Goal: Task Accomplishment & Management: Use online tool/utility

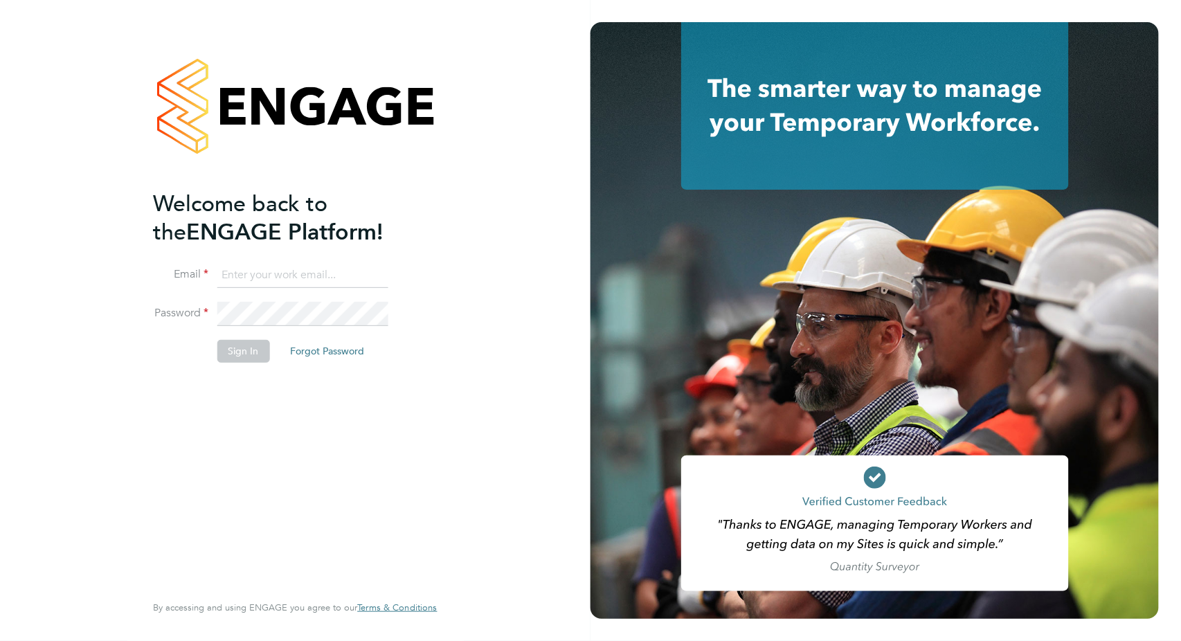
type input "[PERSON_NAME][EMAIL_ADDRESS][PERSON_NAME][DOMAIN_NAME]"
click at [235, 362] on li "Sign In Forgot Password" at bounding box center [288, 358] width 270 height 36
click at [249, 343] on button "Sign In" at bounding box center [243, 351] width 53 height 22
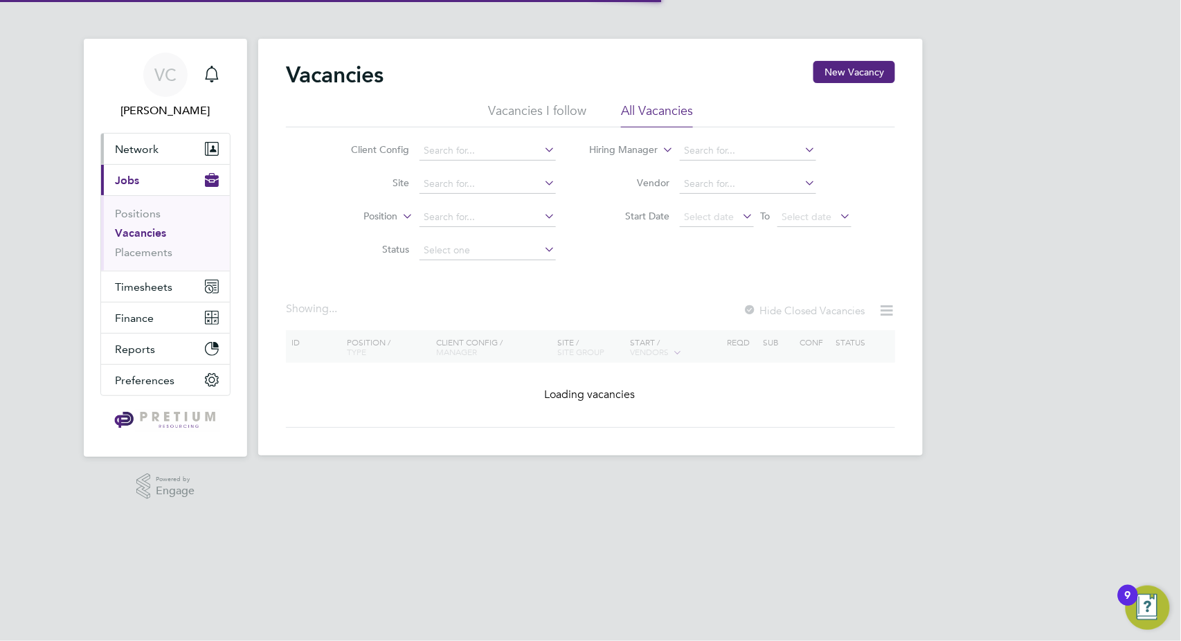
click at [121, 155] on button "Network" at bounding box center [165, 149] width 129 height 30
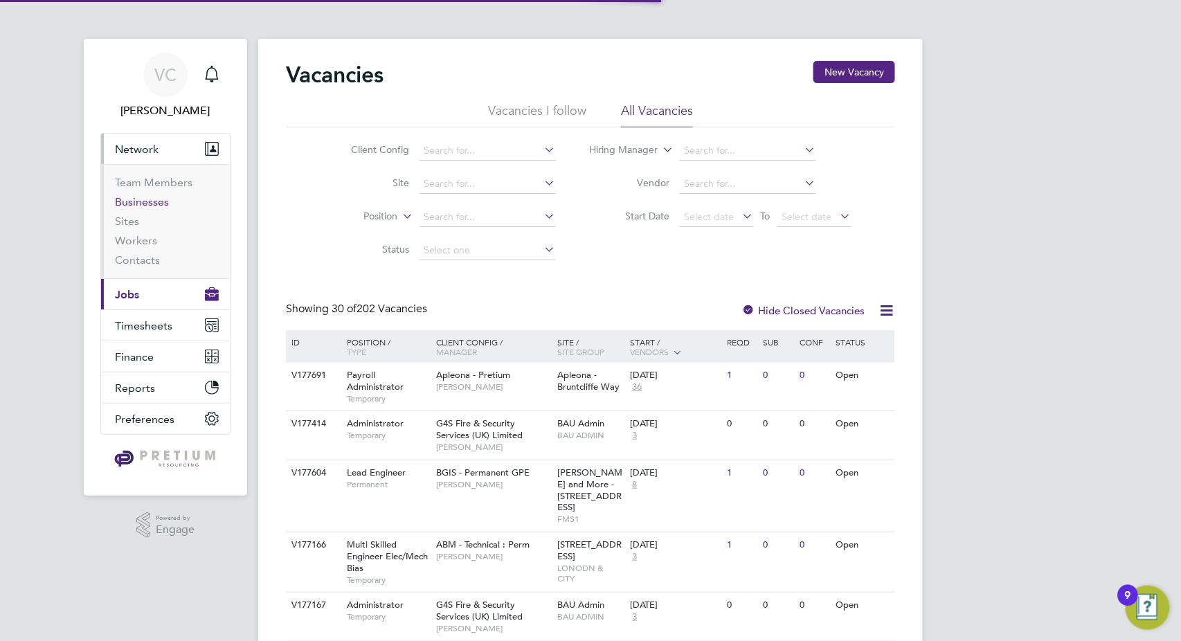
click at [144, 201] on link "Businesses" at bounding box center [142, 201] width 54 height 13
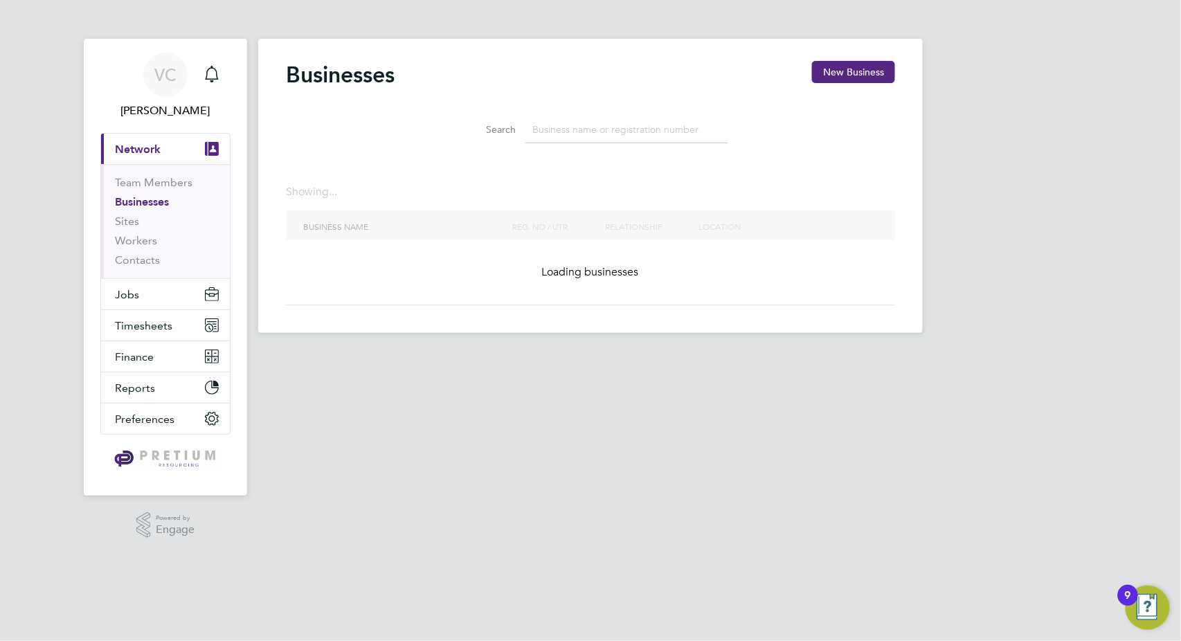
click at [598, 132] on input at bounding box center [626, 129] width 202 height 27
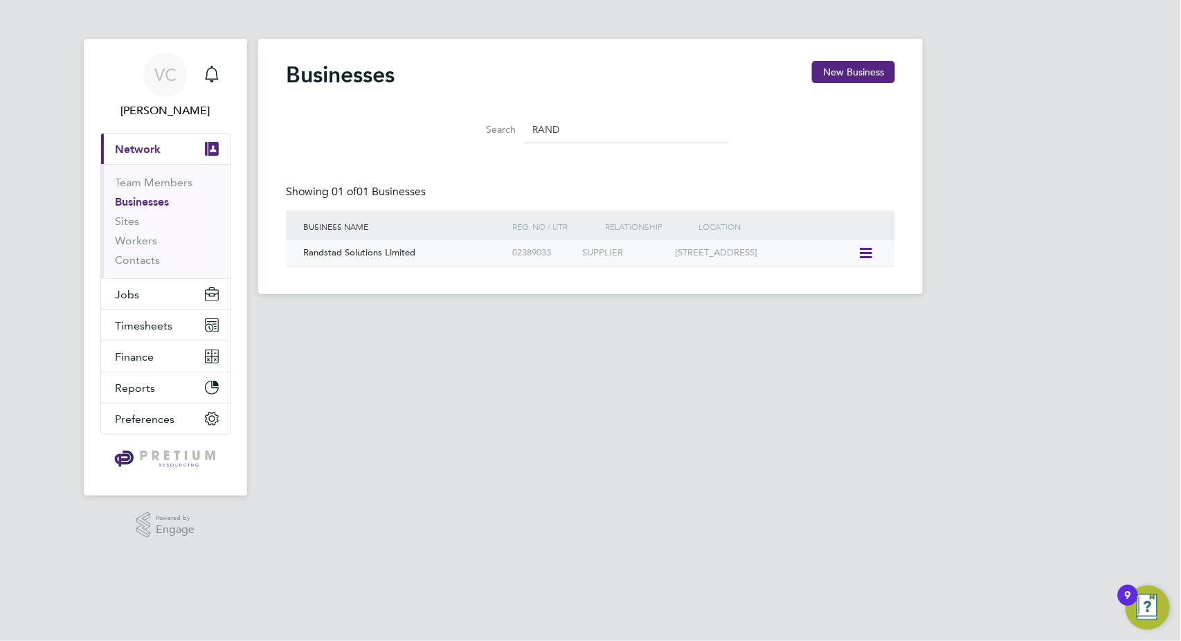
click at [452, 251] on div "Randstad Solutions Limited" at bounding box center [404, 253] width 209 height 26
click at [590, 138] on input "RAND" at bounding box center [626, 129] width 202 height 27
drag, startPoint x: 582, startPoint y: 128, endPoint x: 250, endPoint y: 128, distance: 332.2
click at [250, 128] on div "VC Valentina Cerulli Notifications Applications: Current page: Network Team Mem…" at bounding box center [590, 158] width 1181 height 316
click at [523, 258] on div "09143899" at bounding box center [544, 253] width 70 height 26
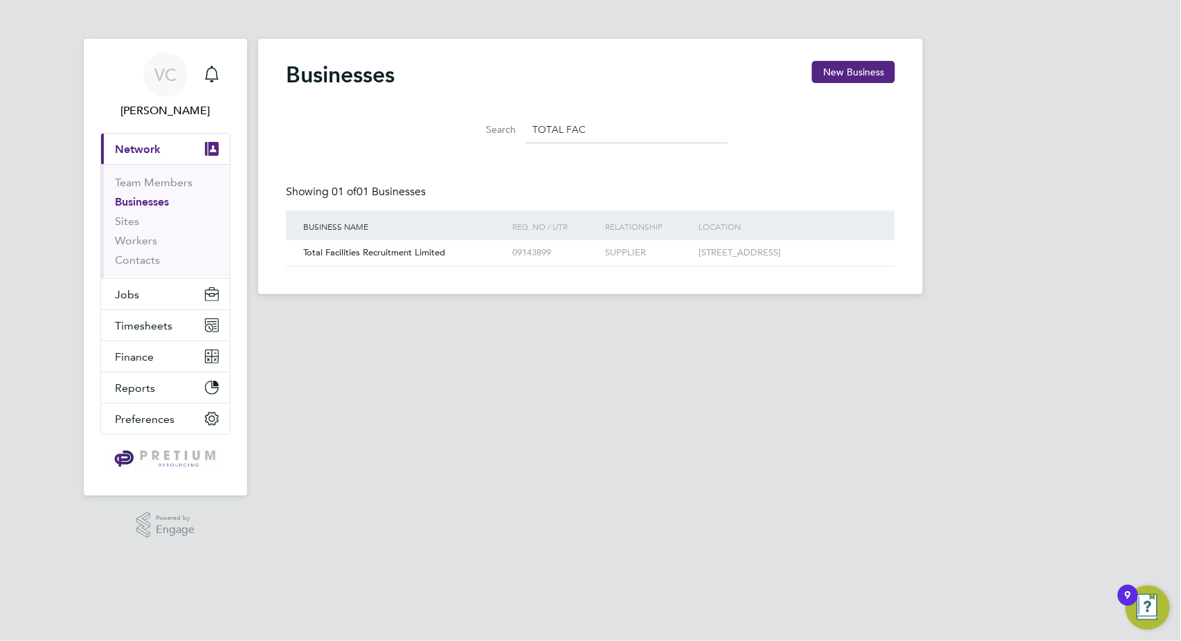
drag, startPoint x: 612, startPoint y: 125, endPoint x: 416, endPoint y: 134, distance: 196.1
click at [416, 134] on div "Search TOTAL FAC" at bounding box center [590, 126] width 609 height 48
click at [441, 258] on div "Blue Arrow Ltd." at bounding box center [404, 253] width 209 height 26
click at [594, 134] on input "blue ar" at bounding box center [626, 129] width 202 height 27
drag, startPoint x: 599, startPoint y: 129, endPoint x: 336, endPoint y: 125, distance: 263.0
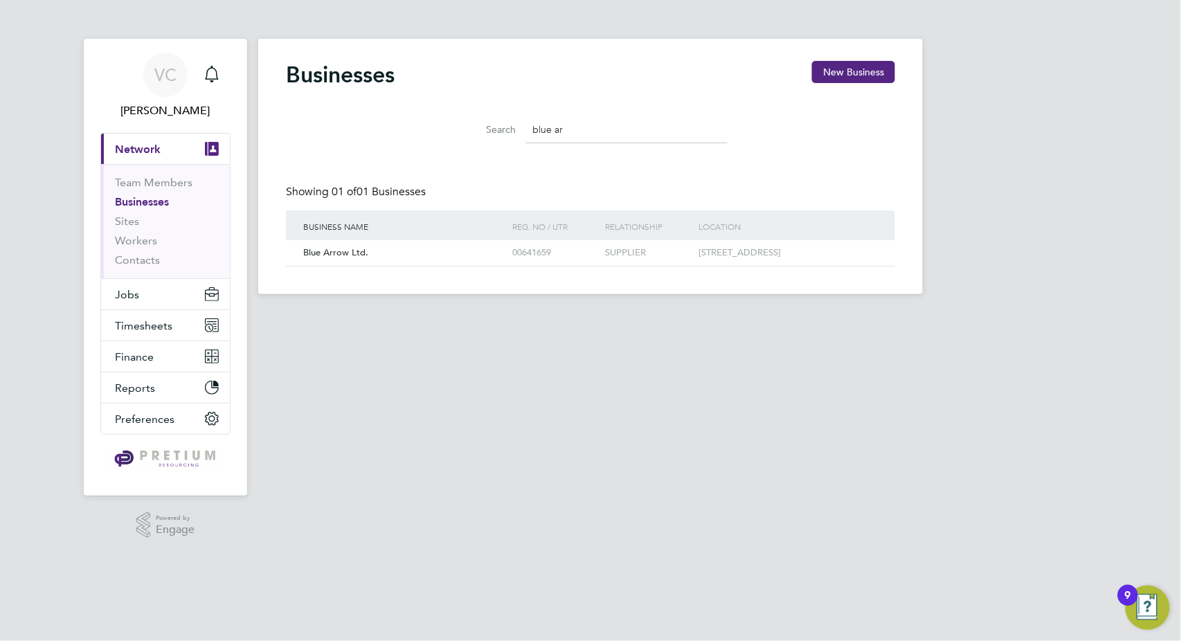
click at [335, 126] on div "Search blue ar" at bounding box center [590, 126] width 609 height 48
type input "acorn"
click at [407, 251] on span "Acorn Recruitment Limited" at bounding box center [357, 252] width 109 height 12
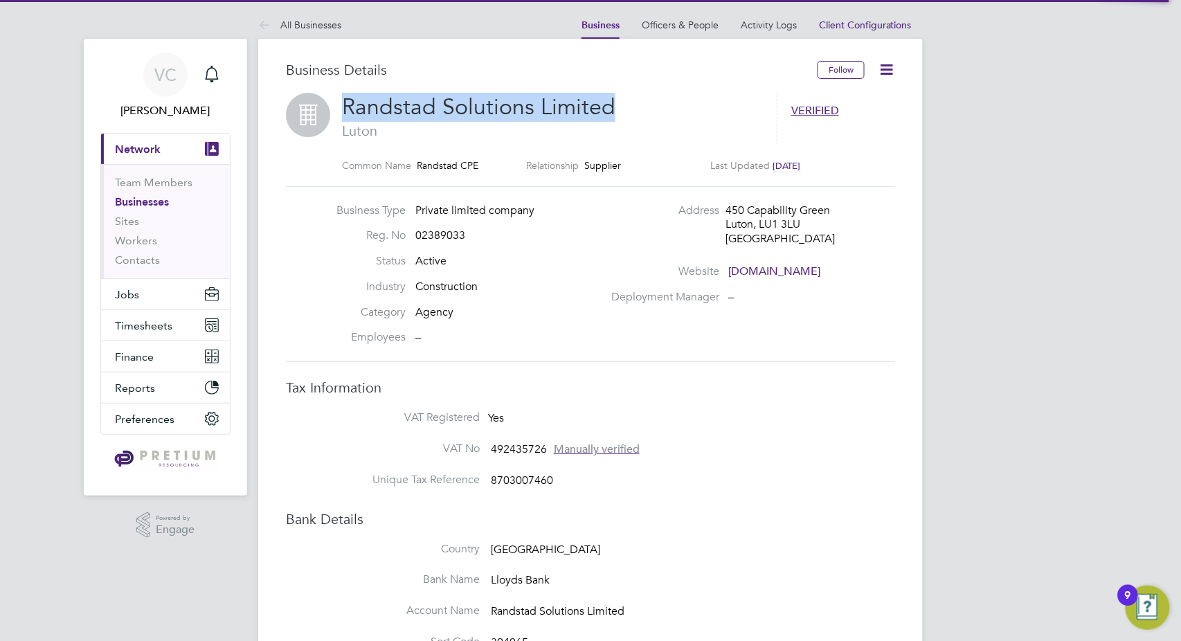
drag, startPoint x: 592, startPoint y: 107, endPoint x: 311, endPoint y: 107, distance: 281.0
click at [311, 107] on div "Randstad Solutions Limited Luton VERIFIED Common Name Randstad CPE Relationship…" at bounding box center [590, 139] width 609 height 93
copy div "Randstad Solutions Limited"
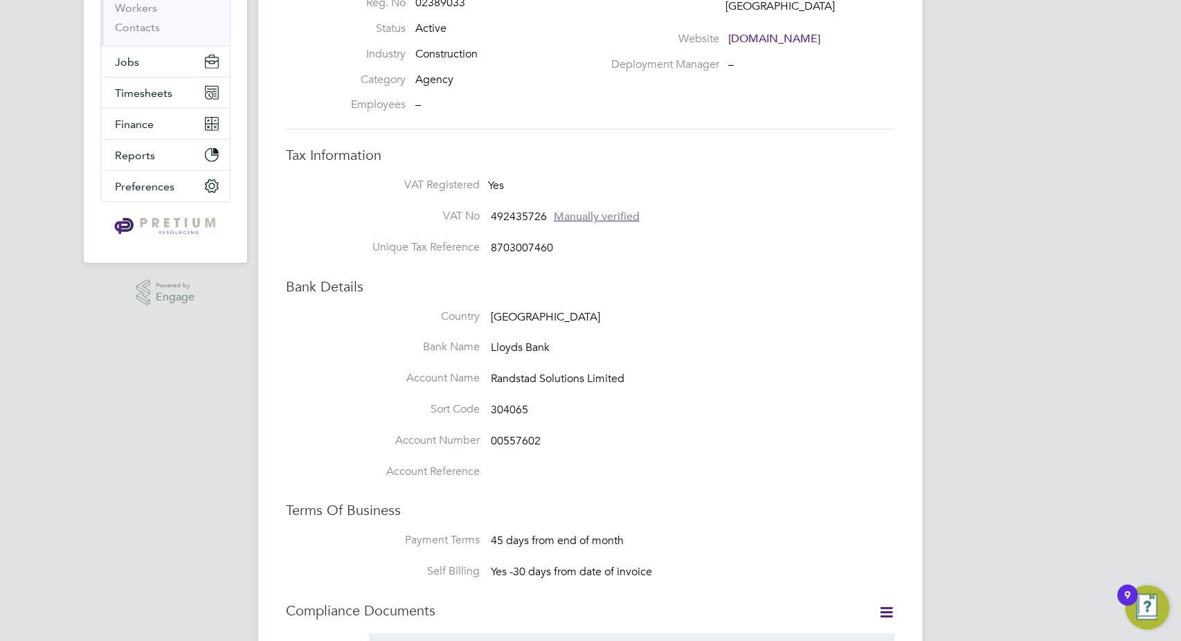
scroll to position [384, 0]
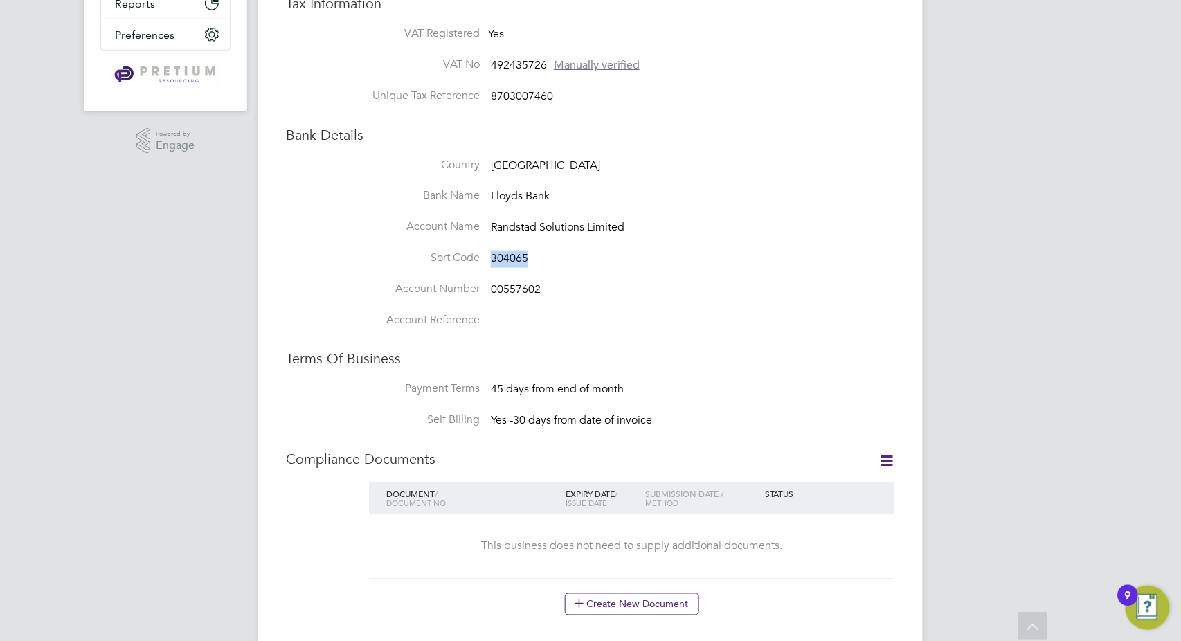
drag, startPoint x: 540, startPoint y: 258, endPoint x: 490, endPoint y: 259, distance: 49.8
click at [490, 259] on li "Sort Code 304065" at bounding box center [618, 266] width 554 height 31
copy span "304065"
drag, startPoint x: 533, startPoint y: 291, endPoint x: 548, endPoint y: 288, distance: 15.5
click at [534, 290] on span "00557602" at bounding box center [516, 289] width 50 height 14
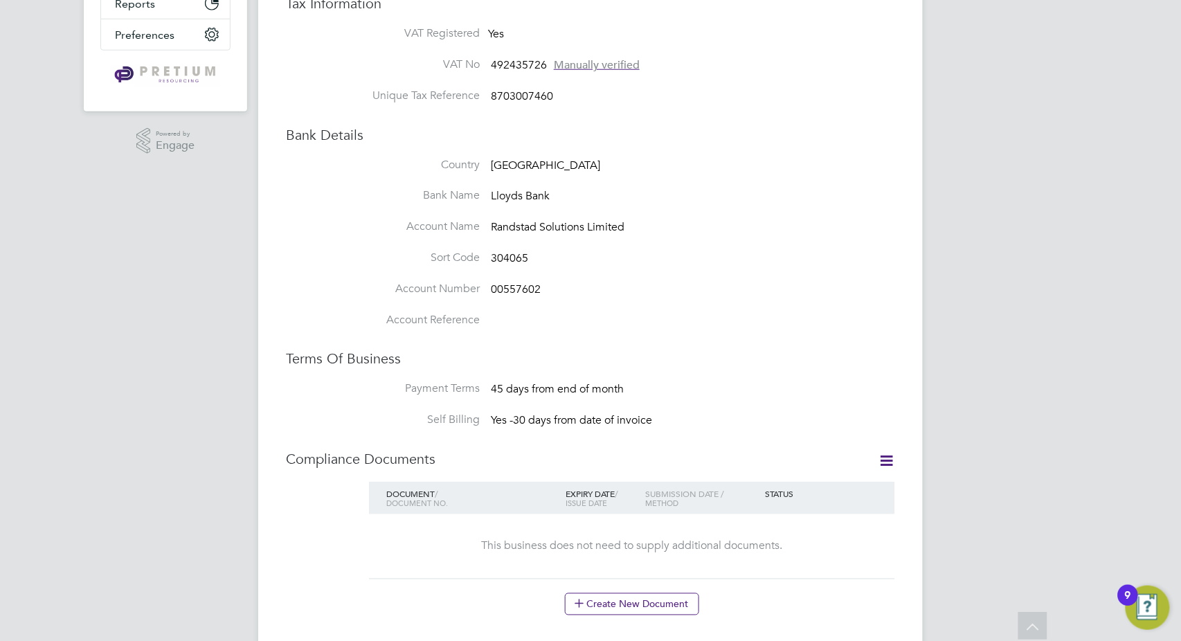
click at [548, 288] on li "Account Number 00557602" at bounding box center [618, 297] width 554 height 31
drag, startPoint x: 546, startPoint y: 287, endPoint x: 477, endPoint y: 287, distance: 69.2
click at [477, 287] on li "Account Number 00557602" at bounding box center [618, 297] width 554 height 31
copy li "00557602"
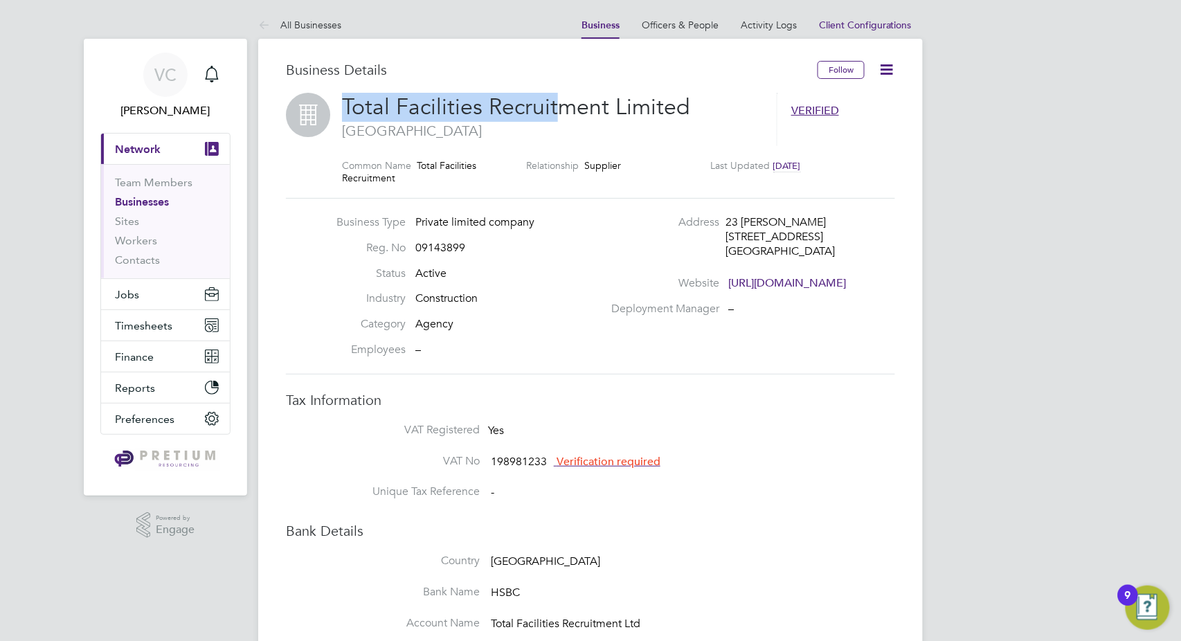
drag, startPoint x: 557, startPoint y: 106, endPoint x: 328, endPoint y: 105, distance: 229.1
click at [328, 105] on div "Total Facilities Recruitment Limited London VERIFIED Common Name Total Faciliti…" at bounding box center [590, 145] width 609 height 105
copy div "Total Facilities Recruit"
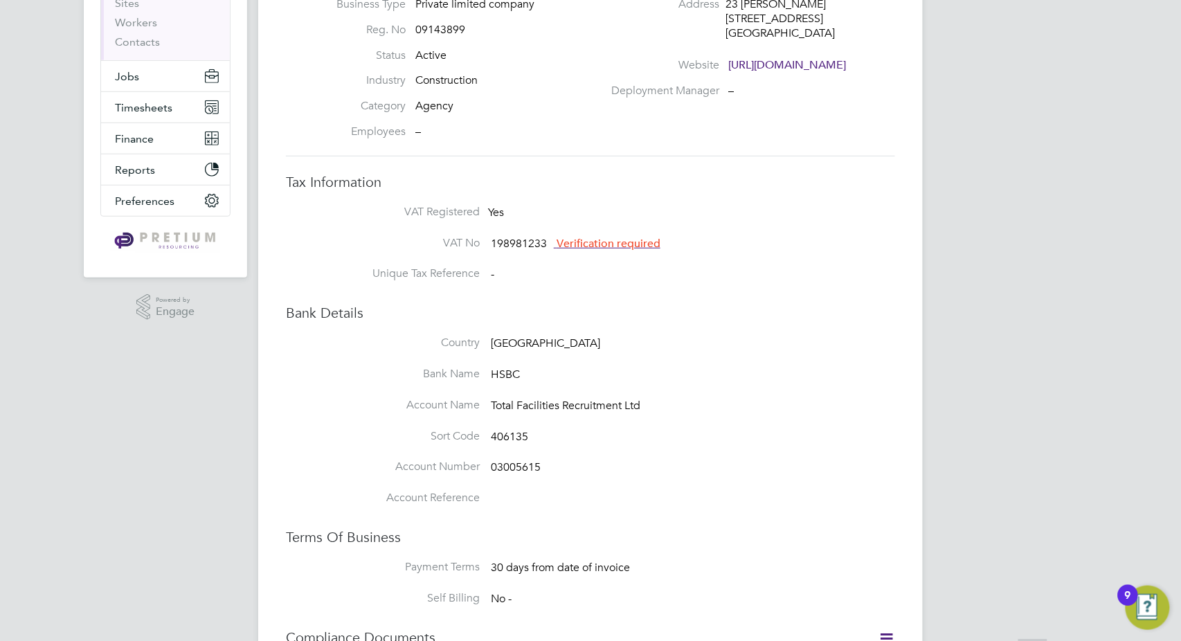
scroll to position [384, 0]
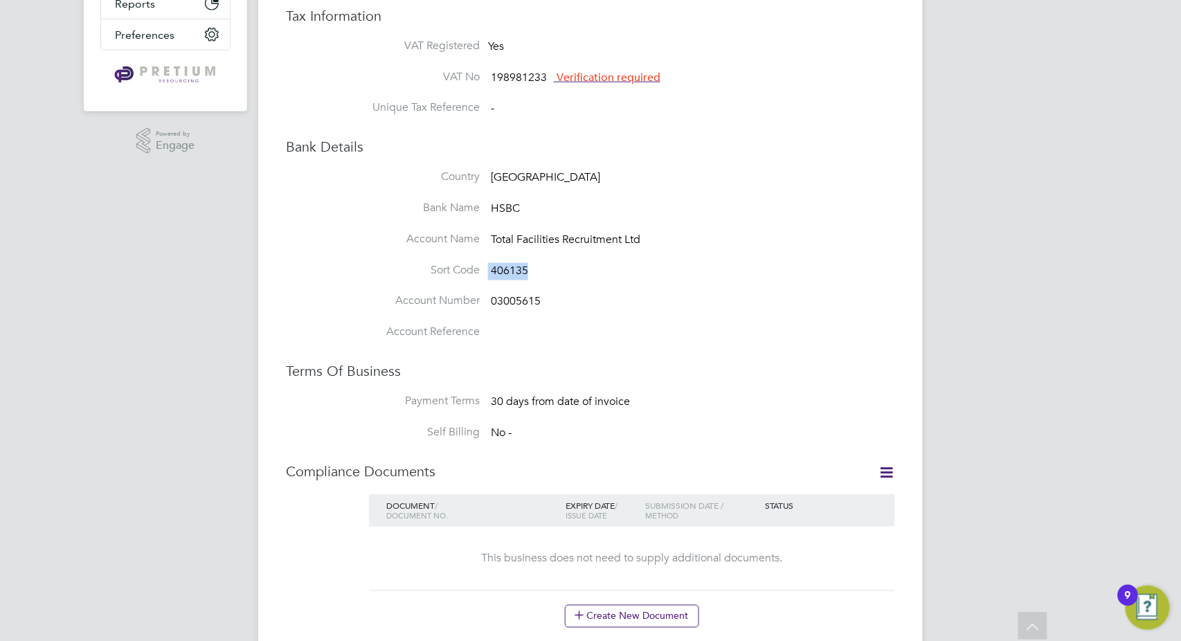
drag, startPoint x: 541, startPoint y: 276, endPoint x: 431, endPoint y: 274, distance: 110.1
click at [431, 274] on li "Sort Code 406135" at bounding box center [618, 278] width 554 height 31
copy li "406135"
drag, startPoint x: 545, startPoint y: 302, endPoint x: 467, endPoint y: 309, distance: 77.8
click at [467, 309] on li "Account Number 03005615" at bounding box center [618, 308] width 554 height 31
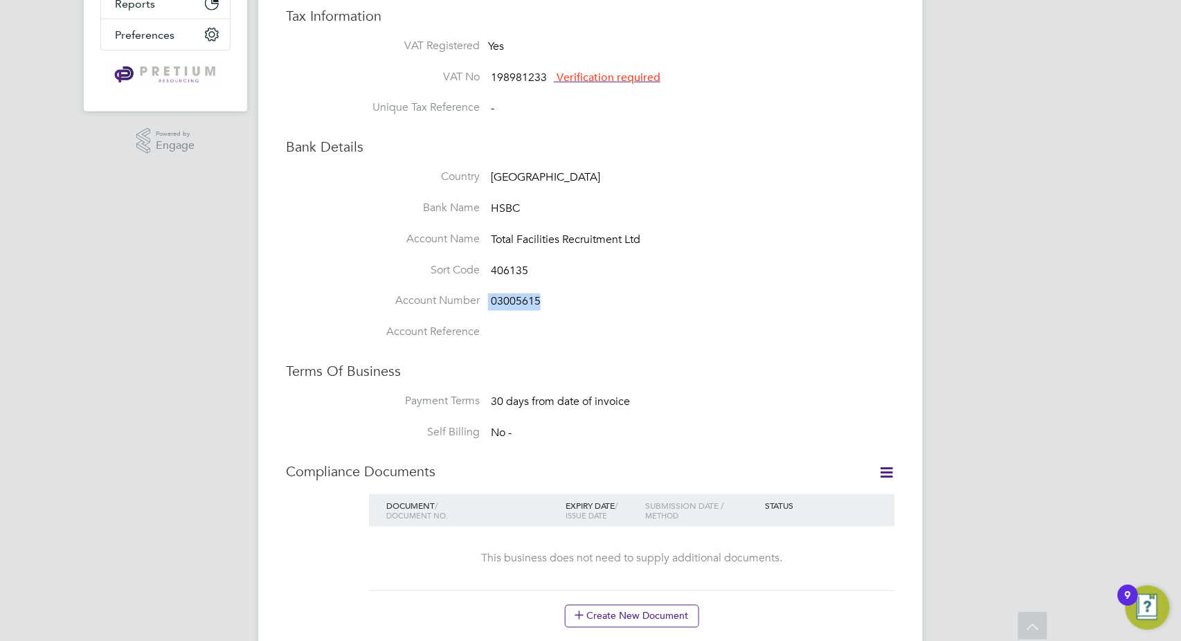
copy li "03005615"
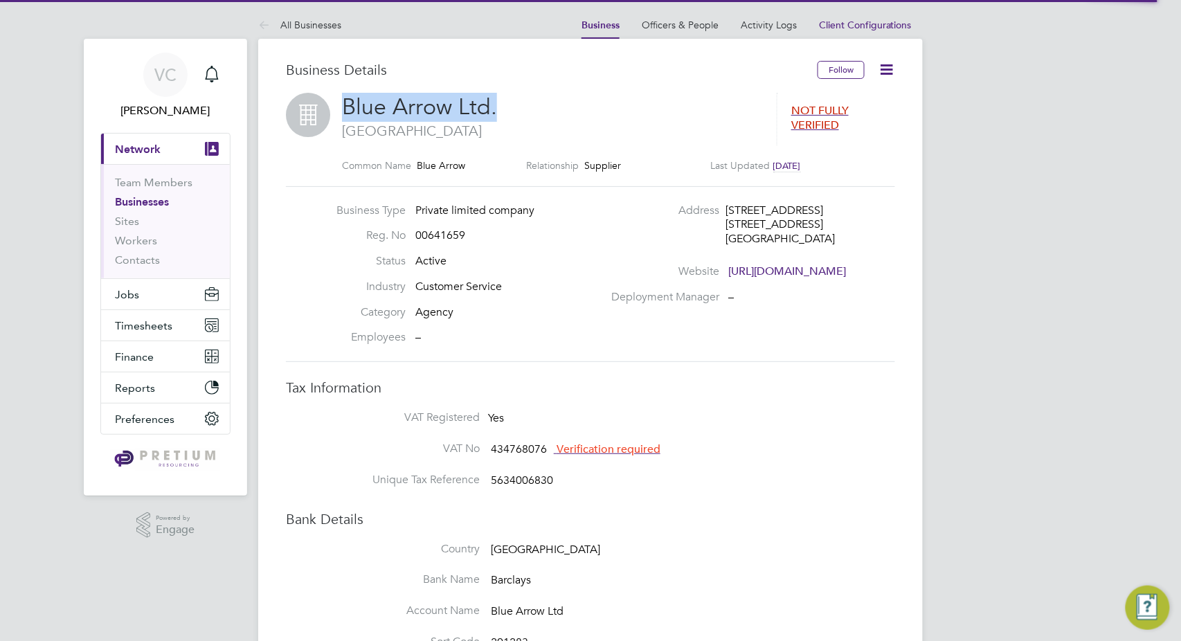
drag, startPoint x: 509, startPoint y: 112, endPoint x: 281, endPoint y: 119, distance: 228.5
copy span "Blue Arrow Ltd."
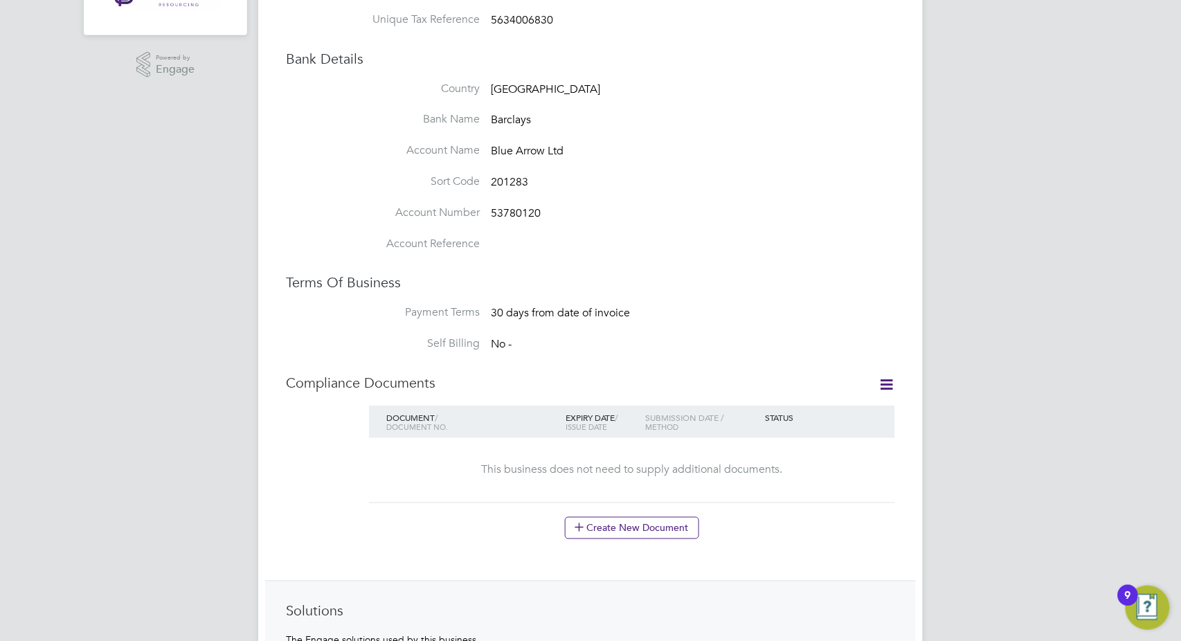
scroll to position [461, 0]
drag, startPoint x: 534, startPoint y: 189, endPoint x: 446, endPoint y: 188, distance: 88.6
click at [446, 188] on li "Sort Code 201283" at bounding box center [618, 189] width 554 height 31
copy li "201283"
drag, startPoint x: 572, startPoint y: 215, endPoint x: 436, endPoint y: 212, distance: 135.7
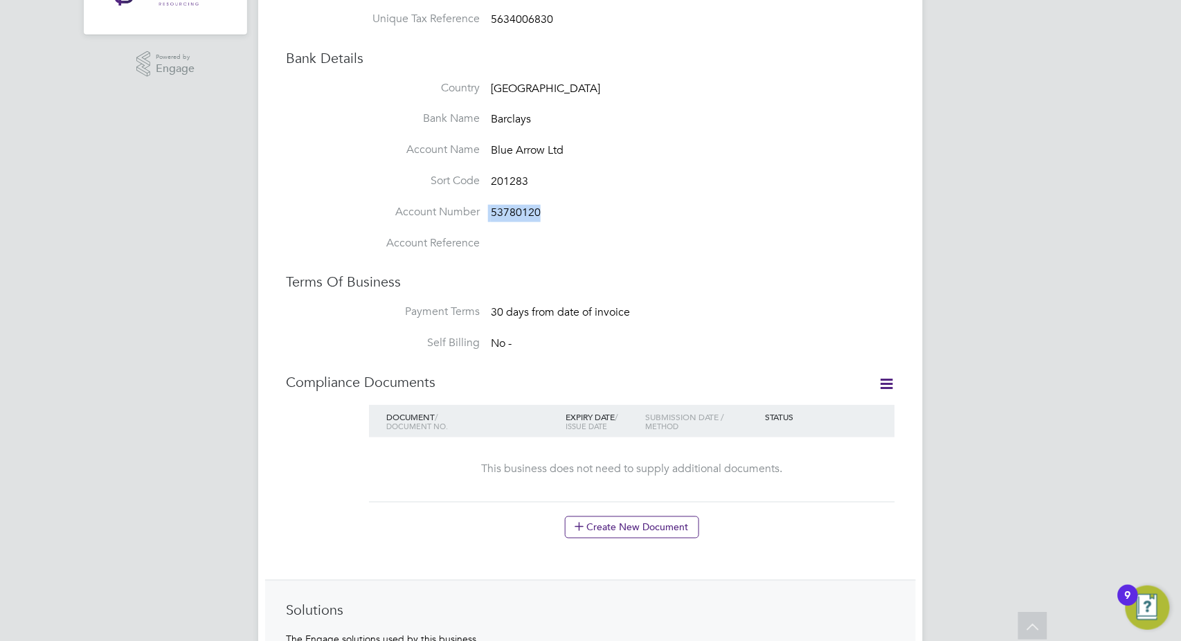
click at [436, 212] on li "Account Number 53780120" at bounding box center [618, 220] width 554 height 31
copy li "53780120"
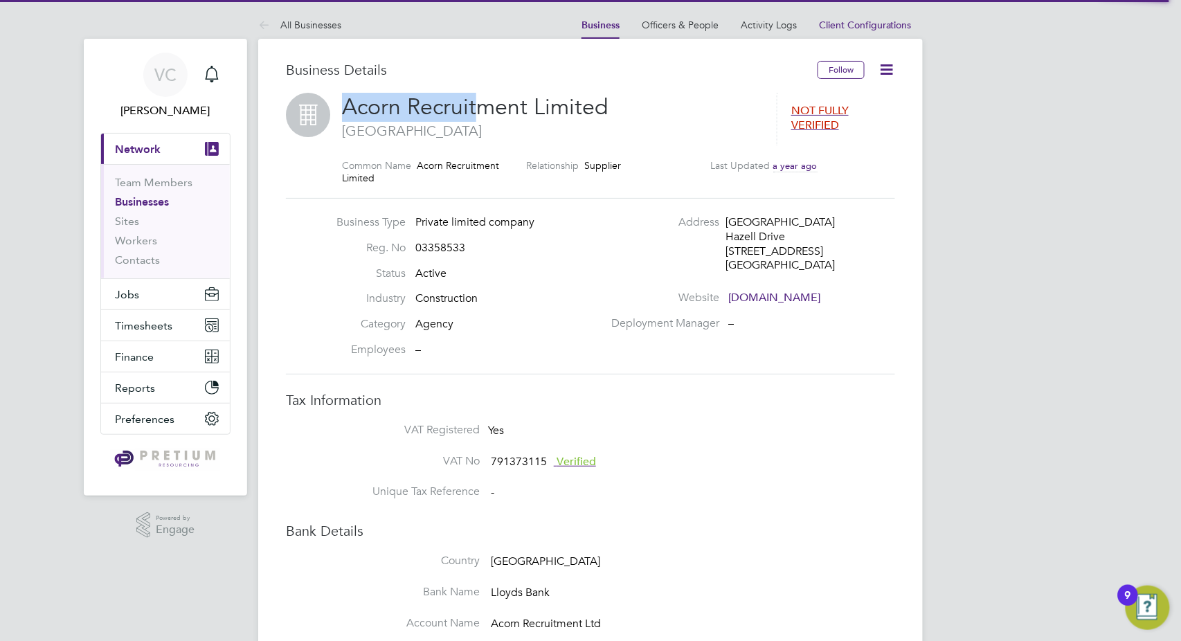
drag, startPoint x: 472, startPoint y: 109, endPoint x: 325, endPoint y: 113, distance: 147.5
click at [318, 109] on div "Acorn Recruitment Limited Cleppa Park NOT FULLY VERIFIED Common Name Acorn Recr…" at bounding box center [590, 145] width 609 height 105
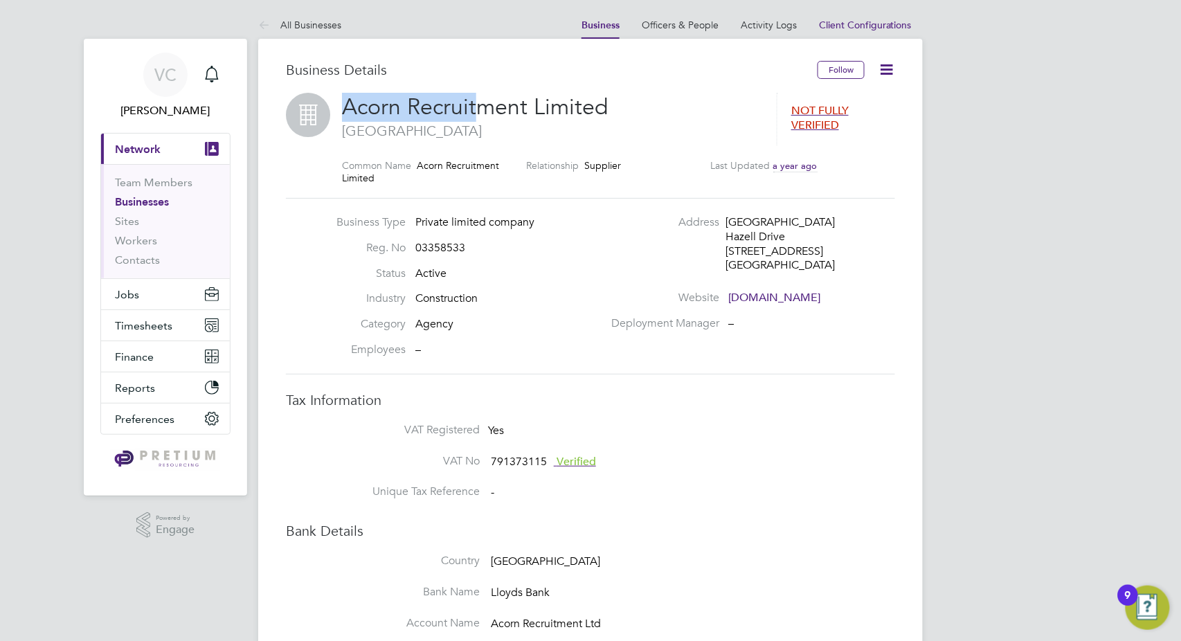
copy div "Acorn Recruit"
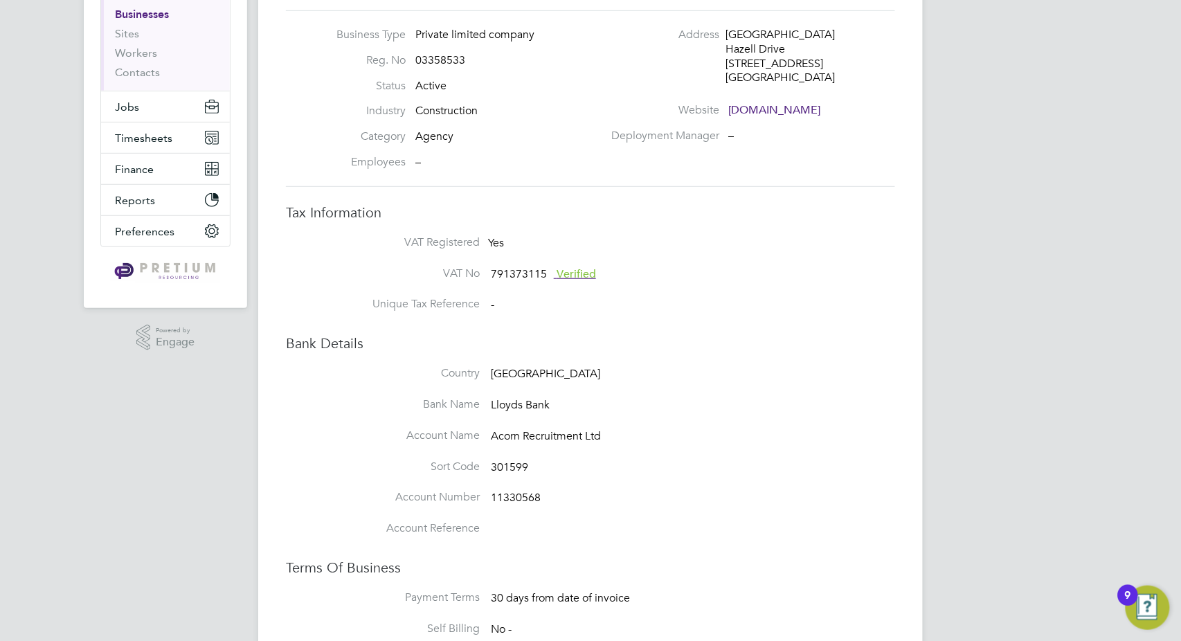
scroll to position [384, 0]
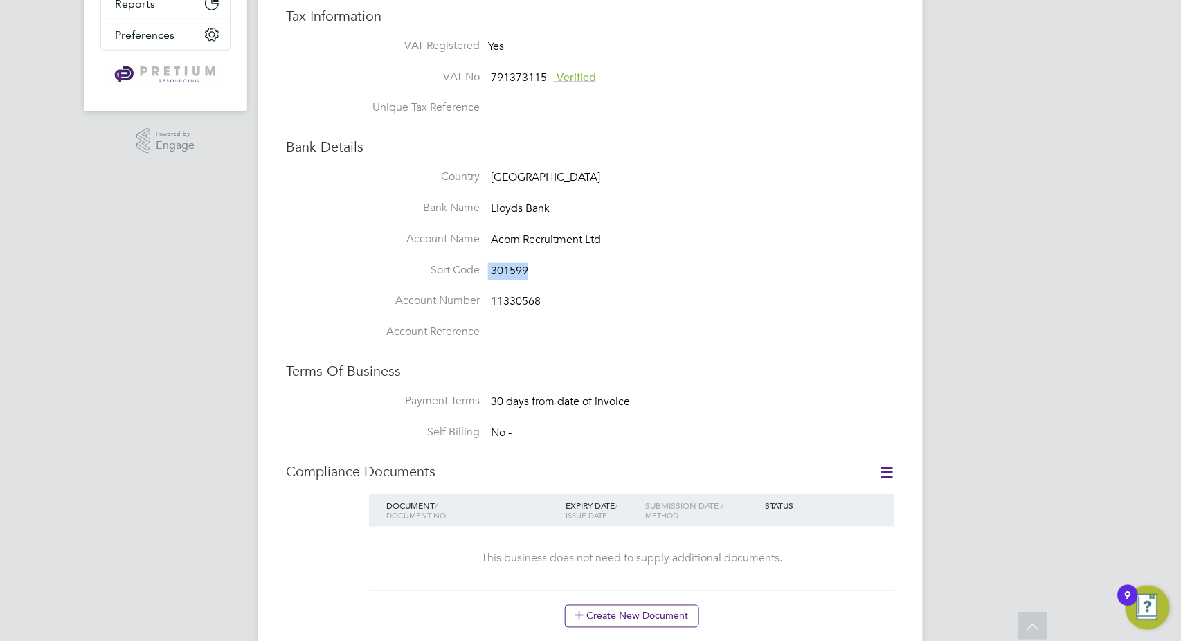
drag, startPoint x: 555, startPoint y: 277, endPoint x: 479, endPoint y: 278, distance: 76.1
click at [479, 278] on li "Sort Code 301599" at bounding box center [618, 278] width 554 height 31
copy li "301599"
drag, startPoint x: 559, startPoint y: 301, endPoint x: 440, endPoint y: 305, distance: 119.1
click at [440, 305] on li "Account Number 11330568" at bounding box center [618, 308] width 554 height 31
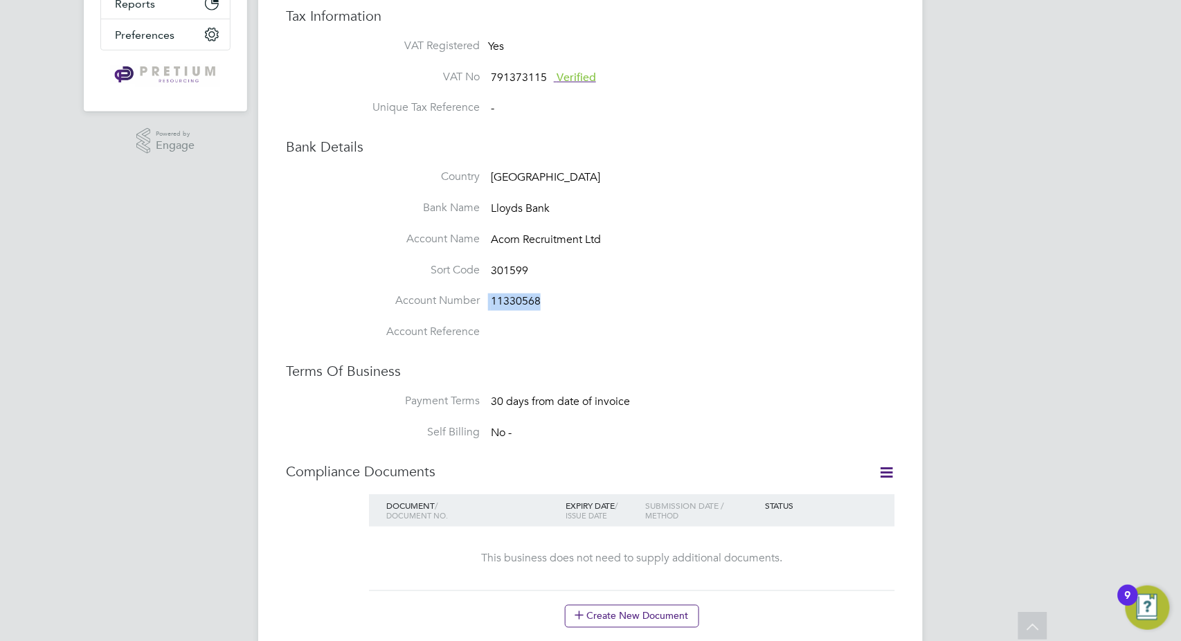
copy li "11330568"
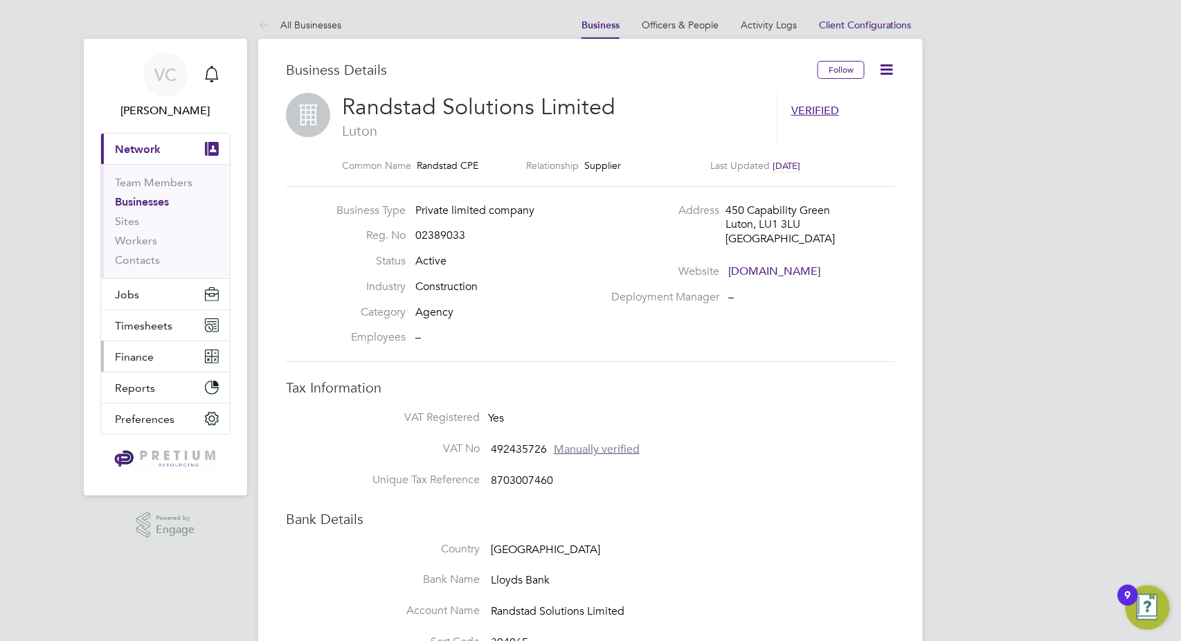
click at [138, 352] on span "Finance" at bounding box center [134, 356] width 39 height 13
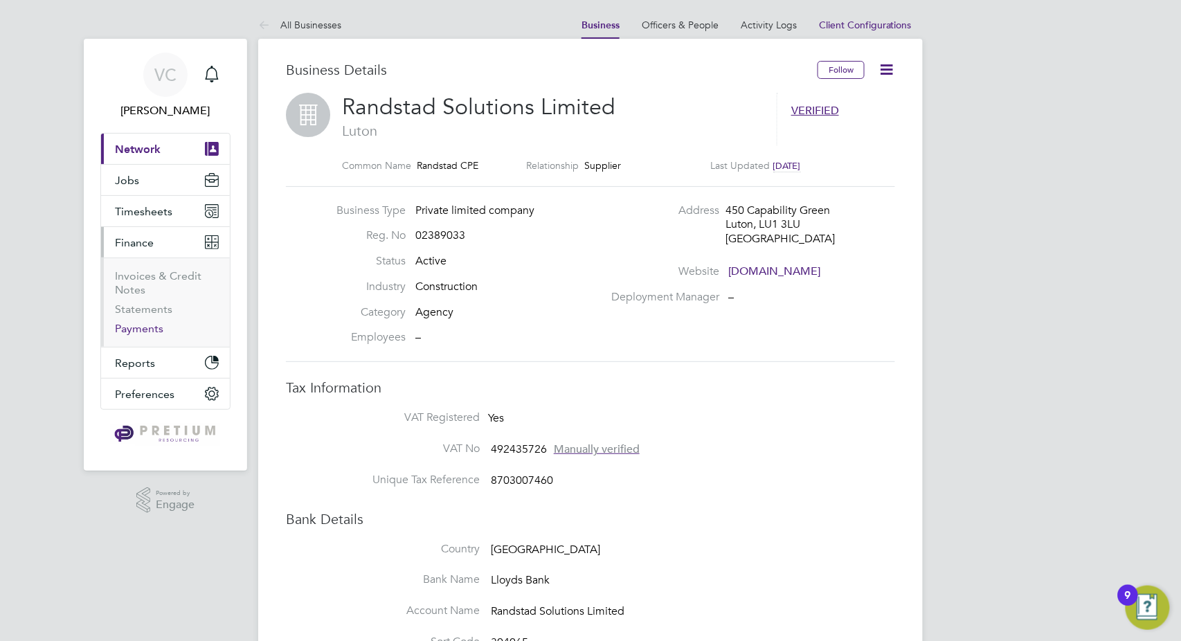
click at [141, 329] on link "Payments" at bounding box center [139, 328] width 48 height 13
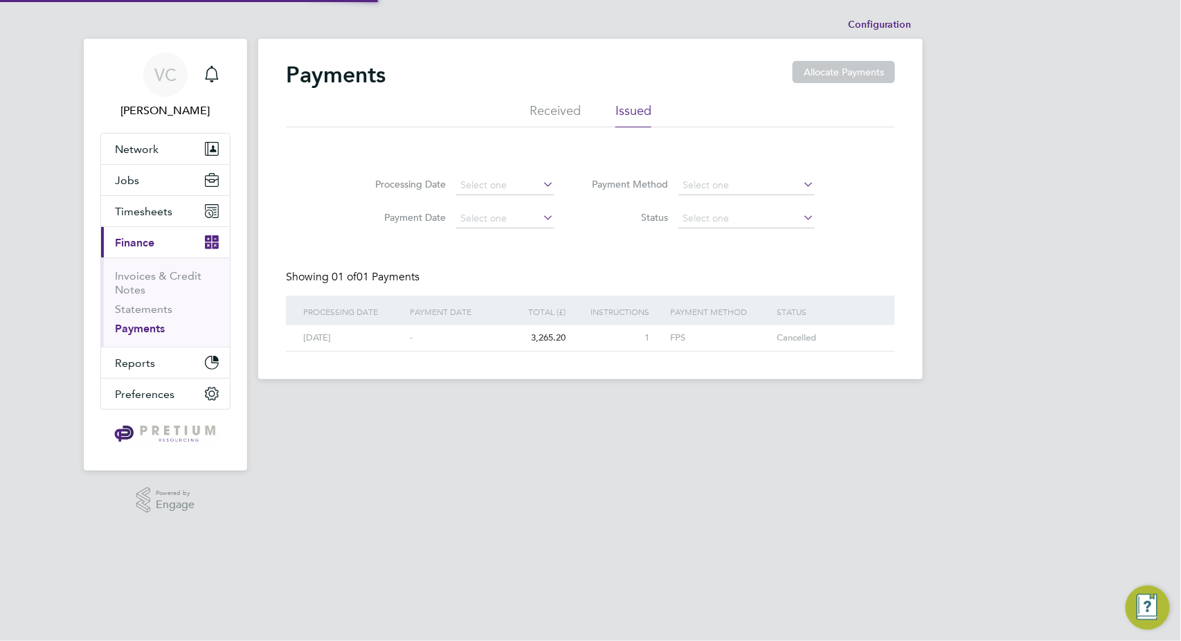
click at [543, 105] on li "Received" at bounding box center [554, 114] width 51 height 25
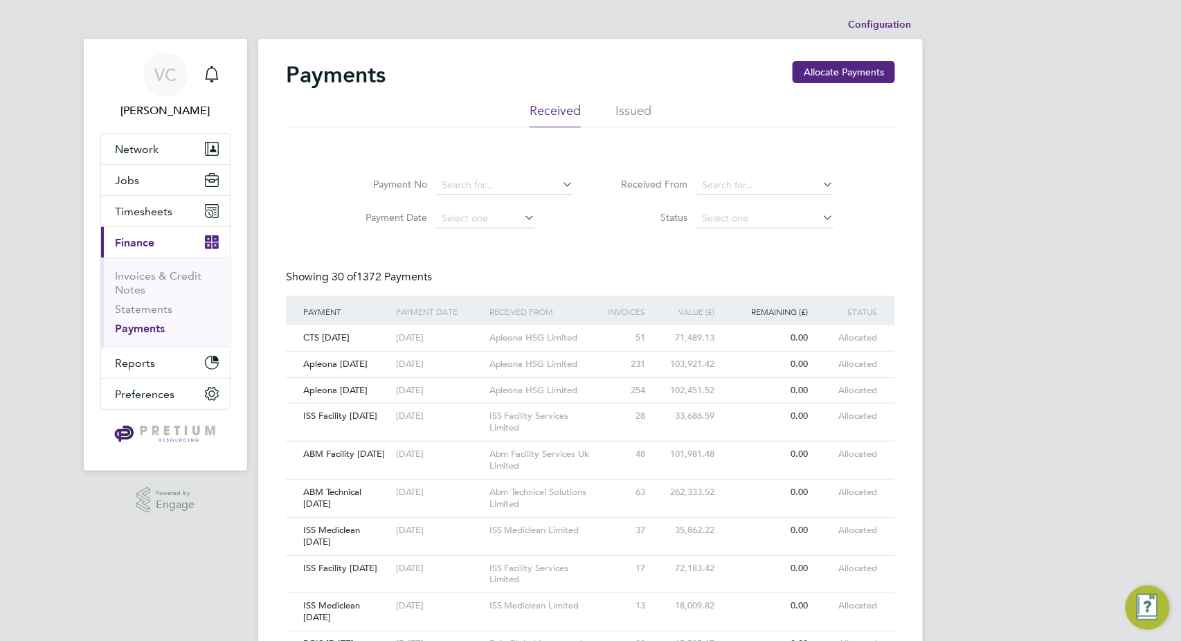
click at [855, 73] on button "Allocate Payments" at bounding box center [844, 72] width 102 height 22
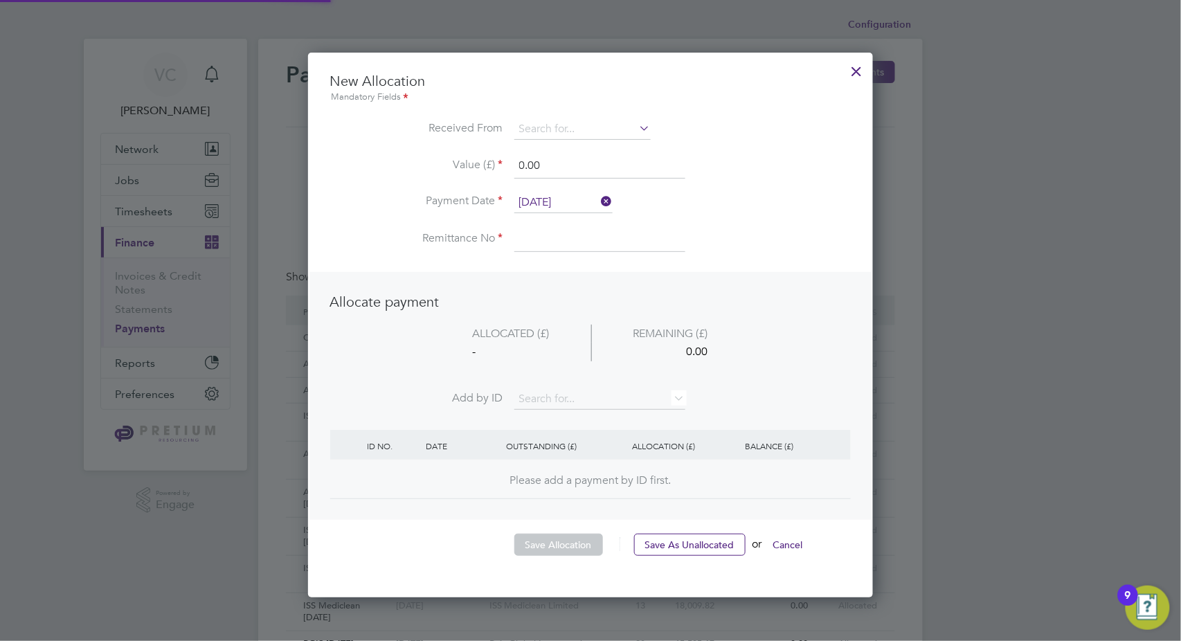
scroll to position [543, 565]
click at [567, 131] on input at bounding box center [582, 129] width 136 height 21
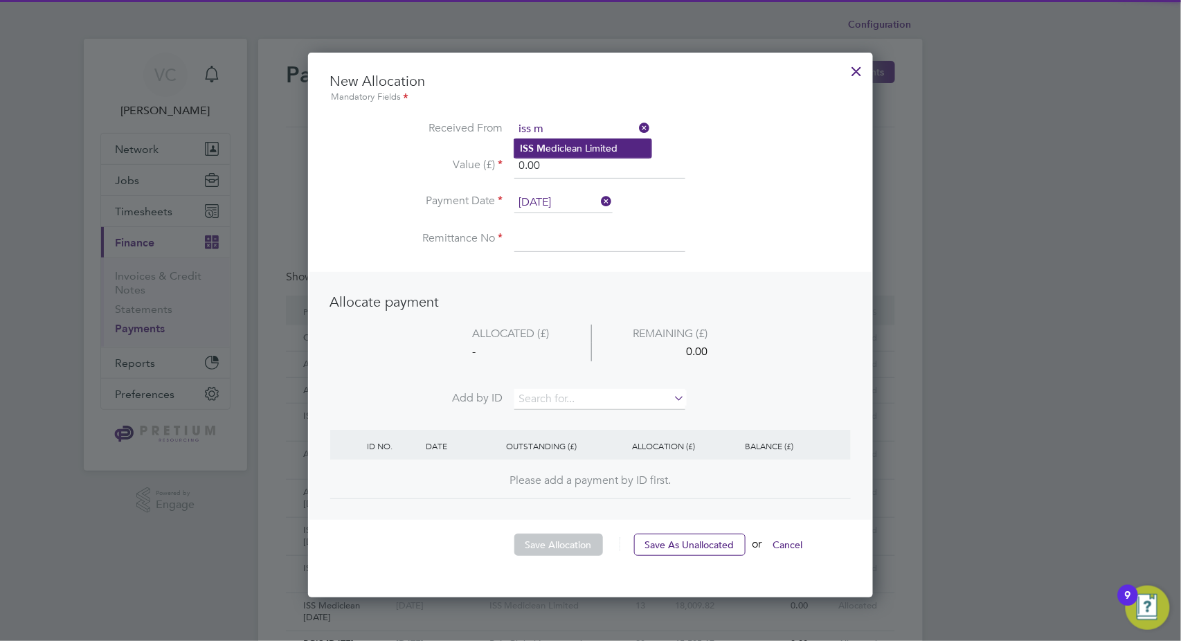
click at [572, 145] on li "ISS M ediclean Limited" at bounding box center [582, 148] width 137 height 19
type input "ISS Mediclean Limited"
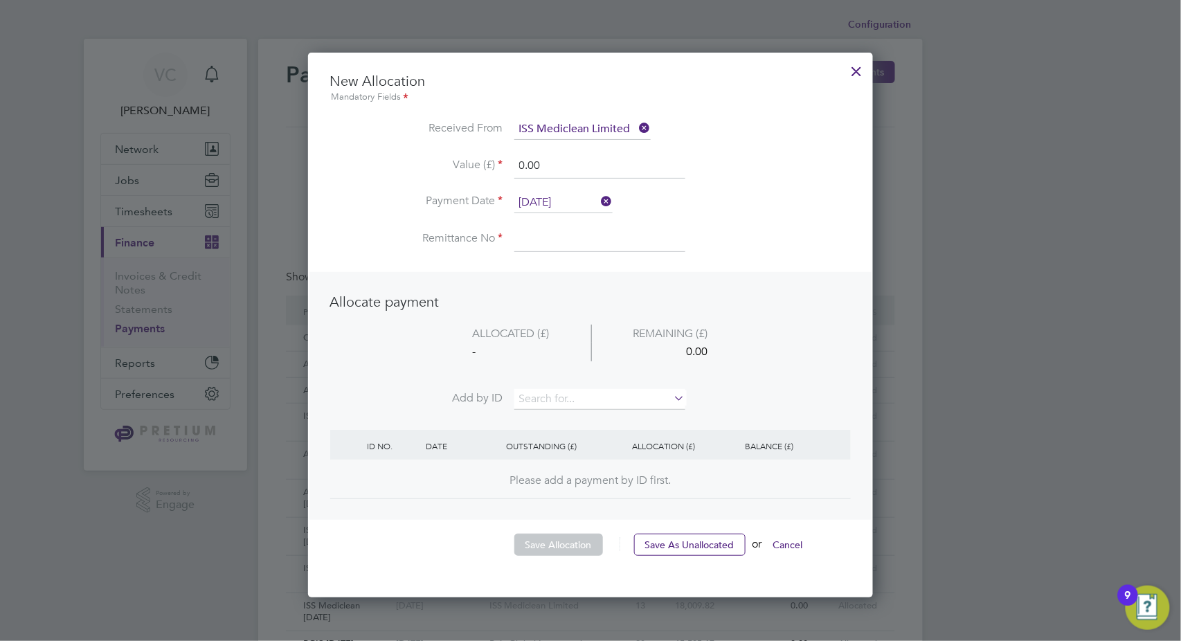
drag, startPoint x: 537, startPoint y: 161, endPoint x: 451, endPoint y: 159, distance: 86.5
click at [451, 159] on li "Value (£) 0.00" at bounding box center [590, 173] width 520 height 39
paste input "36,741.51"
click at [559, 234] on input at bounding box center [599, 239] width 171 height 25
click at [552, 167] on input "36.00" at bounding box center [599, 166] width 171 height 25
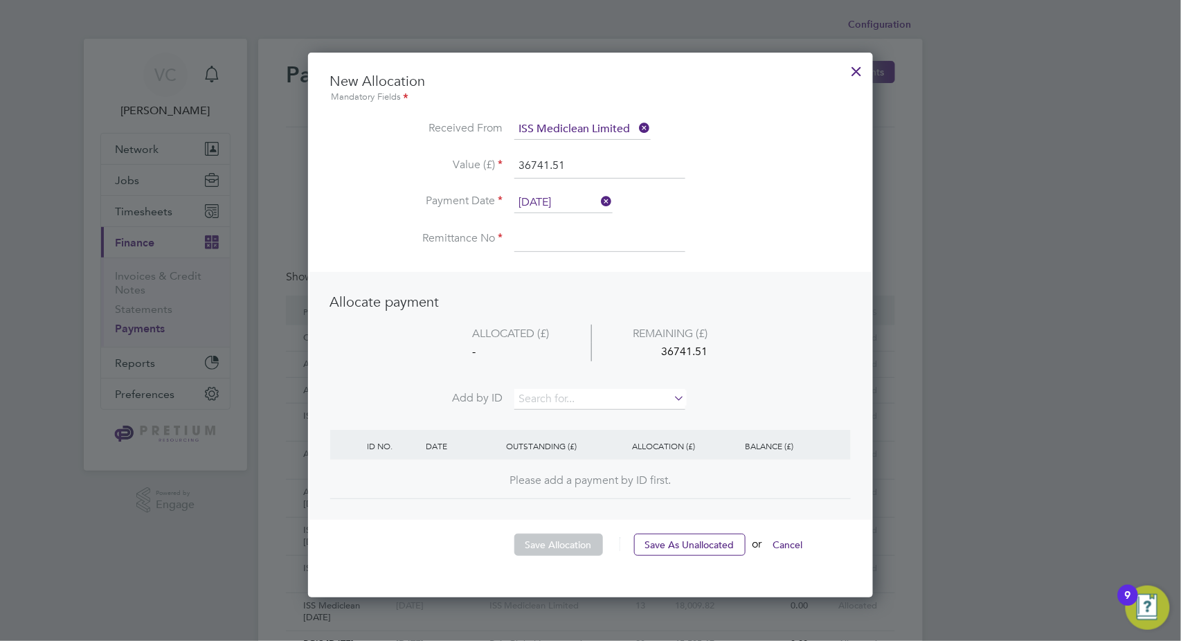
type input "36741.51"
click at [543, 245] on input at bounding box center [599, 239] width 171 height 25
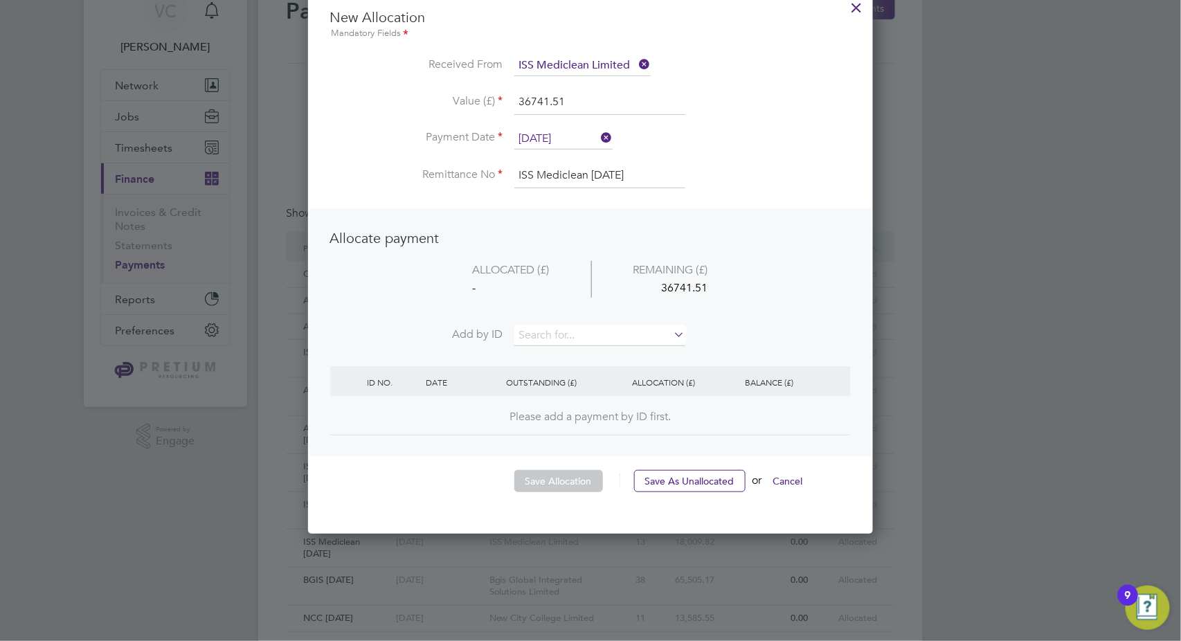
scroll to position [77, 0]
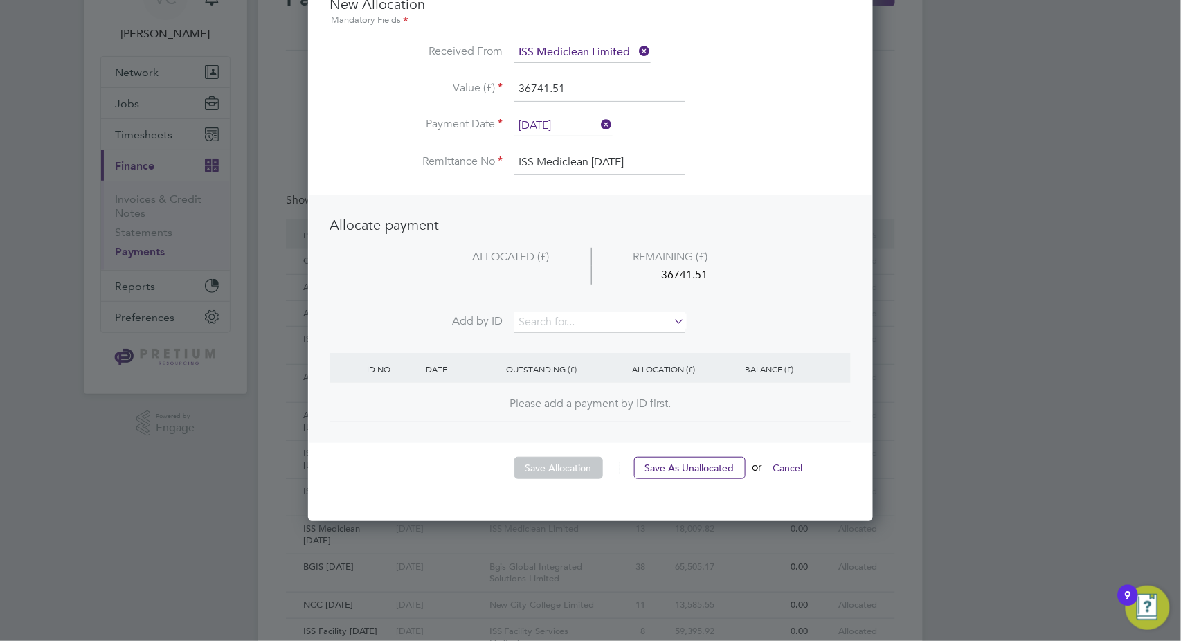
type input "ISS Mediclean [DATE]"
click at [568, 316] on input at bounding box center [599, 322] width 171 height 21
paste input "INV0062614"
type input "INV0062614"
click at [595, 334] on li "INV0062614" at bounding box center [600, 340] width 172 height 19
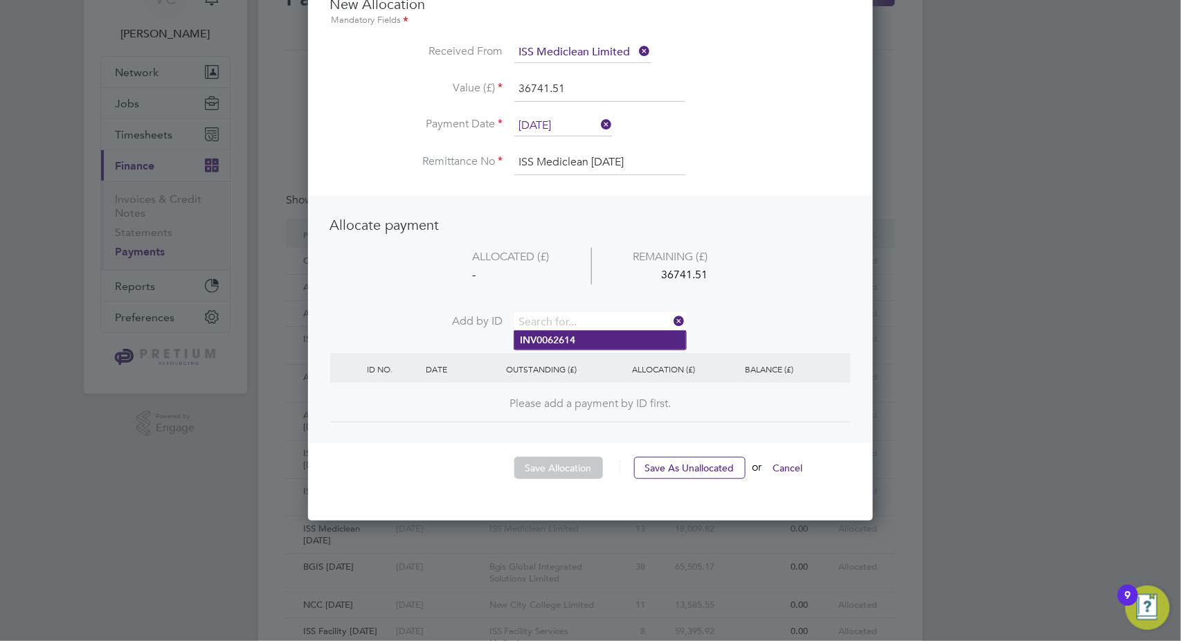
scroll to position [538, 565]
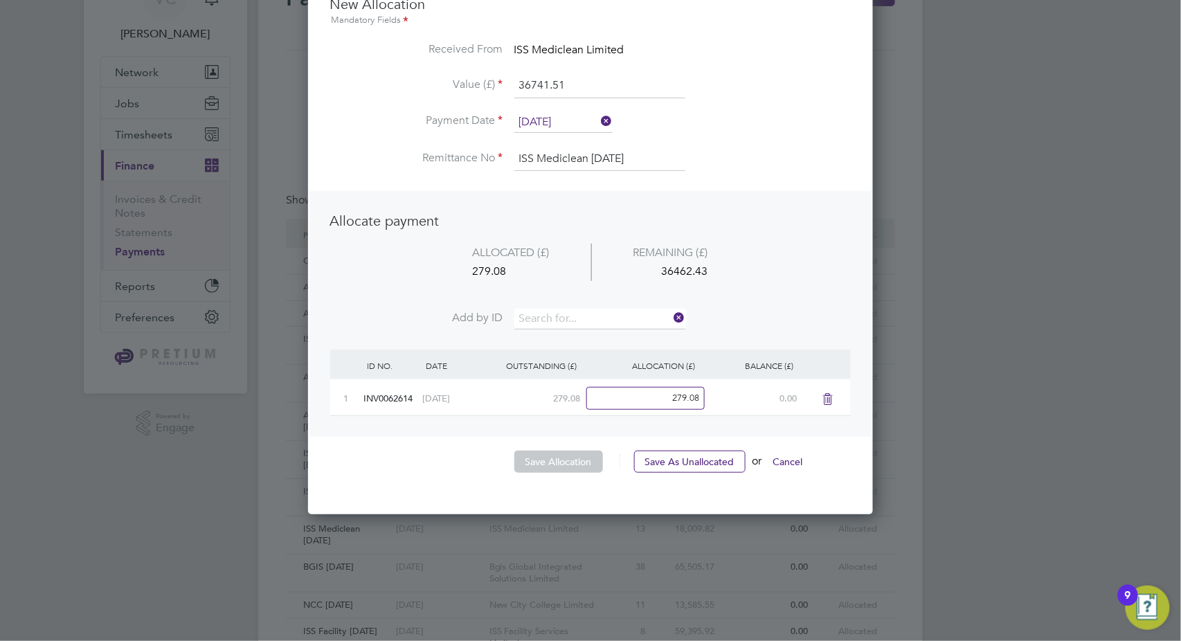
click at [568, 328] on li "Add by ID" at bounding box center [590, 326] width 520 height 35
click at [573, 313] on input at bounding box center [599, 319] width 171 height 21
paste input "INV0062957"
type input "INV0062957"
click at [586, 337] on li "INV0062957" at bounding box center [600, 337] width 172 height 19
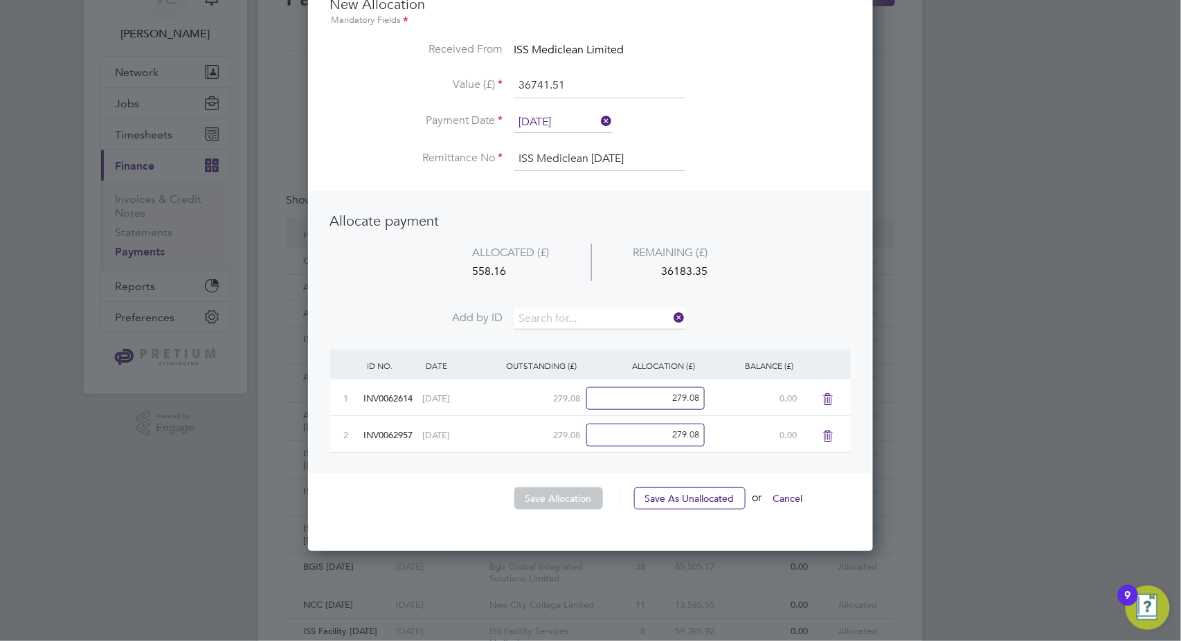
scroll to position [574, 565]
click at [577, 321] on input at bounding box center [599, 319] width 171 height 21
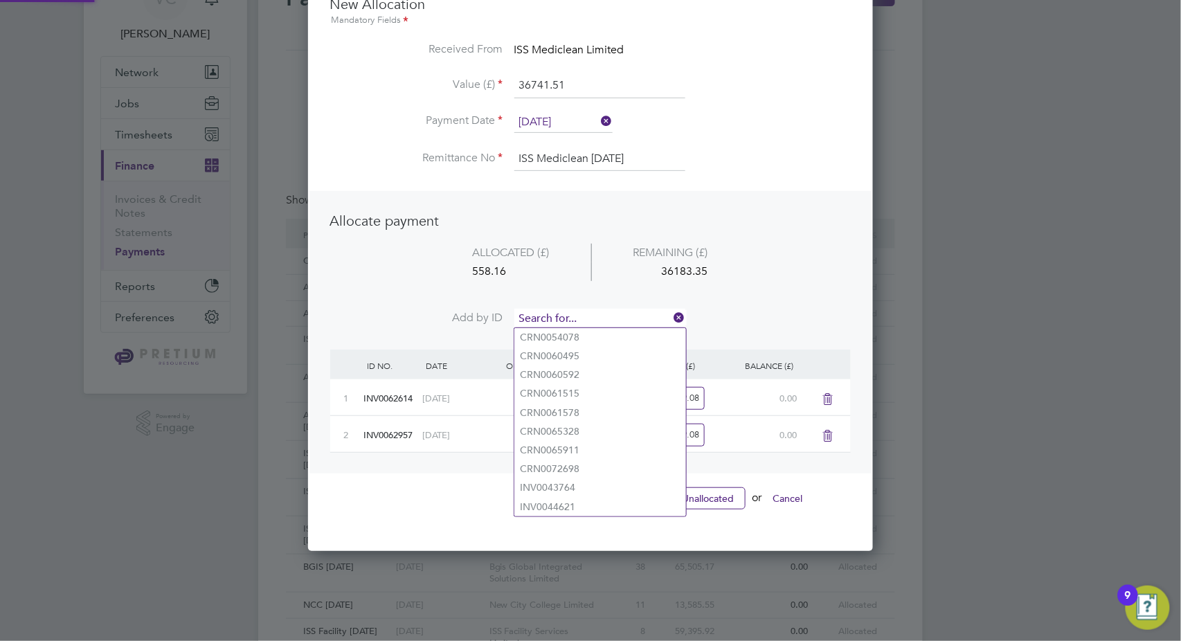
paste input "INV0063702"
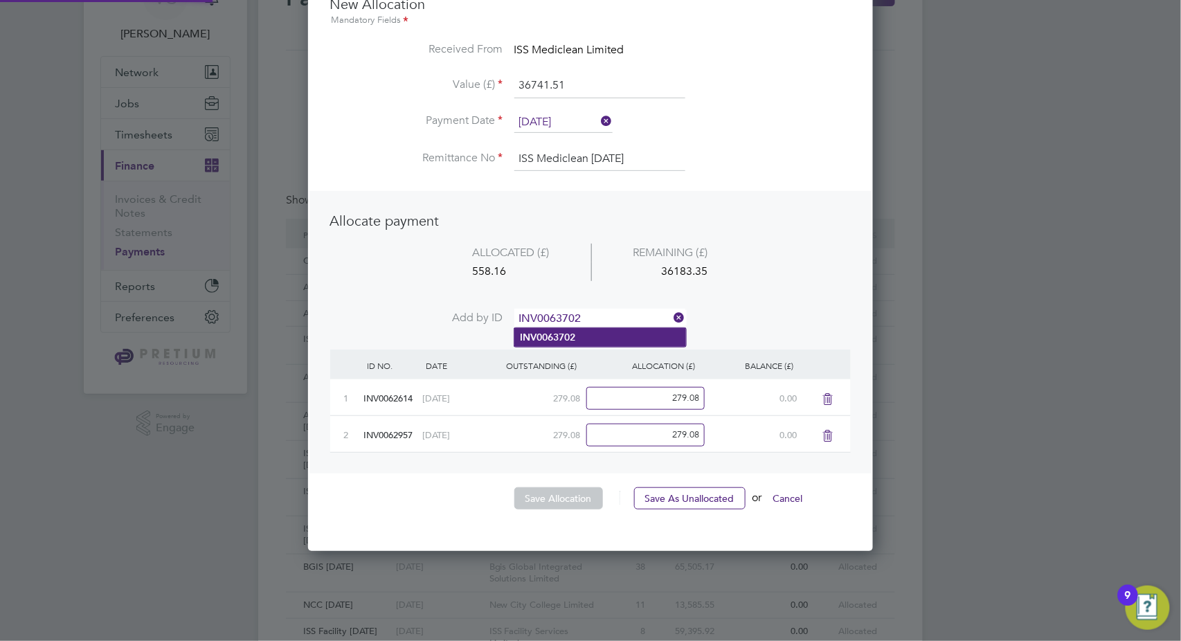
type input "INV0063702"
click at [590, 338] on li "INV0063702" at bounding box center [600, 337] width 172 height 19
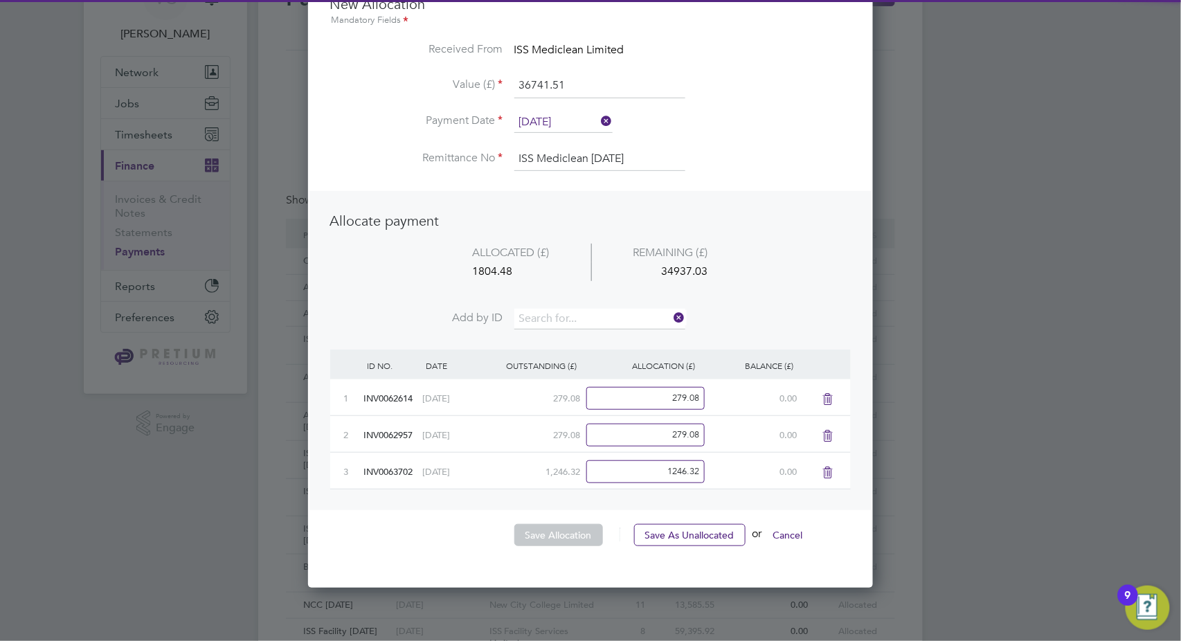
scroll to position [611, 565]
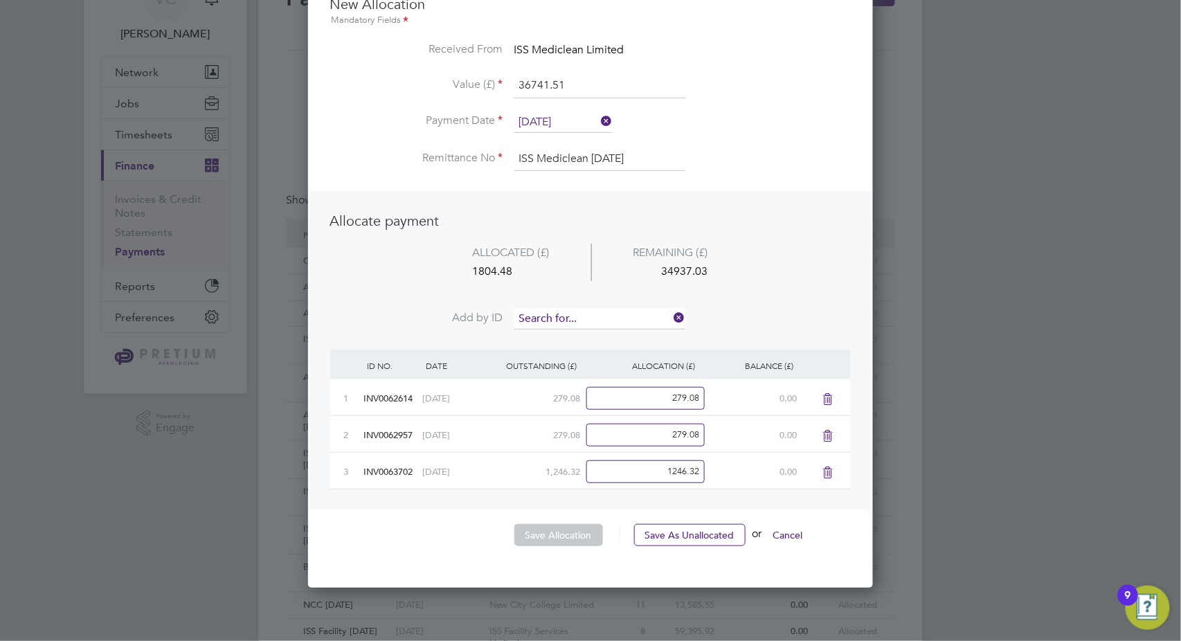
click at [575, 318] on input at bounding box center [599, 319] width 171 height 21
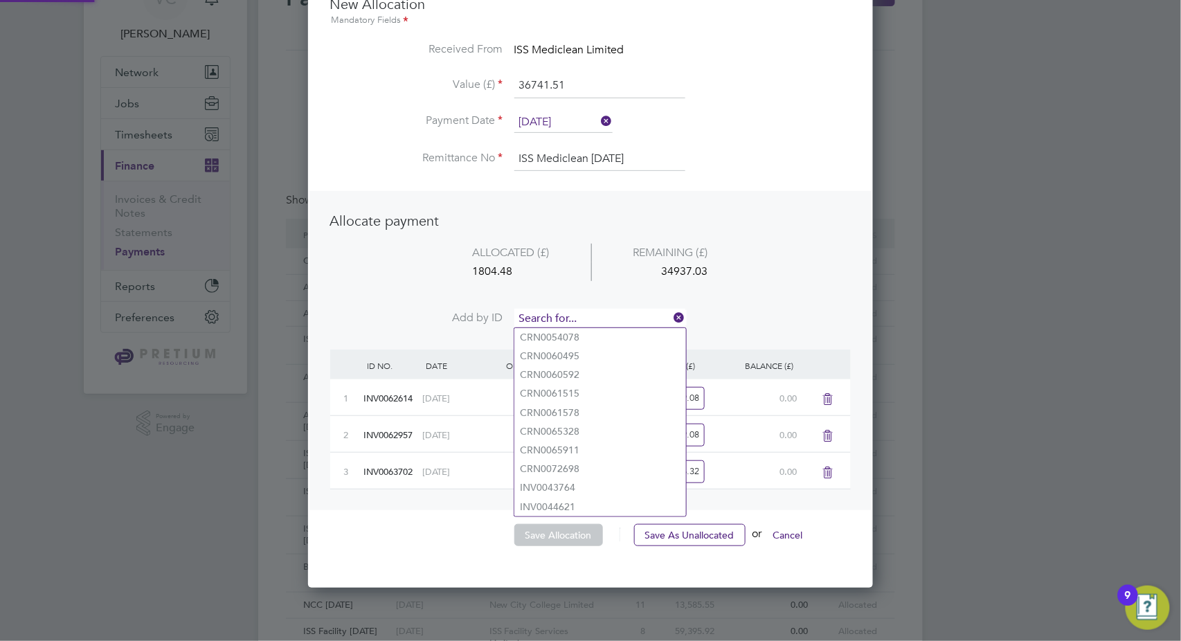
paste input "INV0062202"
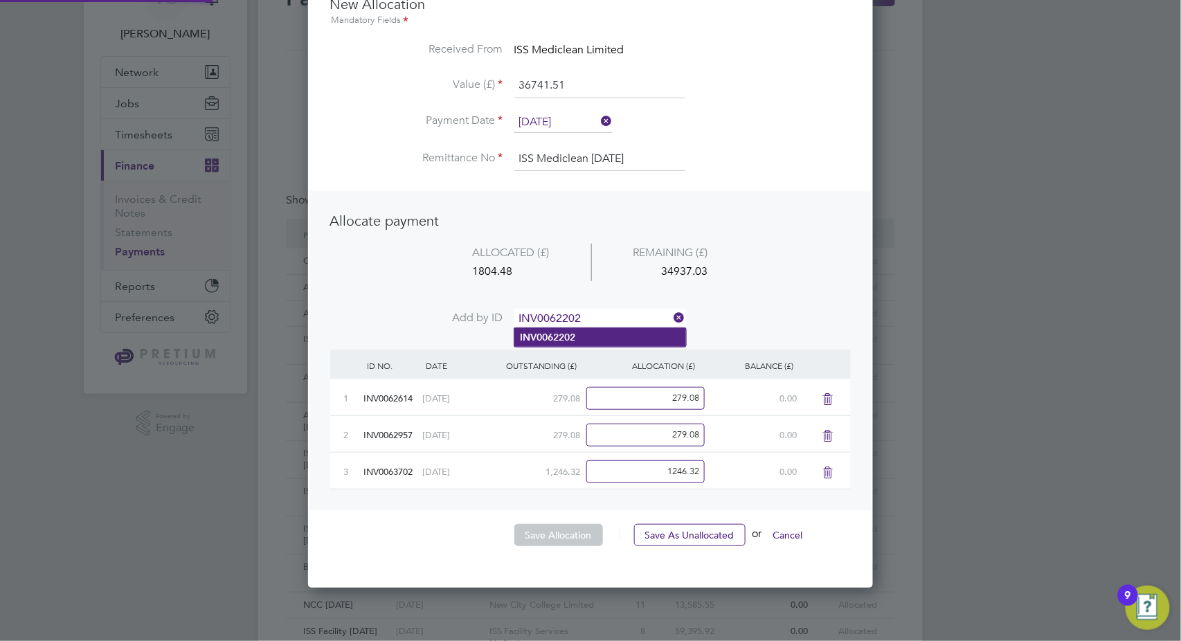
type input "INV0062202"
click at [613, 338] on li "INV0062202" at bounding box center [600, 337] width 172 height 19
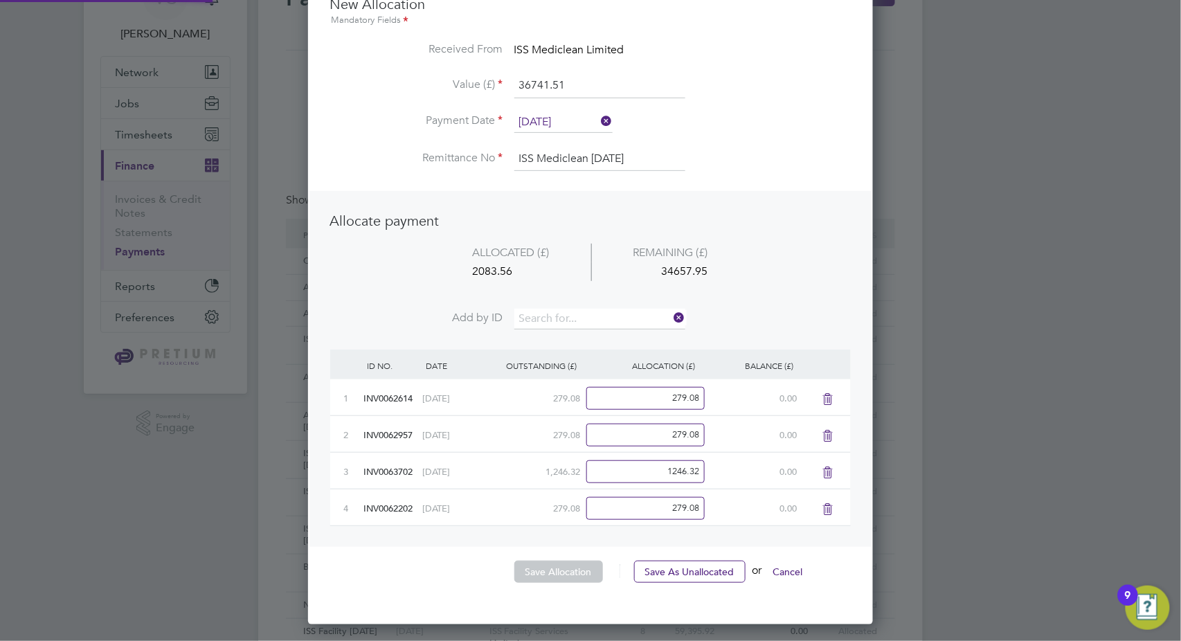
scroll to position [648, 565]
click at [571, 319] on input at bounding box center [599, 319] width 171 height 21
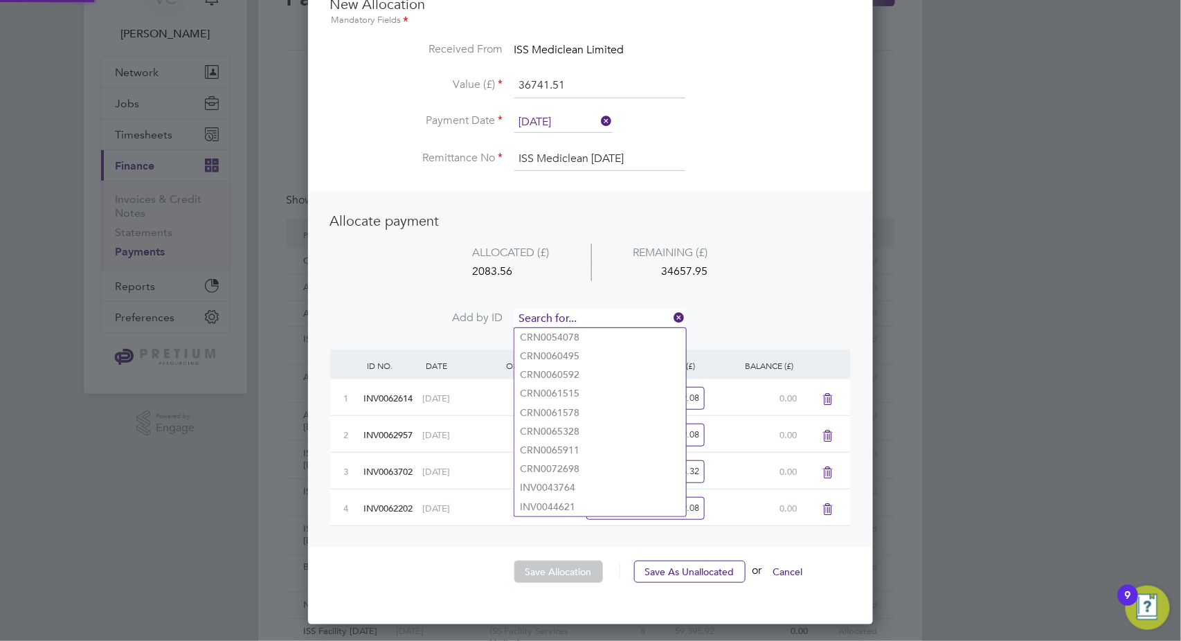
paste input "INV0065503"
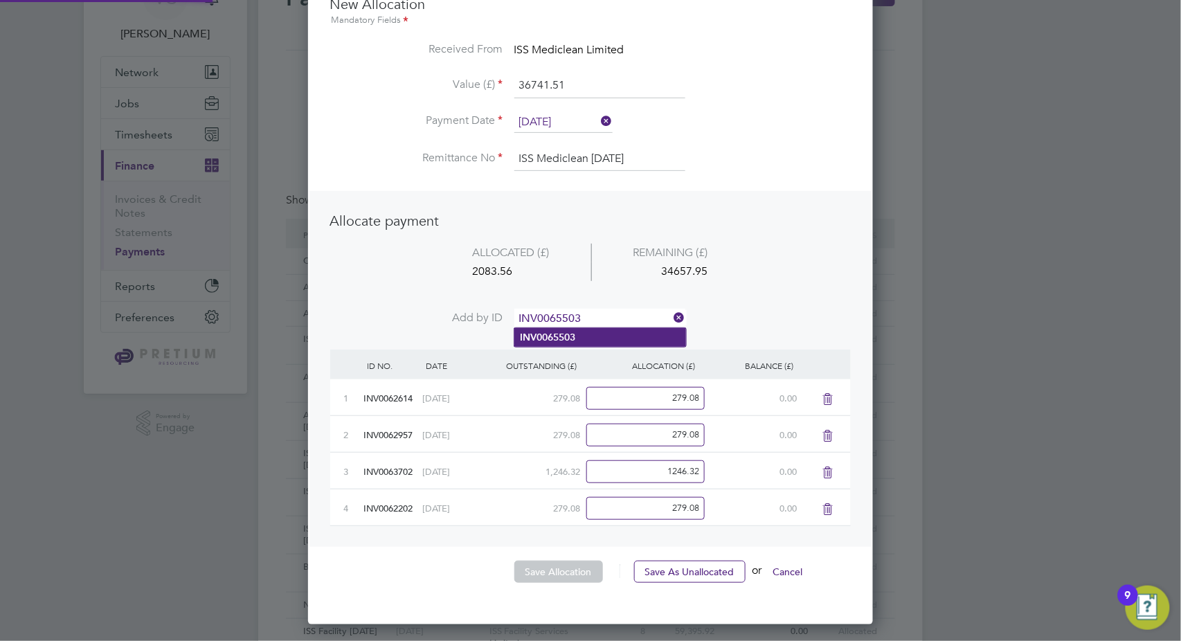
type input "INV0065503"
click at [581, 339] on li "INV0065503" at bounding box center [600, 337] width 172 height 19
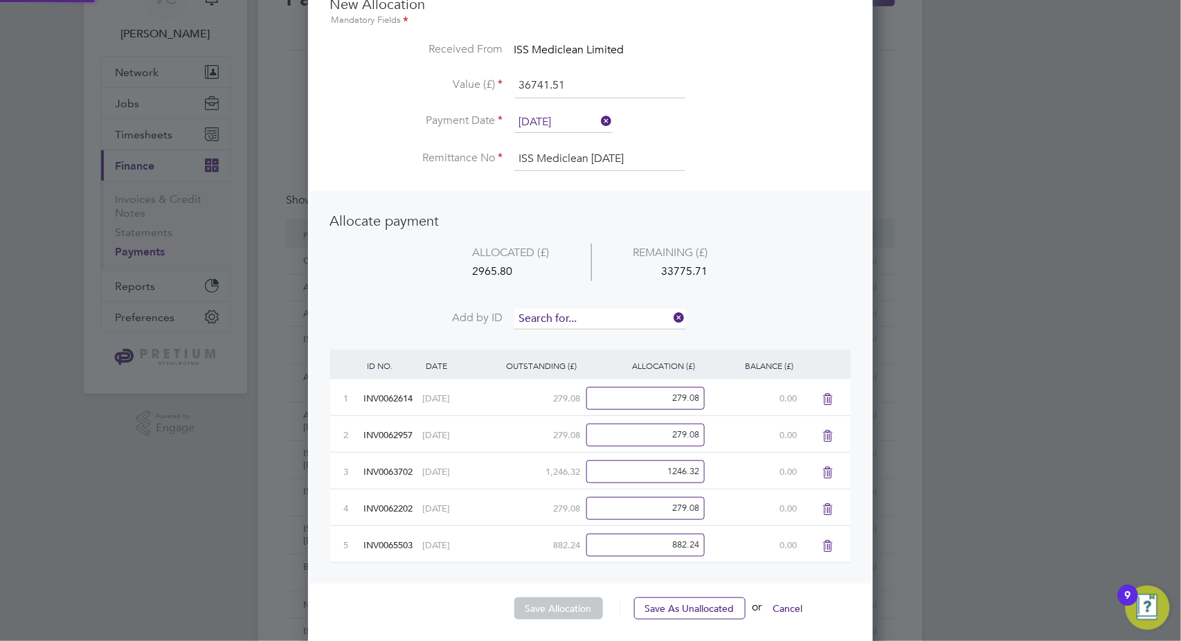
click at [527, 312] on input at bounding box center [599, 319] width 171 height 21
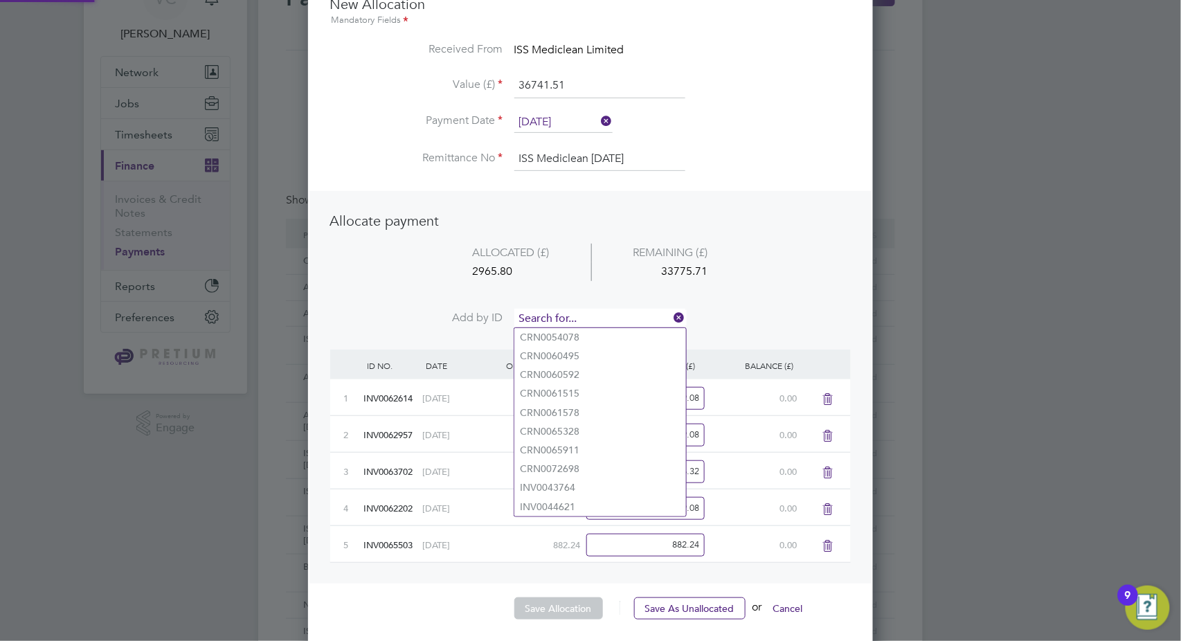
paste input "INV0067210"
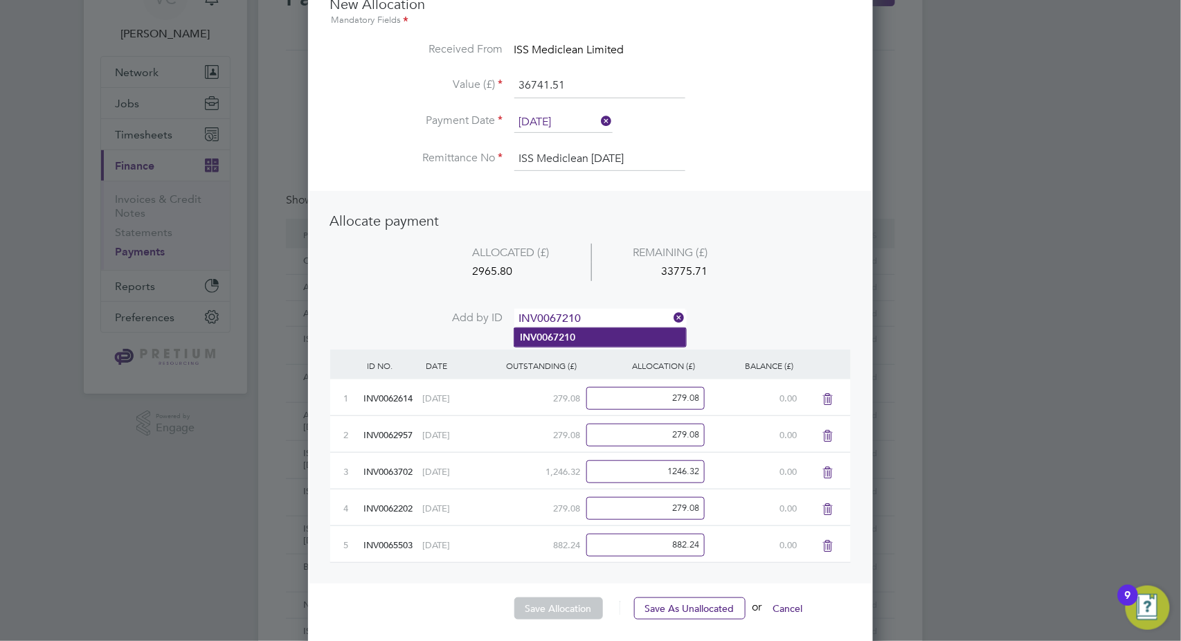
type input "INV0067210"
click at [592, 338] on li "INV0067210" at bounding box center [600, 337] width 172 height 19
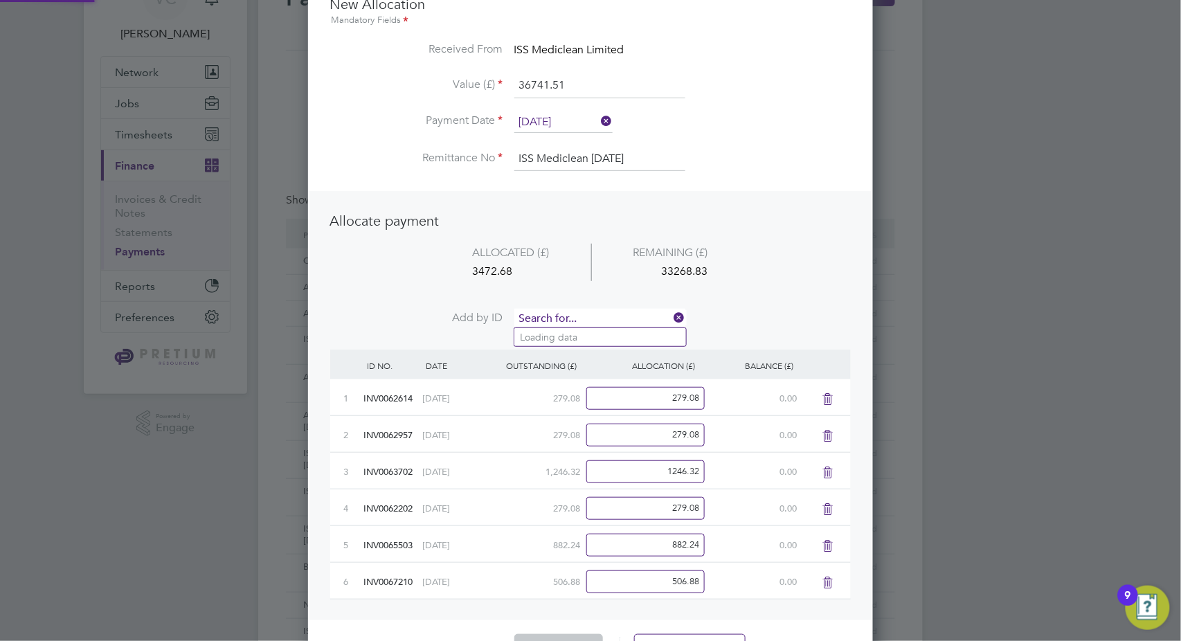
click at [584, 315] on input at bounding box center [599, 319] width 171 height 21
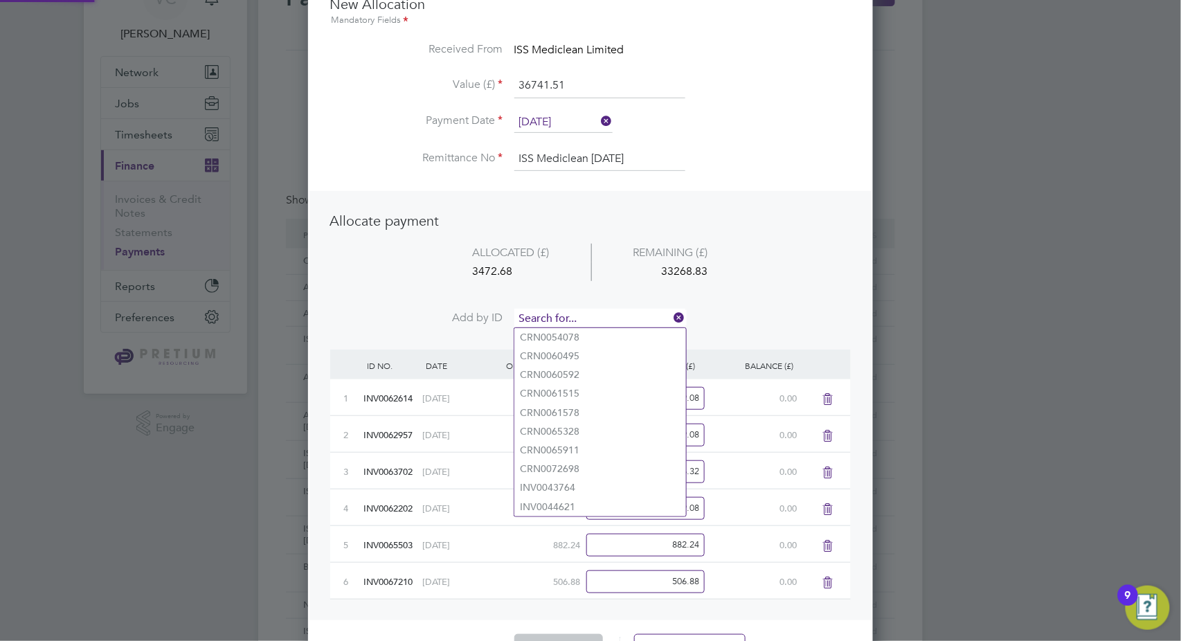
paste input "INV0068484"
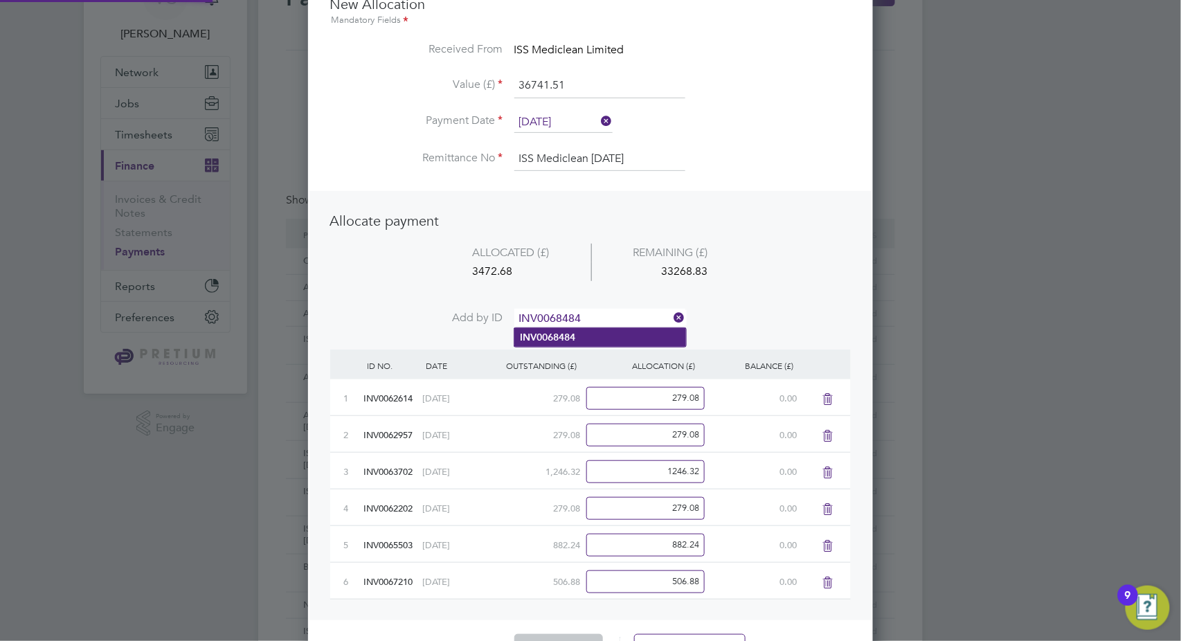
type input "INV0068484"
click at [606, 339] on li "INV0068484" at bounding box center [600, 337] width 172 height 19
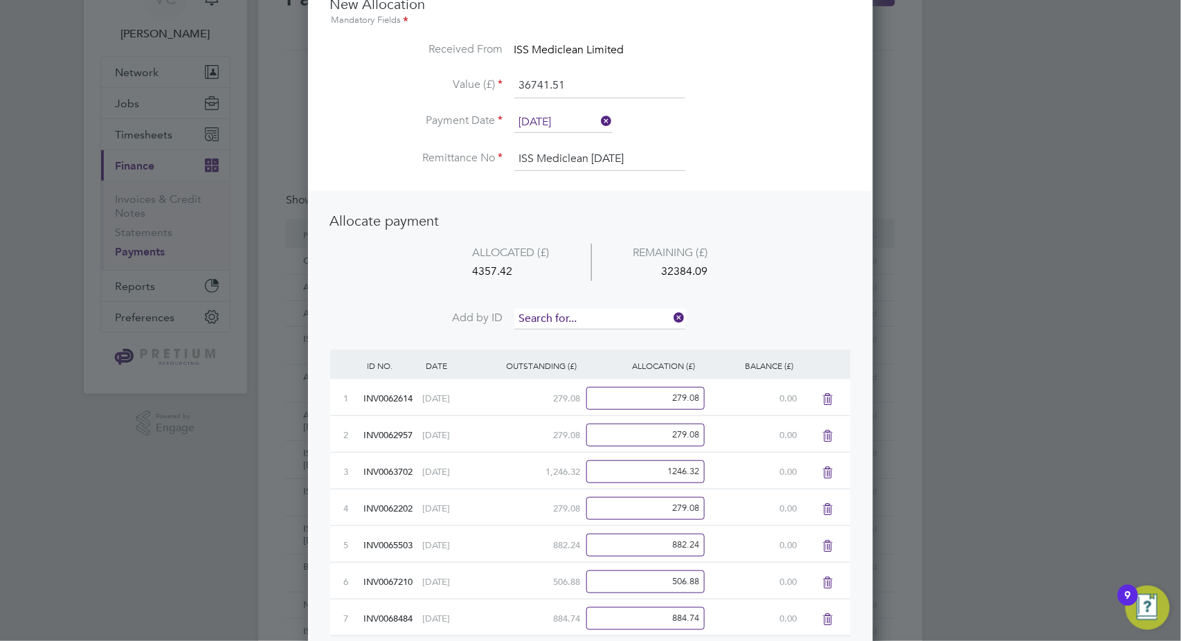
click at [582, 318] on input at bounding box center [599, 319] width 171 height 21
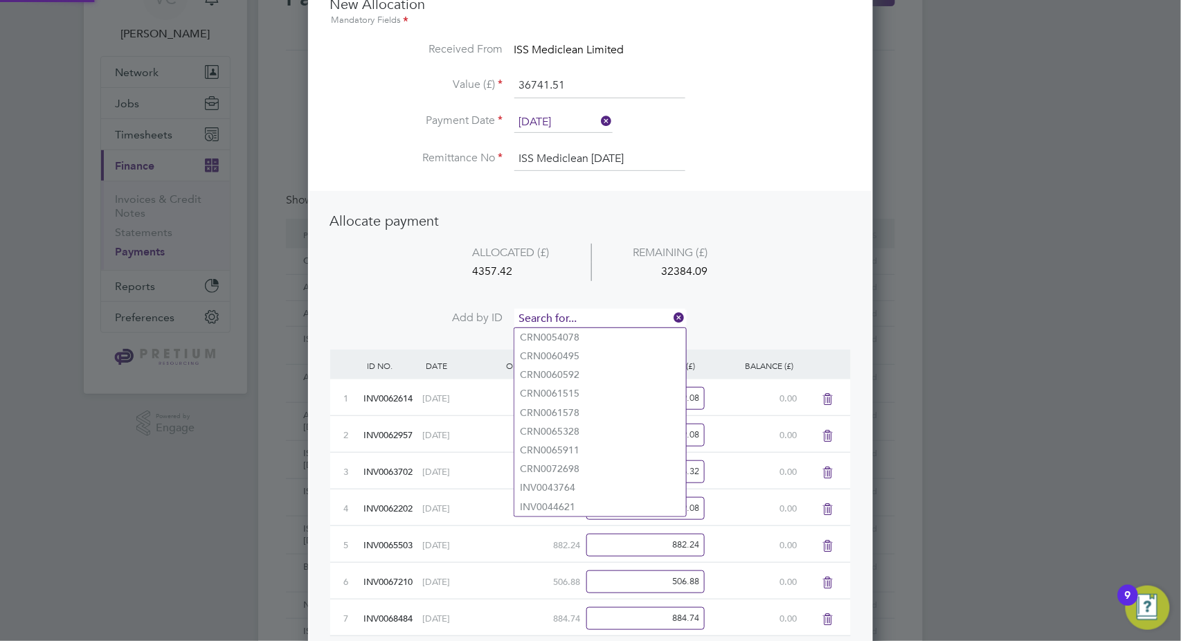
paste input "INV0069194"
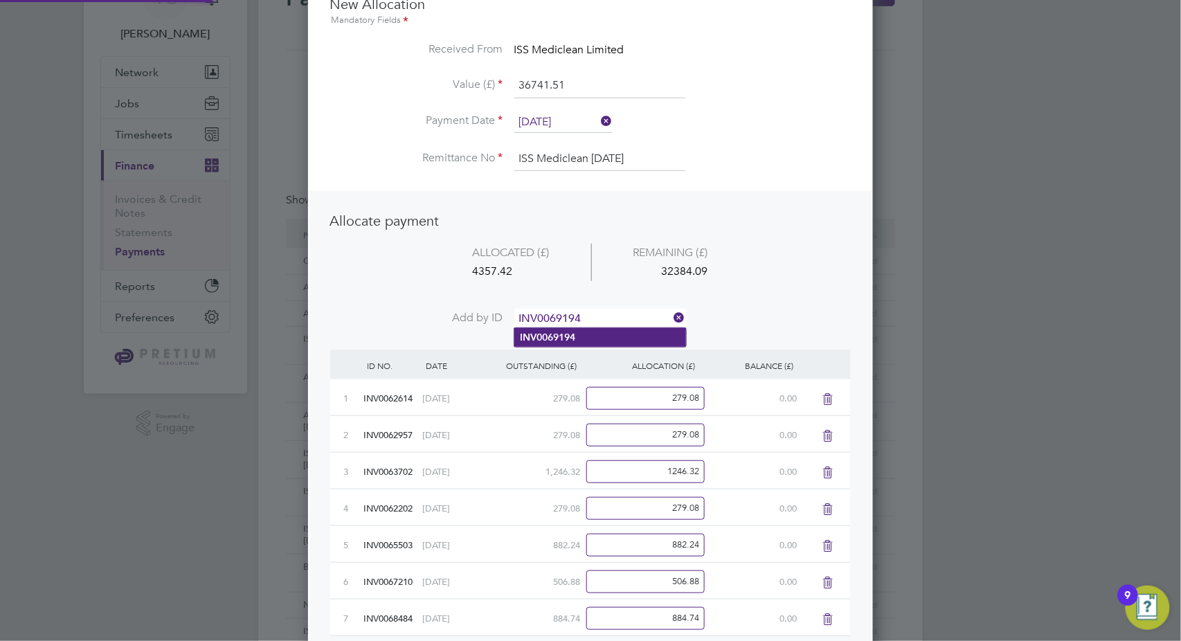
type input "INV0069194"
click at [596, 341] on li "INV0069194" at bounding box center [600, 337] width 172 height 19
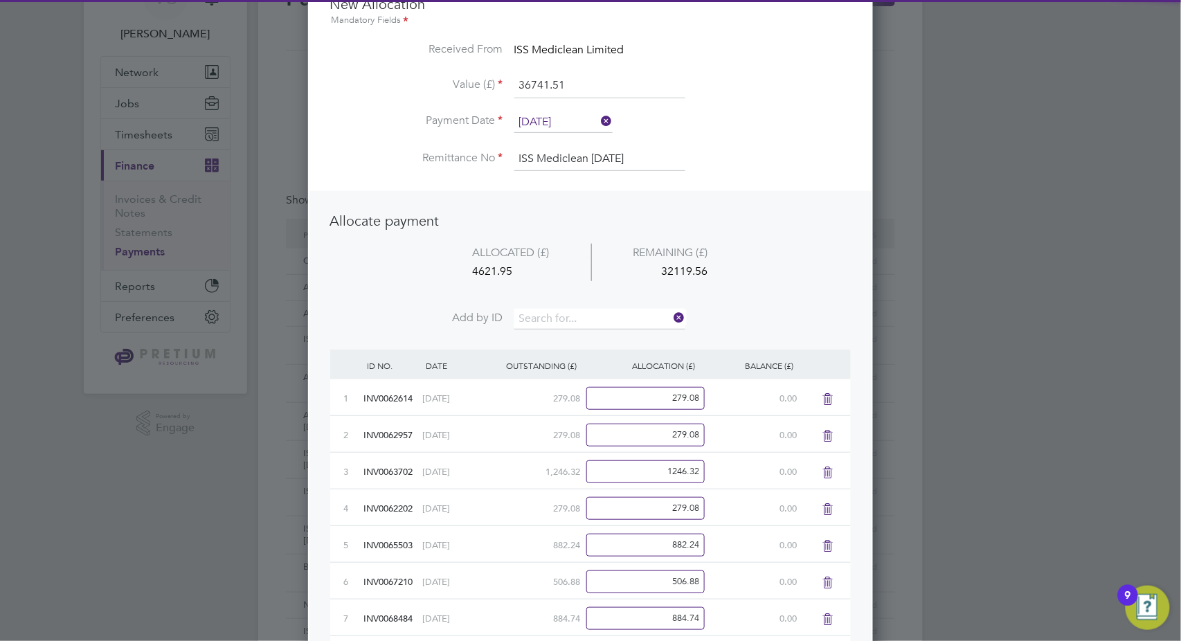
scroll to position [795, 565]
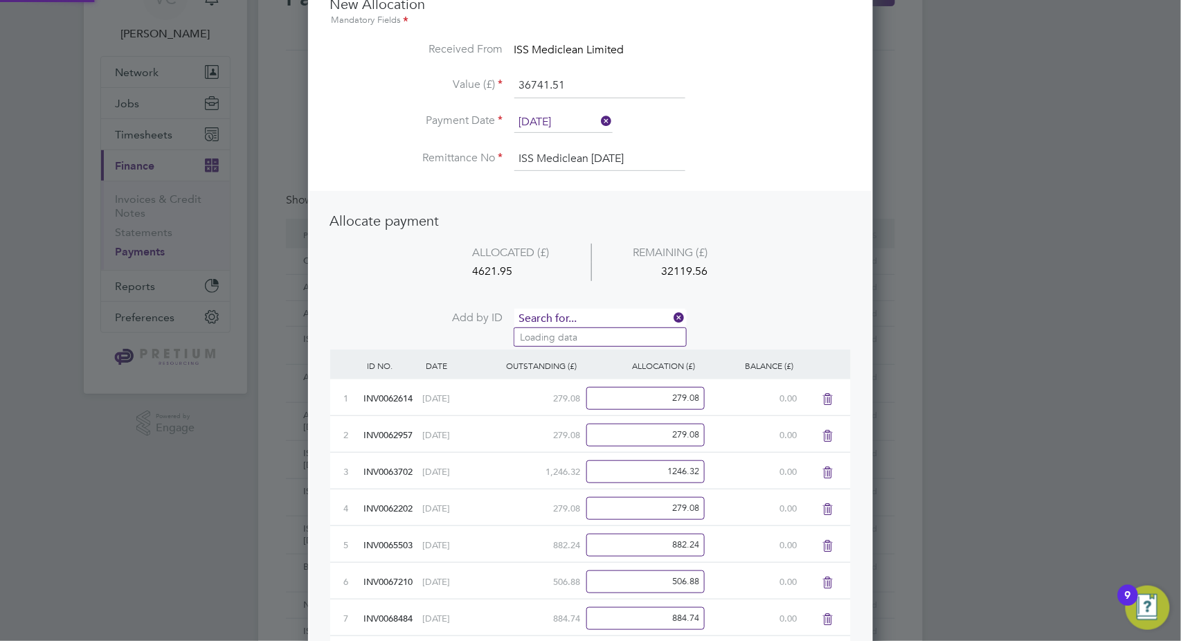
click at [610, 321] on input at bounding box center [599, 319] width 171 height 21
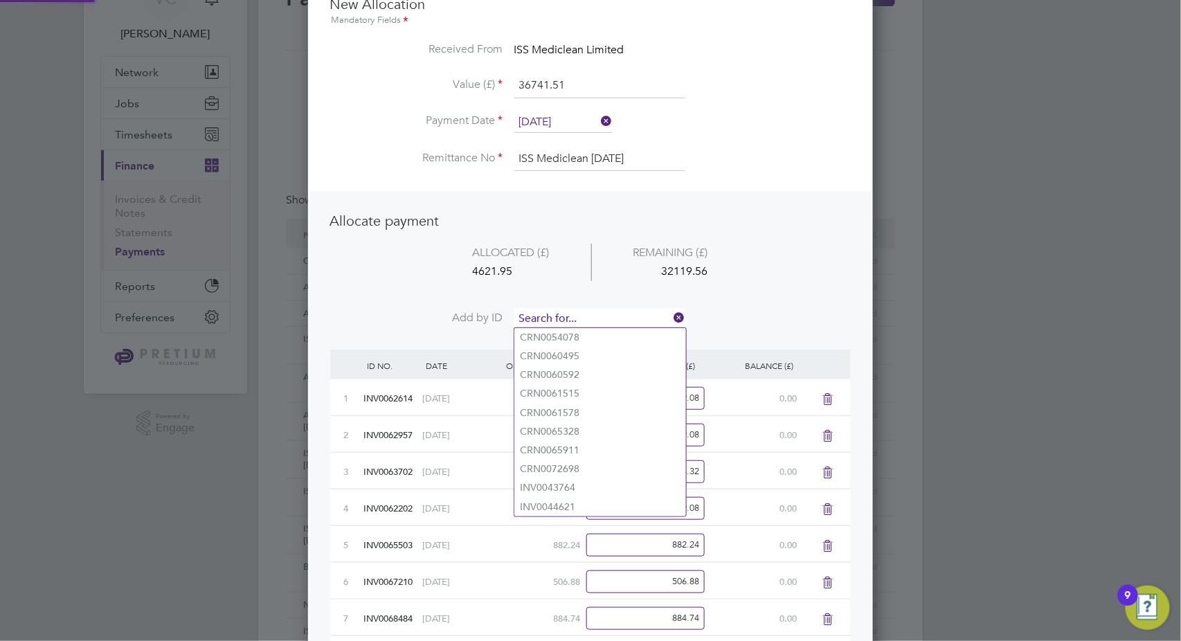
paste input "INV0069536"
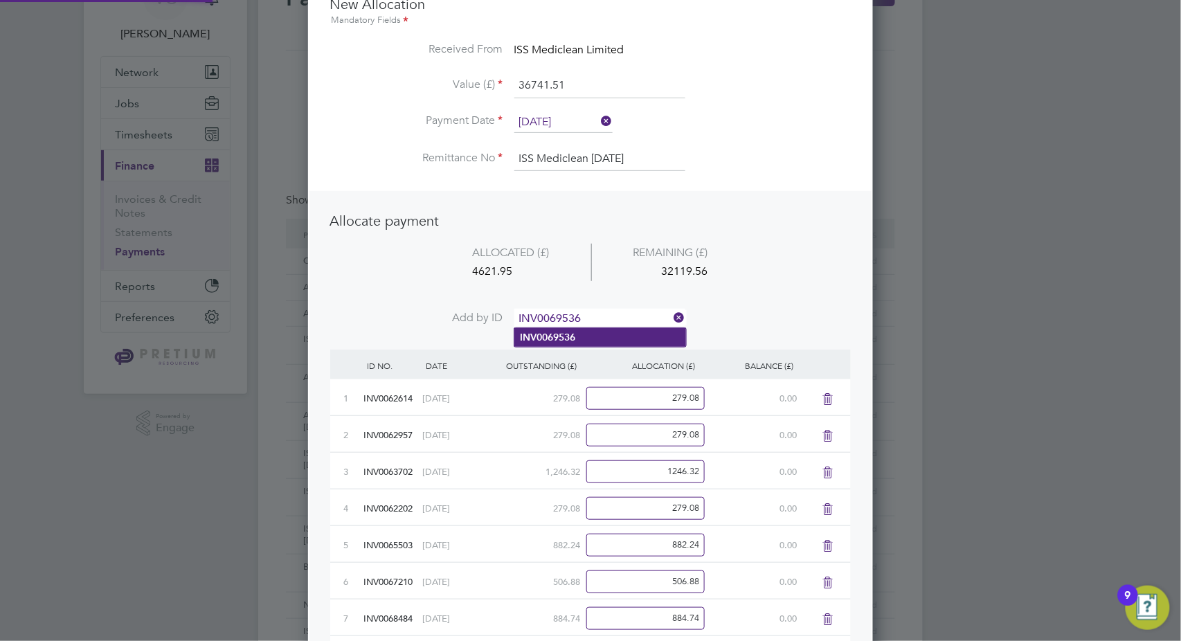
type input "INV0069536"
click at [583, 335] on li "INV0069536" at bounding box center [600, 337] width 172 height 19
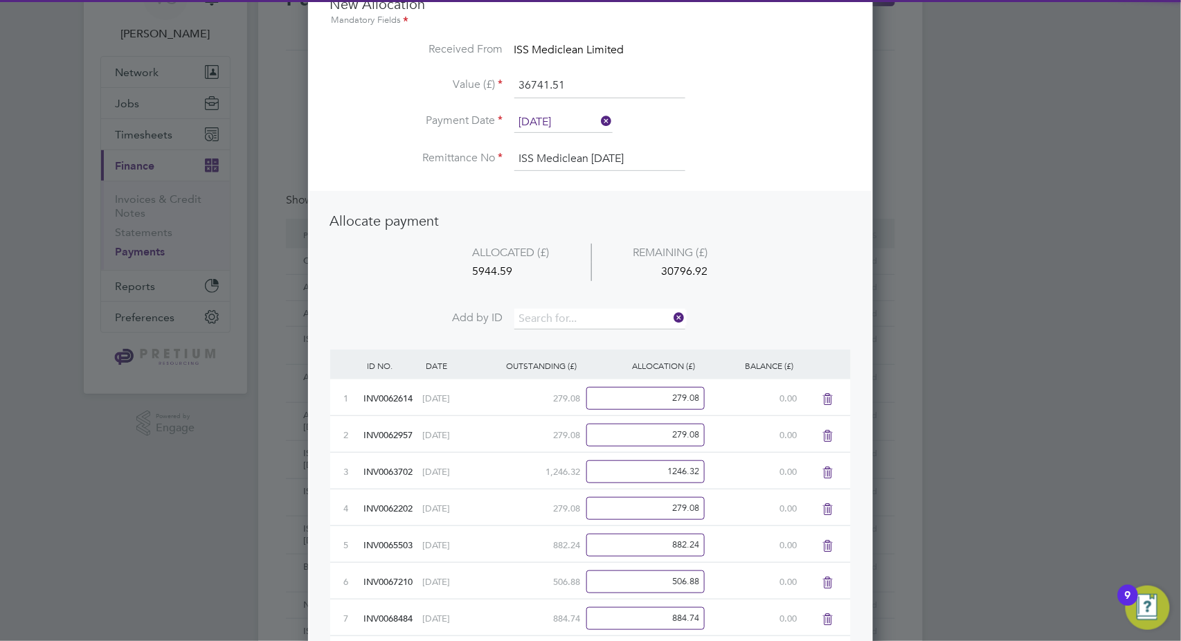
scroll to position [833, 565]
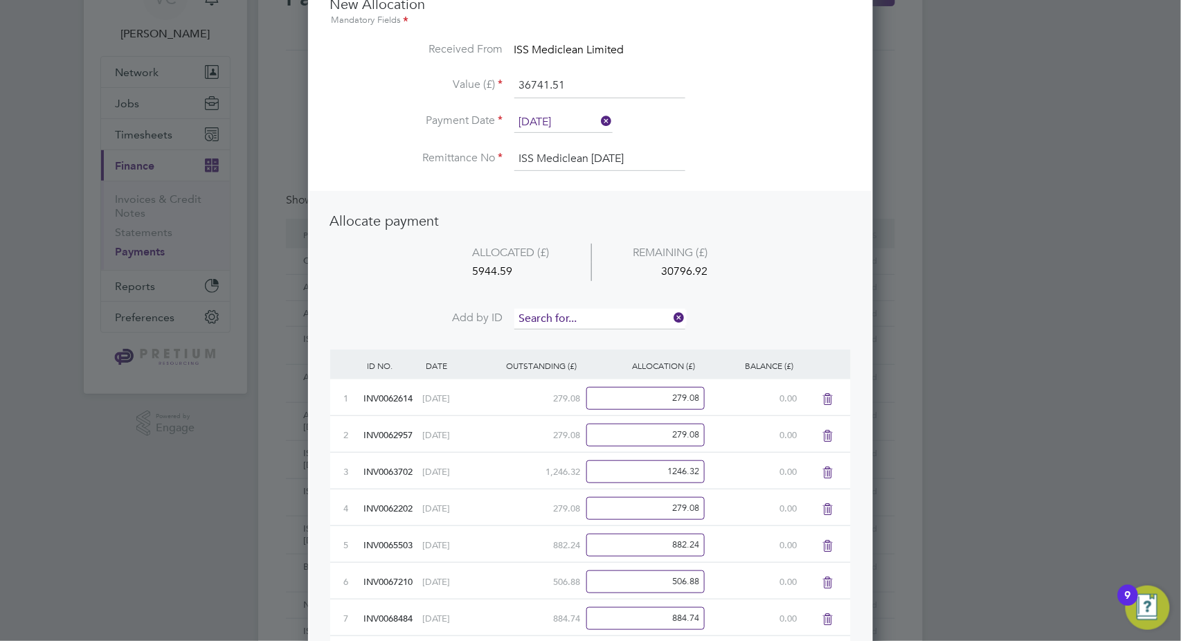
click at [595, 313] on input at bounding box center [599, 319] width 171 height 21
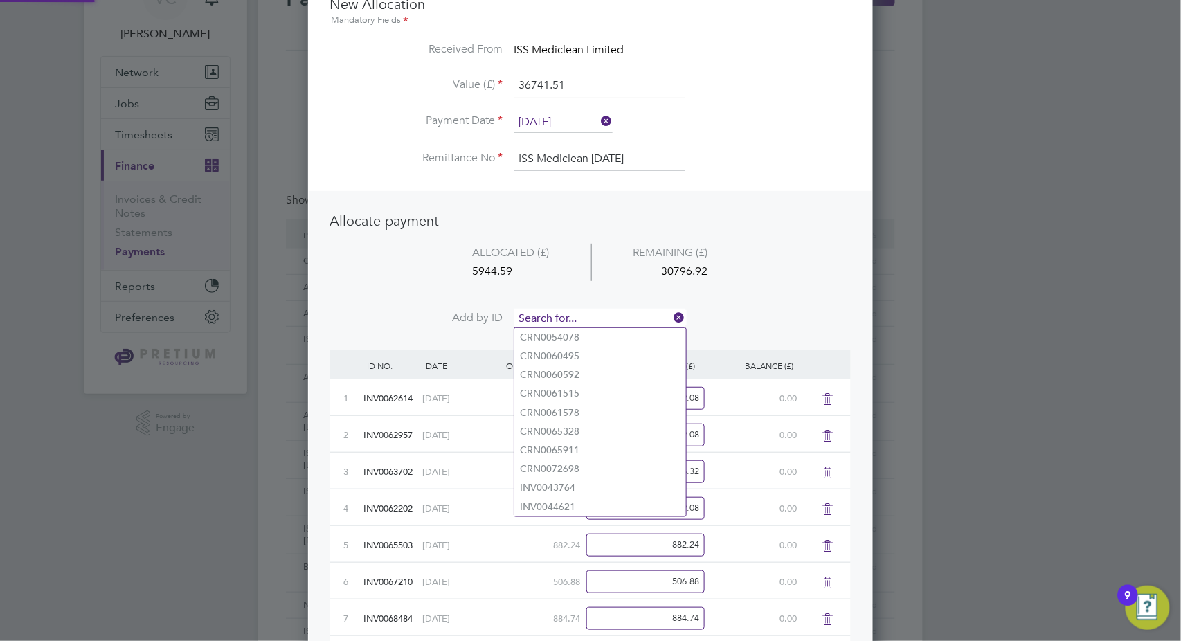
paste input "INV0069552"
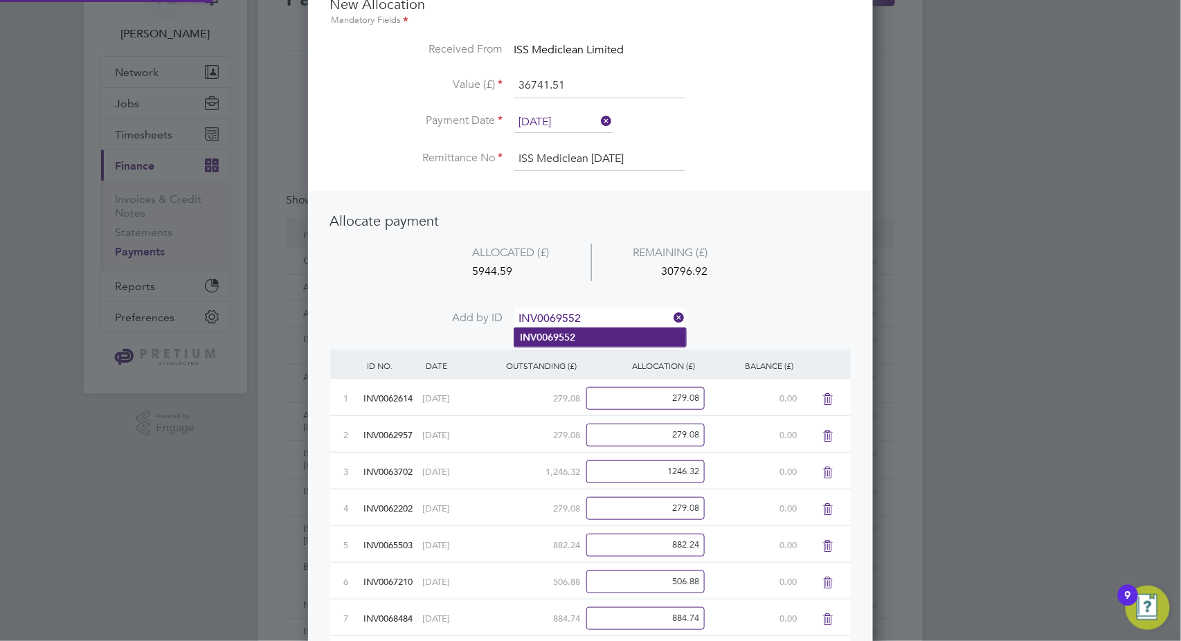
type input "INV0069552"
click at [594, 334] on li "INV0069552" at bounding box center [600, 337] width 172 height 19
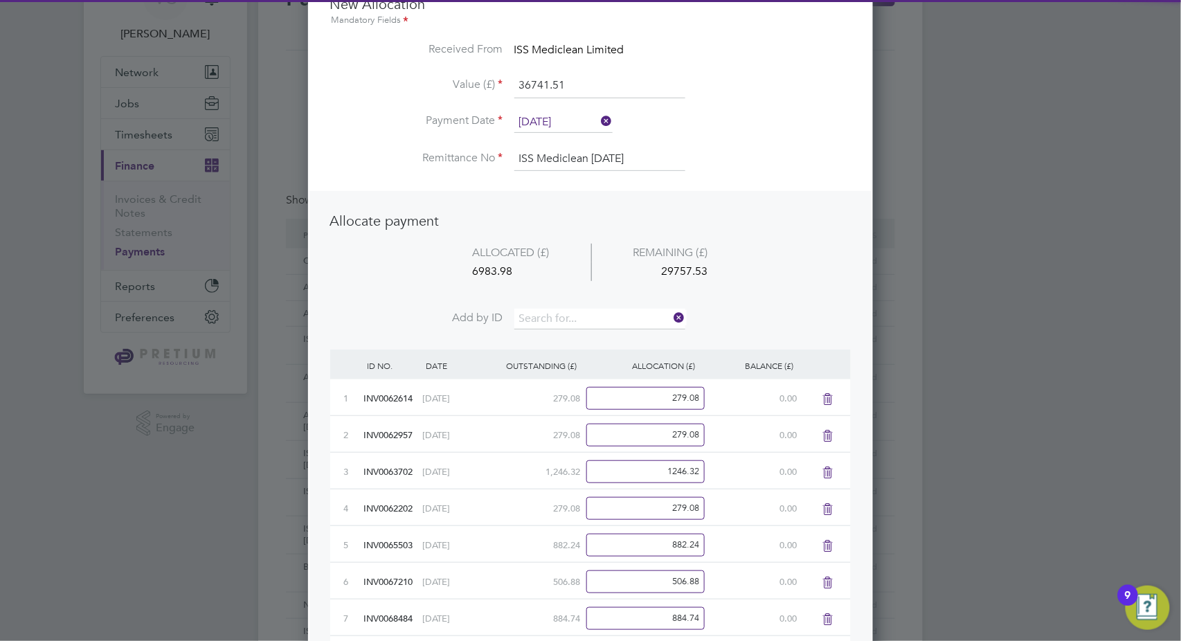
scroll to position [869, 565]
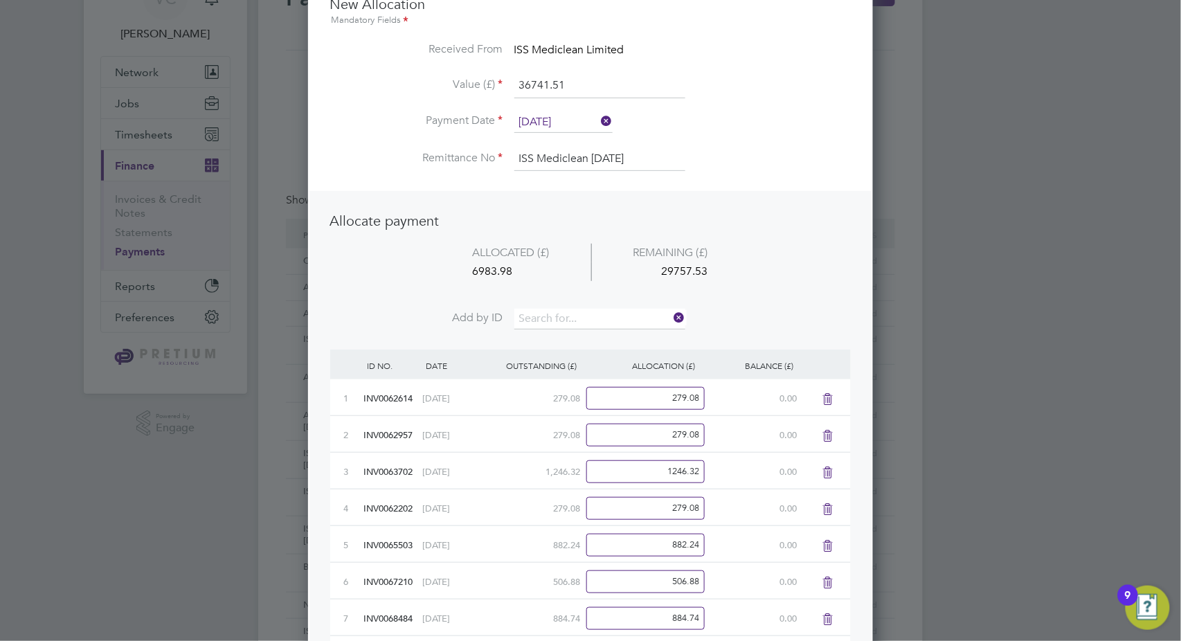
click at [590, 303] on li "ALLOCATED (£) REMAINING (£) 6983.98 29757.53" at bounding box center [590, 276] width 520 height 65
click at [575, 322] on input at bounding box center [599, 319] width 171 height 21
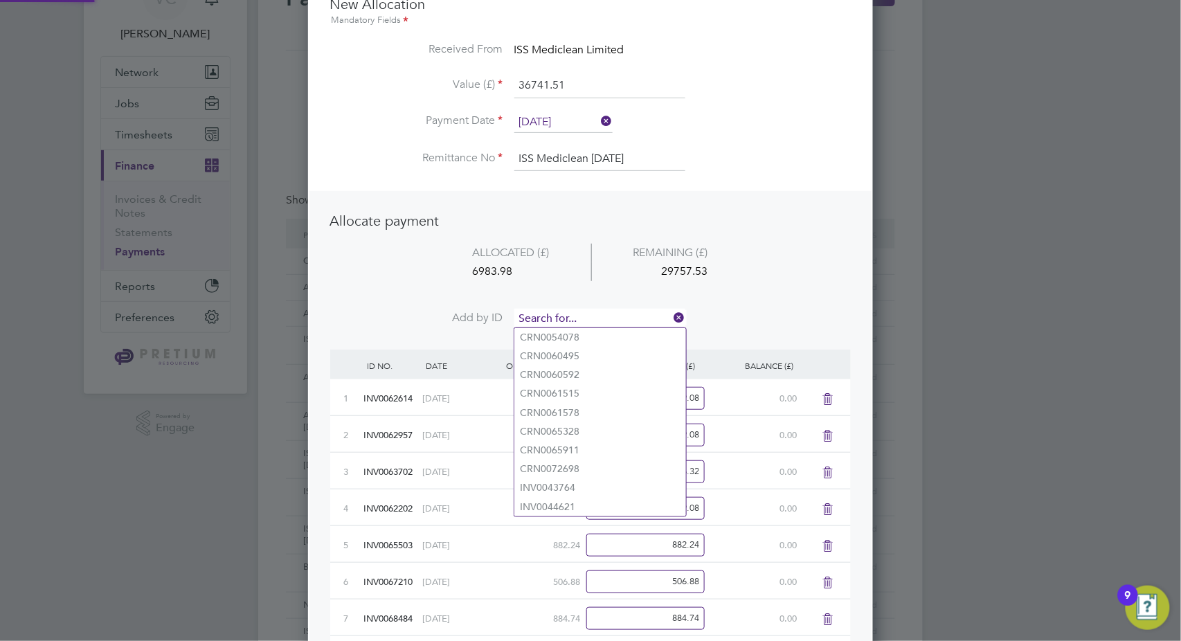
paste input "INV0069866"
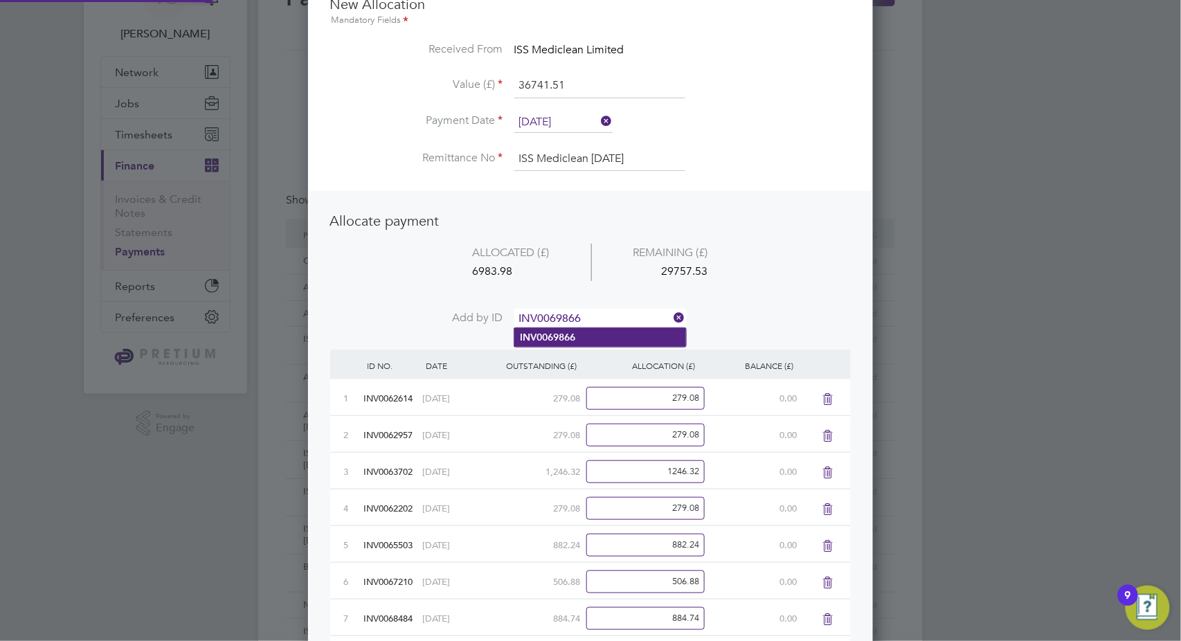
type input "INV0069866"
click at [595, 341] on li "INV0069866" at bounding box center [600, 337] width 172 height 19
click at [551, 311] on input at bounding box center [599, 319] width 171 height 21
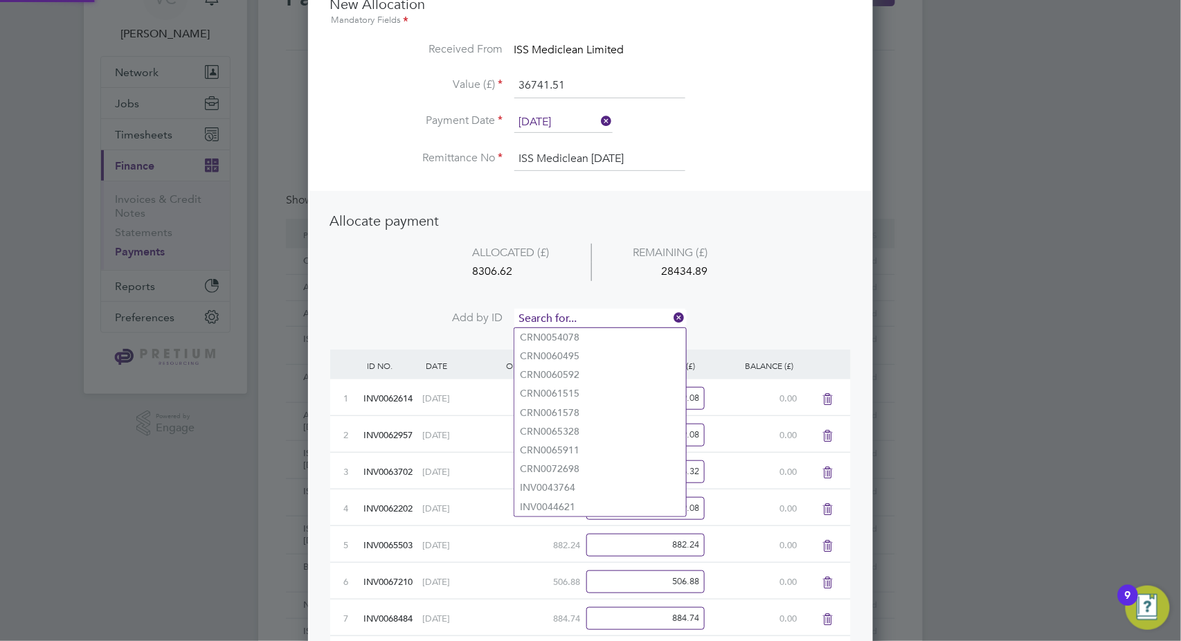
paste input "INV0069863"
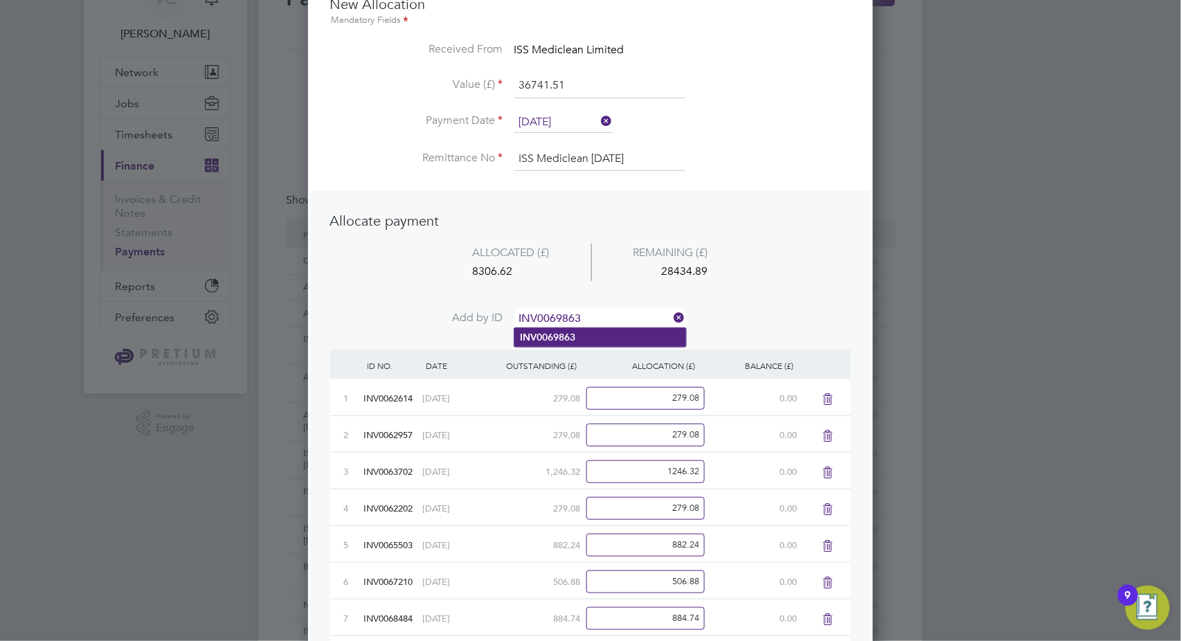
type input "INV0069863"
click at [580, 334] on li "INV0069863" at bounding box center [600, 337] width 172 height 19
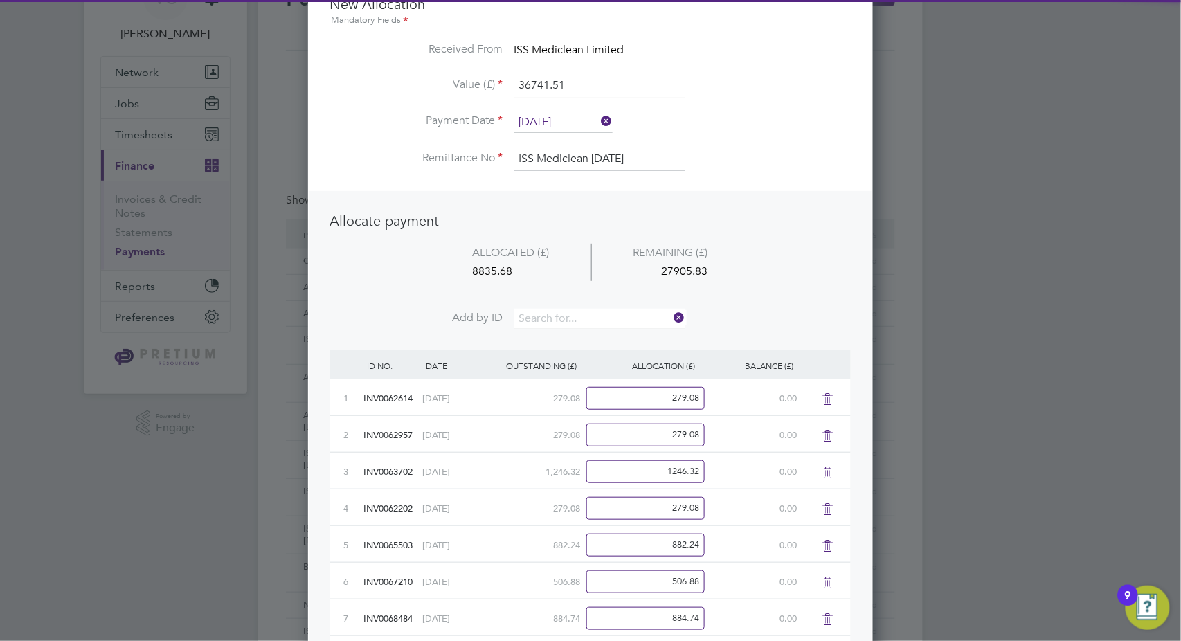
scroll to position [943, 565]
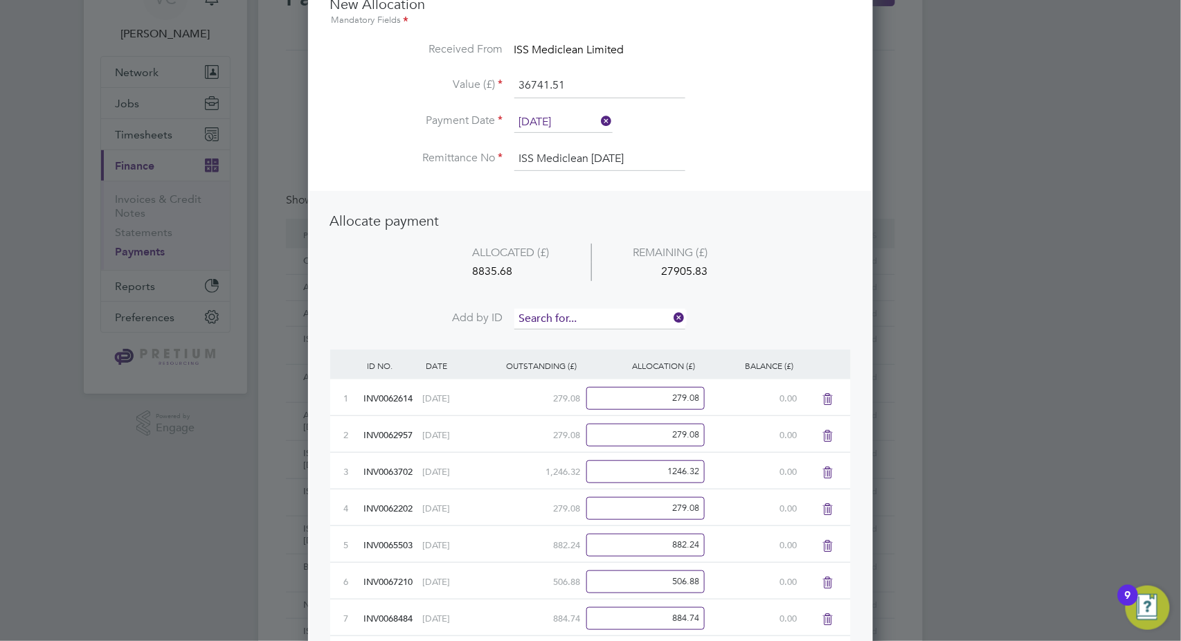
click at [602, 313] on input at bounding box center [599, 319] width 171 height 21
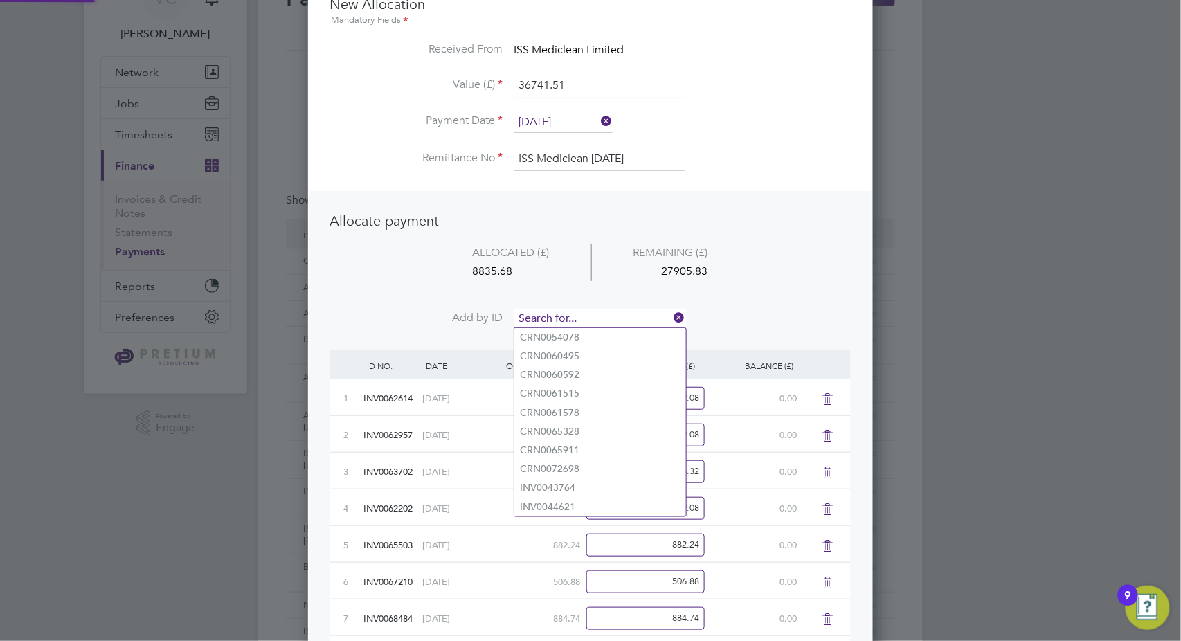
paste input "INV0069903"
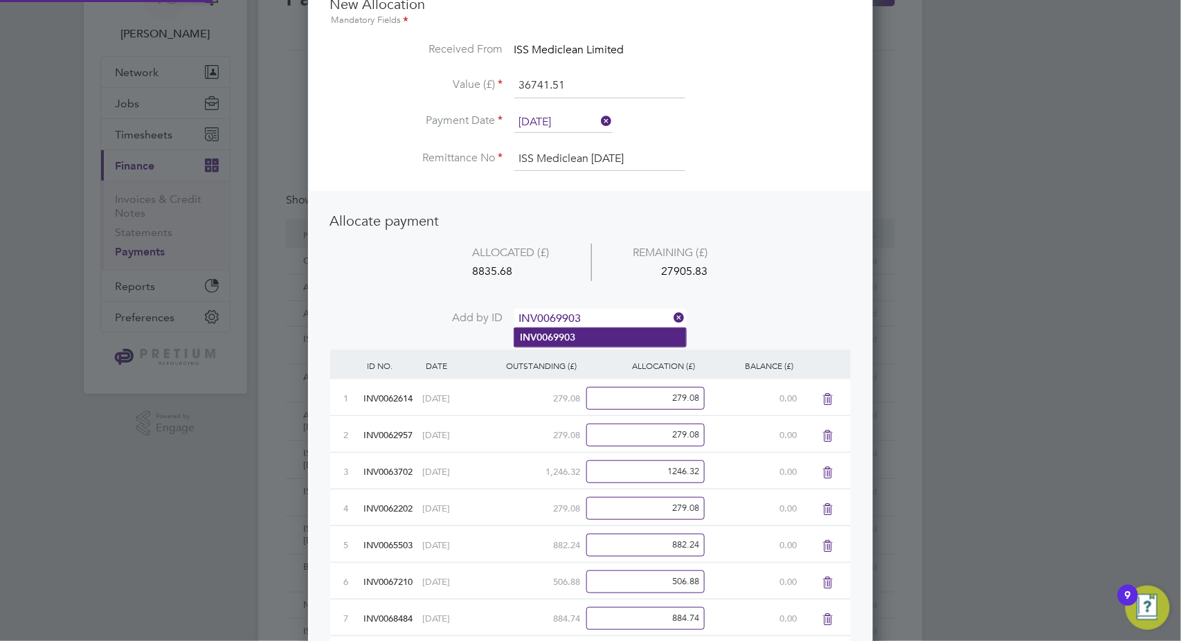
type input "INV0069903"
click at [604, 336] on li "INV0069903" at bounding box center [600, 337] width 172 height 19
click at [558, 312] on input at bounding box center [599, 319] width 171 height 21
paste input "INV0070135"
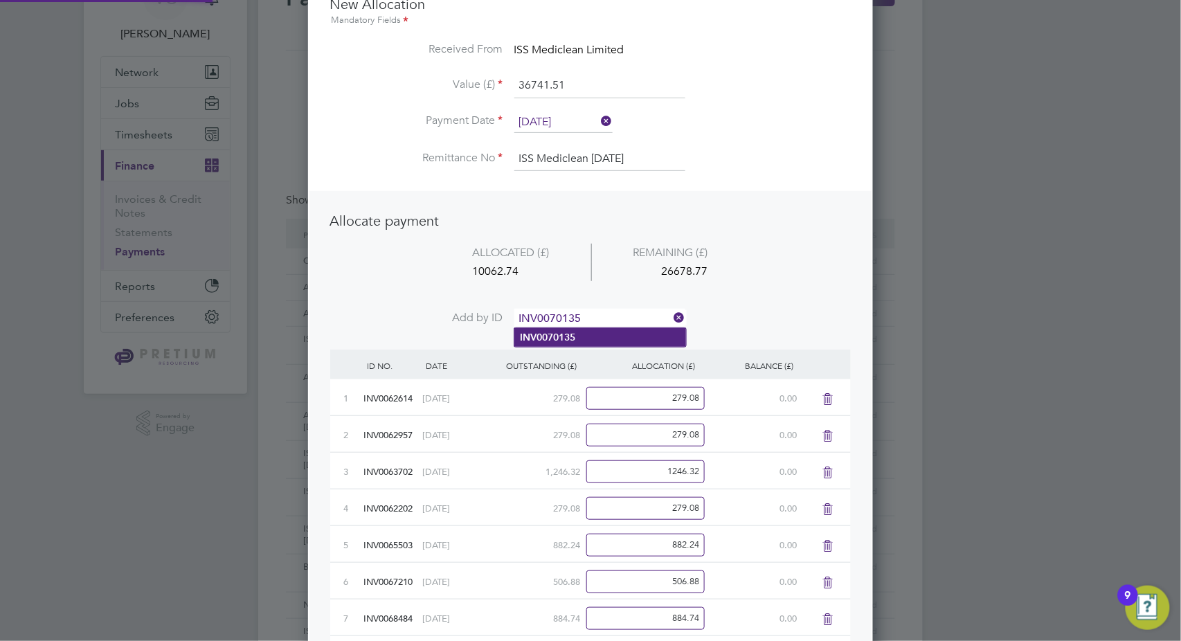
type input "INV0070135"
click at [587, 343] on li "INV0070135" at bounding box center [600, 337] width 172 height 19
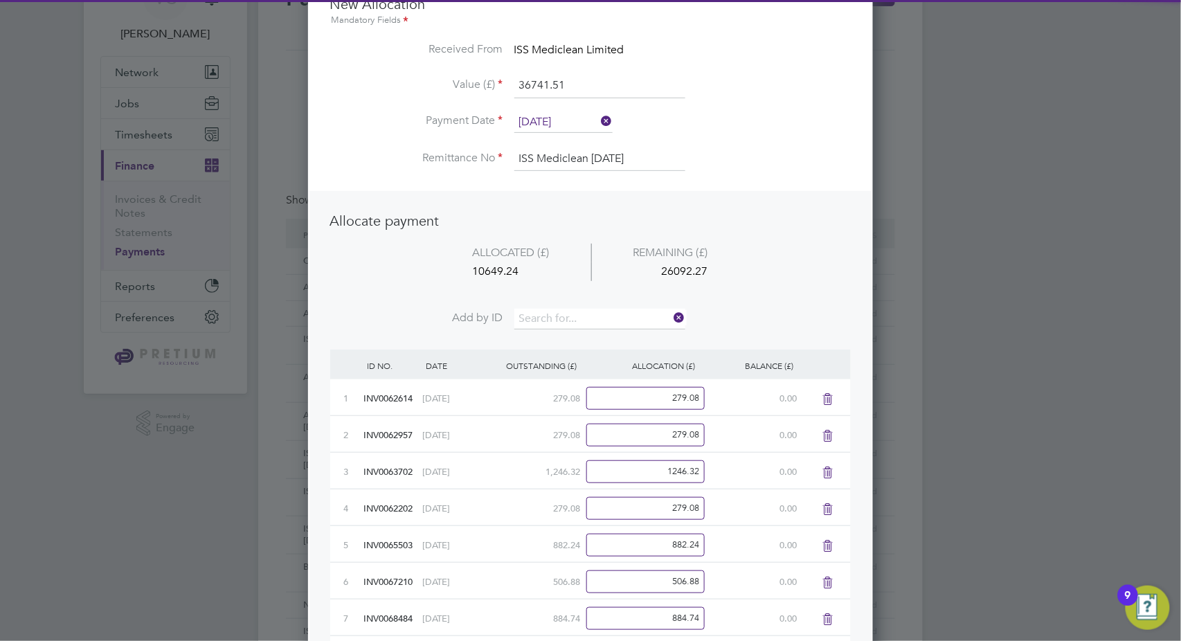
scroll to position [1017, 565]
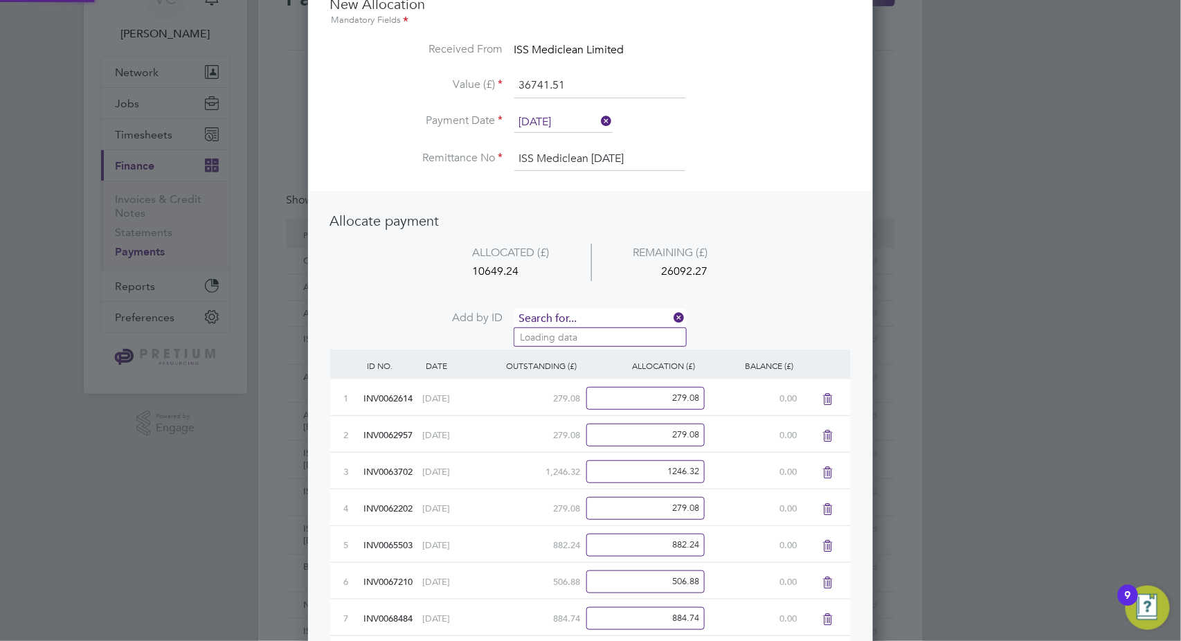
click at [598, 312] on input at bounding box center [599, 319] width 171 height 21
paste input "INV0071007"
type input "INV0071007"
click at [586, 337] on li "INV0071007" at bounding box center [600, 337] width 172 height 19
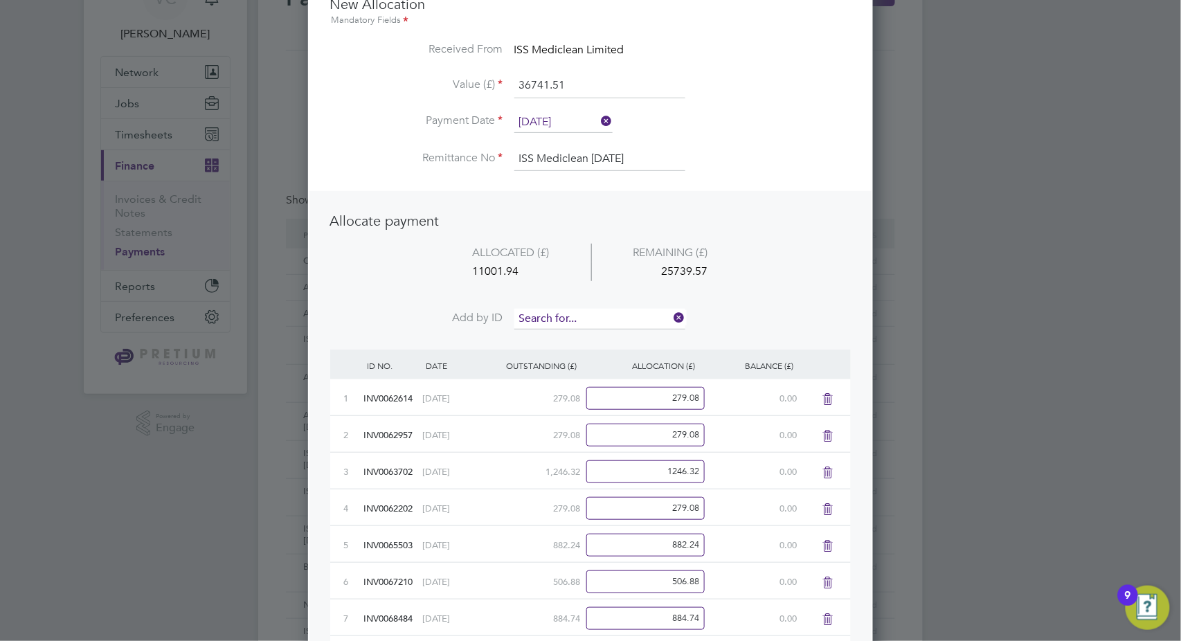
click at [567, 323] on input at bounding box center [599, 319] width 171 height 21
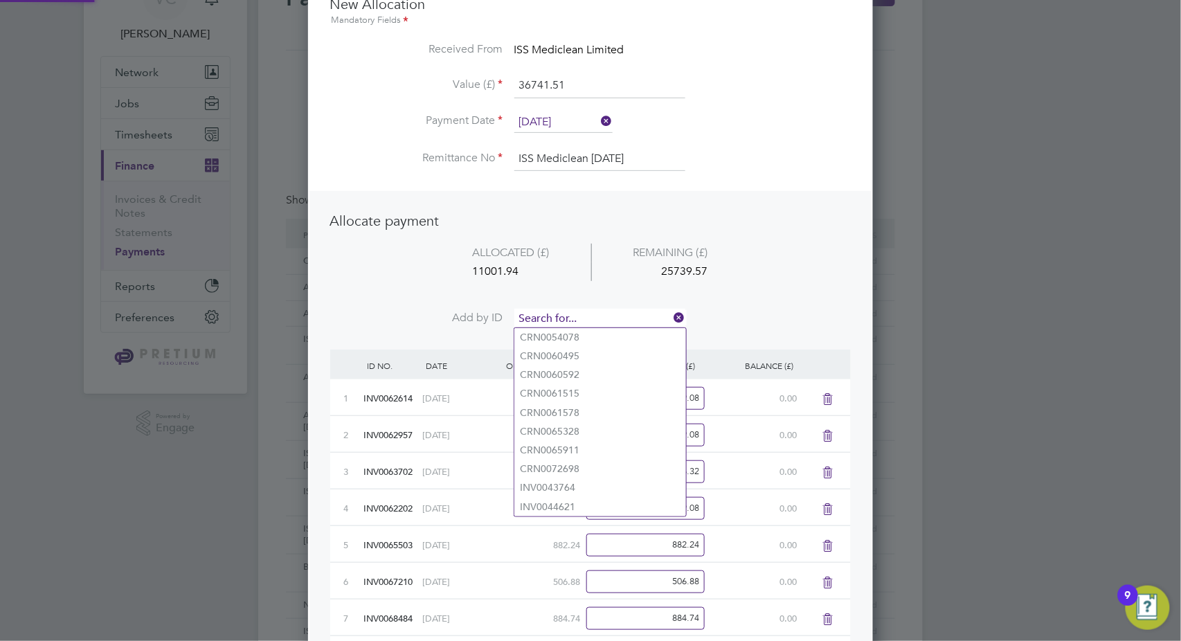
paste input "INV0071014"
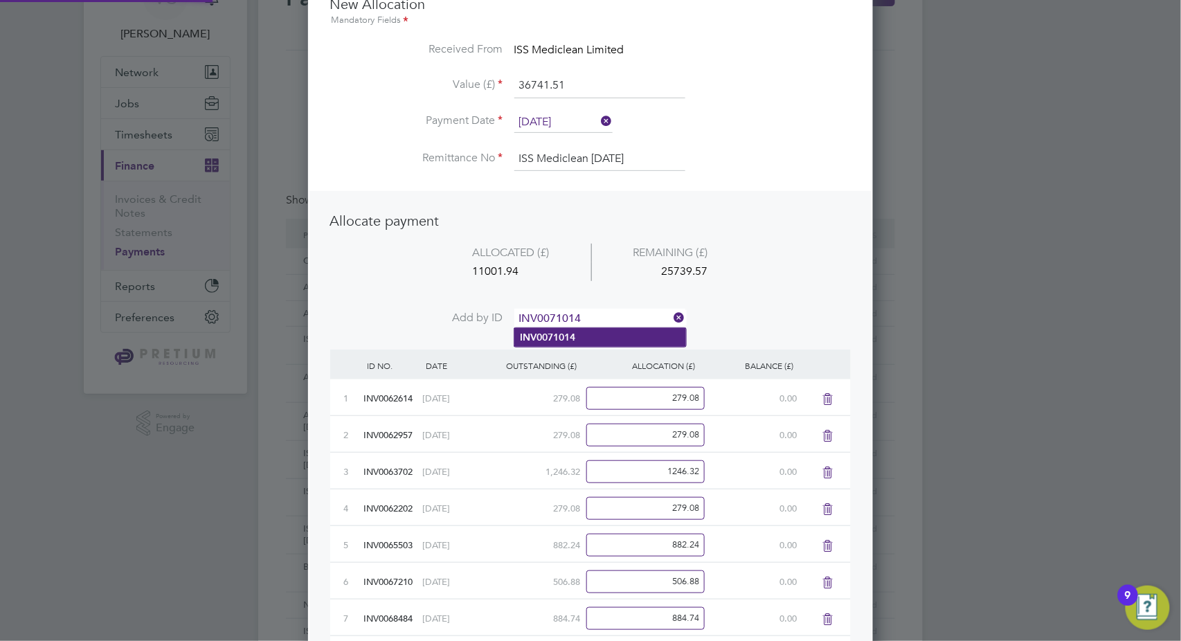
type input "INV0071014"
drag, startPoint x: 576, startPoint y: 339, endPoint x: 569, endPoint y: 359, distance: 20.6
click at [575, 339] on b "INV0071014" at bounding box center [547, 338] width 55 height 12
click at [542, 314] on input at bounding box center [599, 319] width 171 height 21
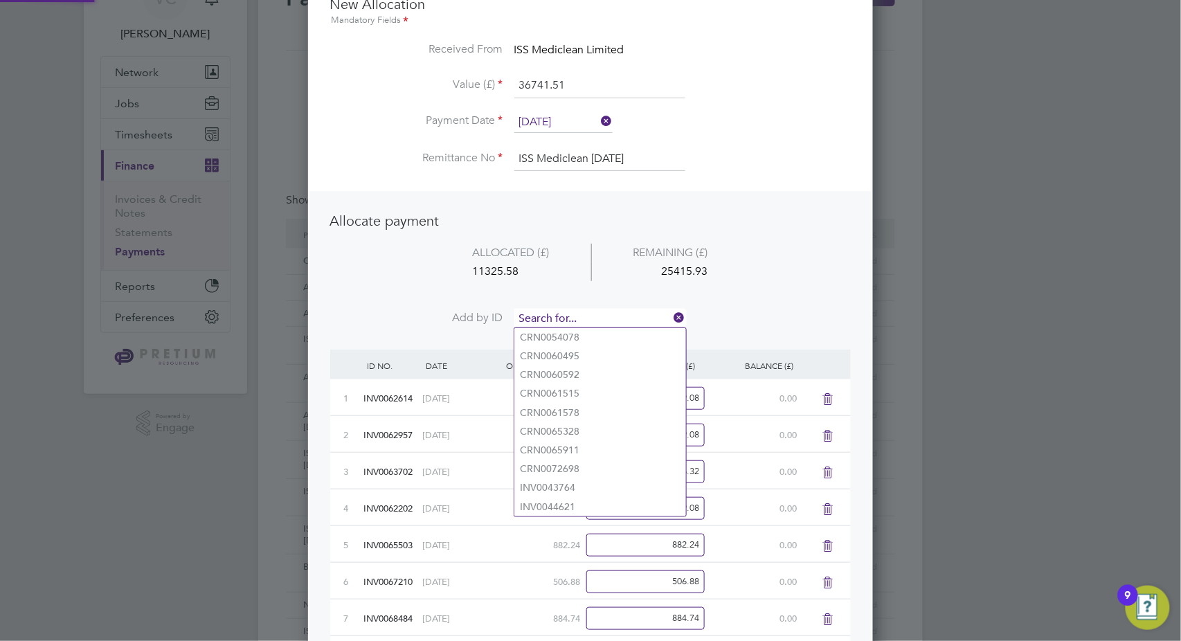
paste input "INV0071025"
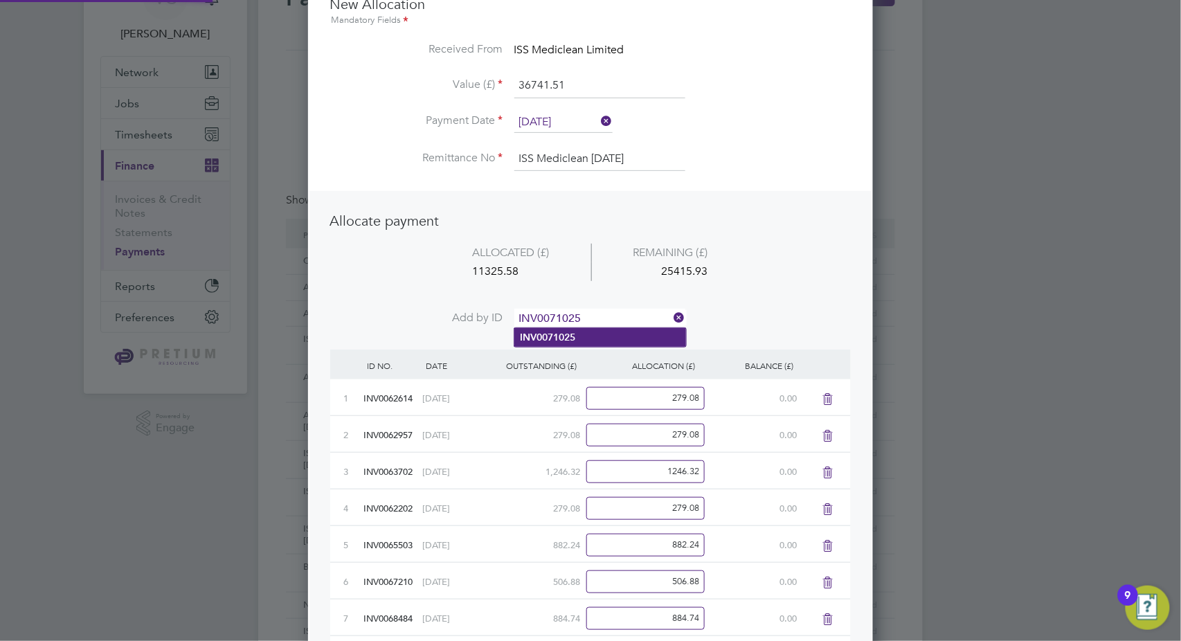
type input "INV0071025"
click at [577, 336] on li "INV0071025" at bounding box center [600, 337] width 172 height 19
click at [606, 315] on input at bounding box center [599, 319] width 171 height 21
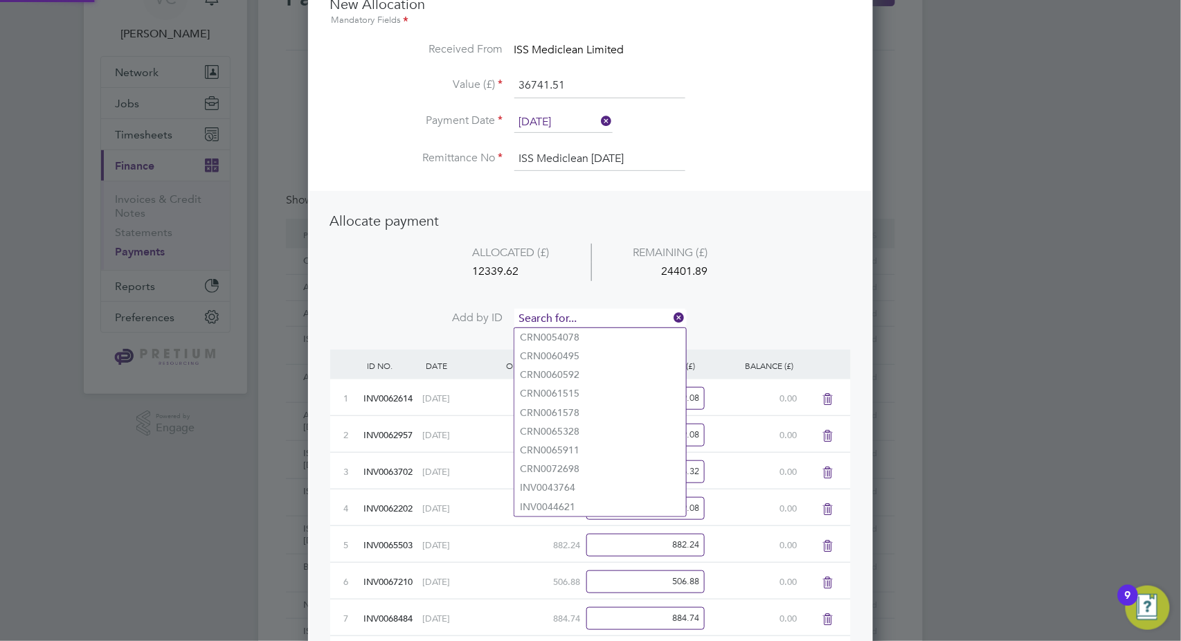
paste input "INV0071389"
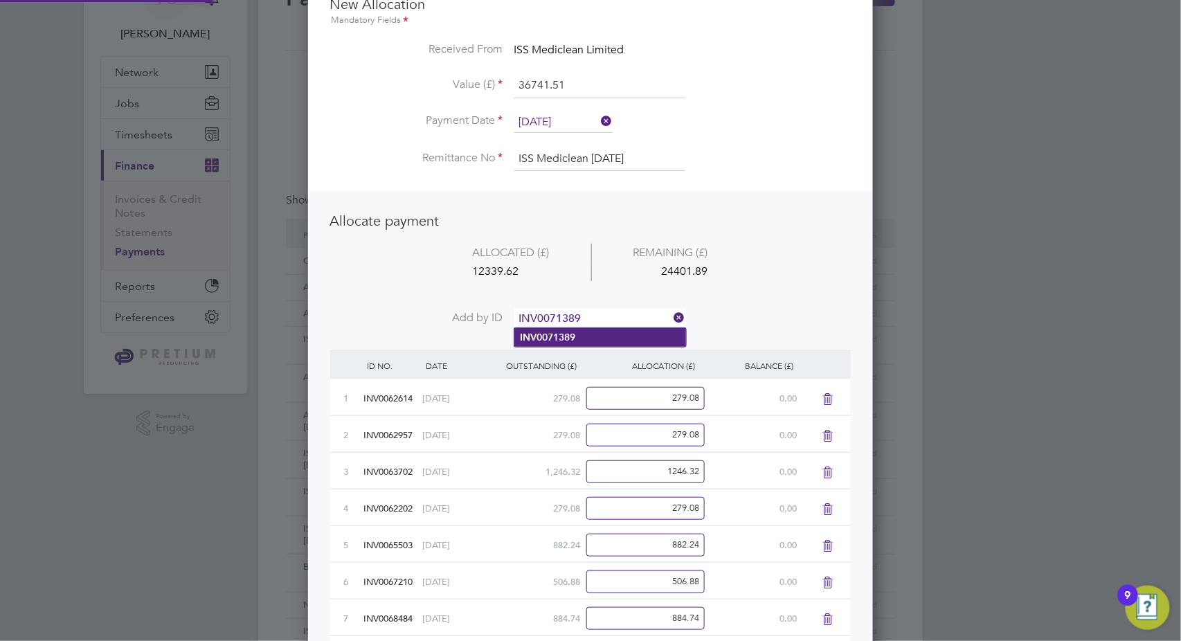
type input "INV0071389"
click at [602, 335] on li "INV0071389" at bounding box center [600, 337] width 172 height 19
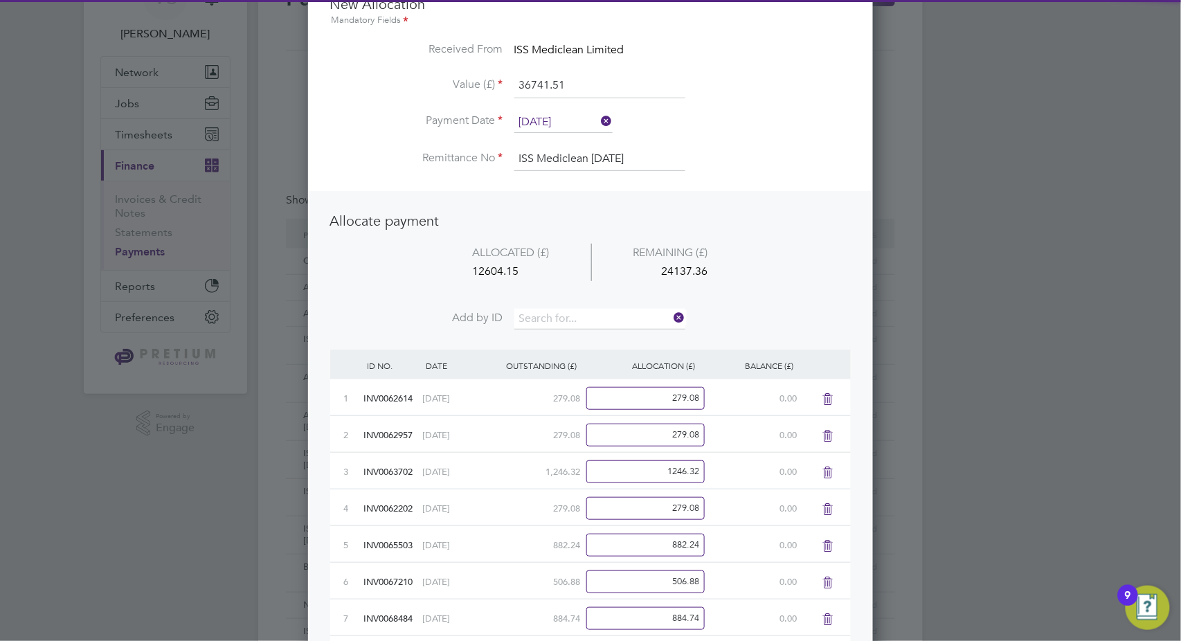
scroll to position [1164, 565]
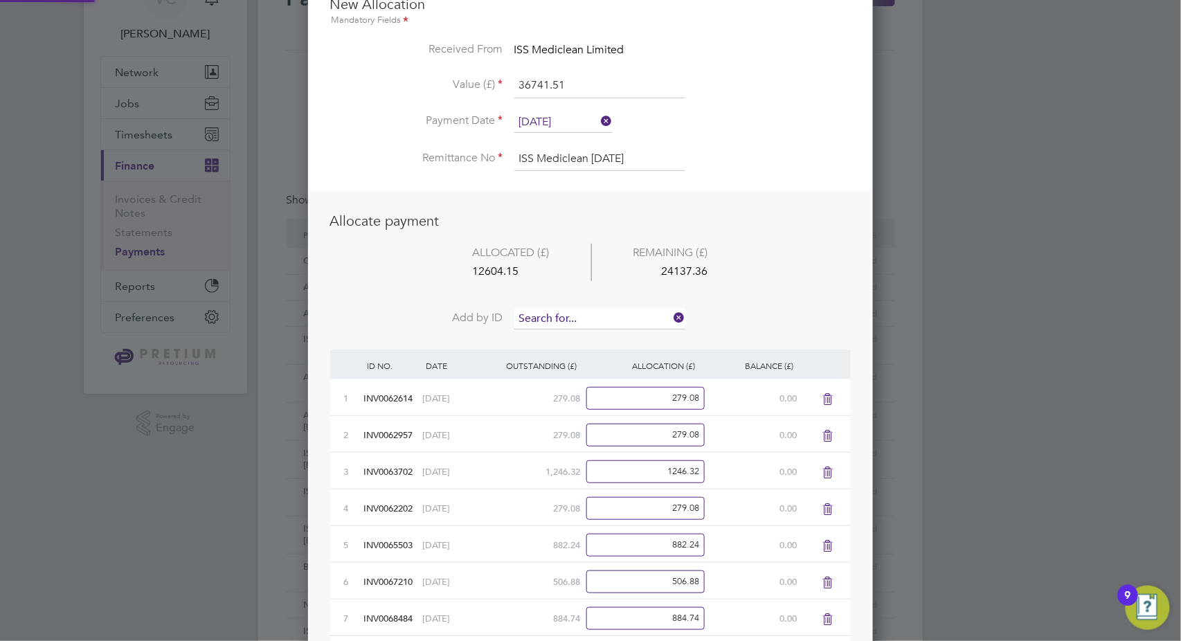
click at [597, 323] on input at bounding box center [599, 319] width 171 height 21
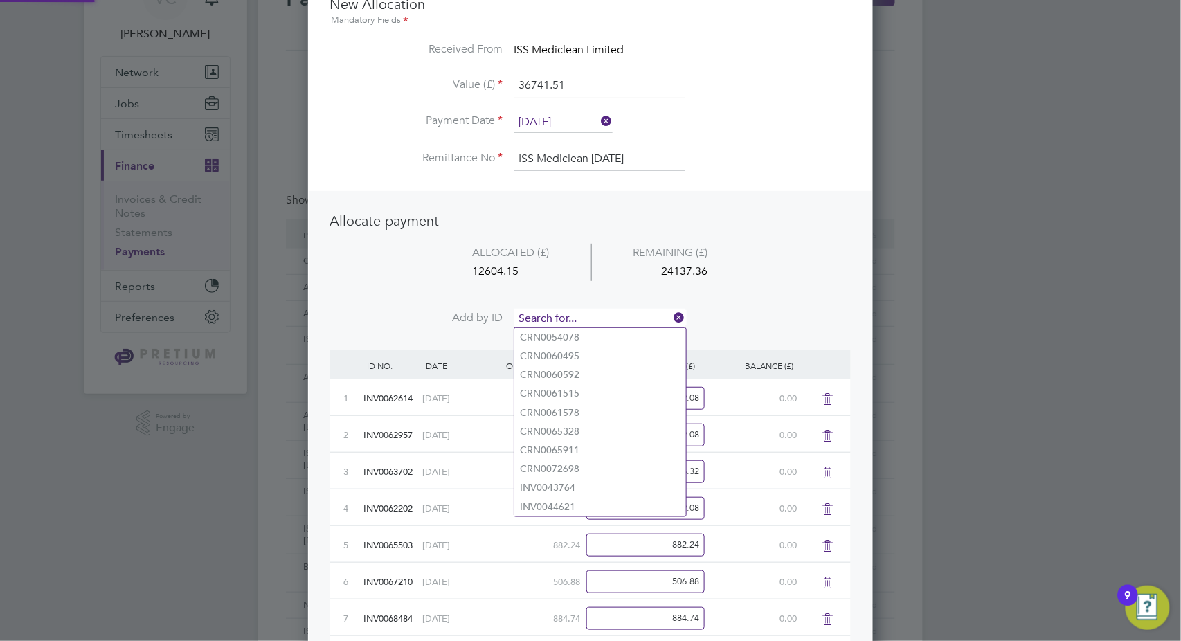
paste input "INV0071376"
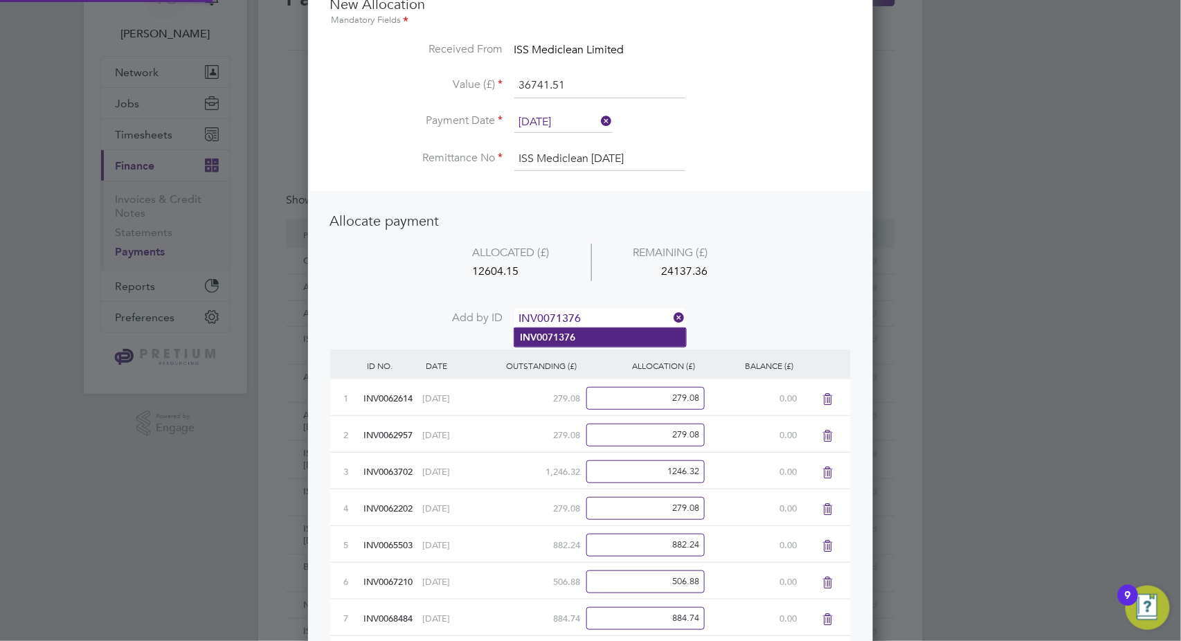
type input "INV0071376"
click at [587, 338] on li "INV0071376" at bounding box center [600, 337] width 172 height 19
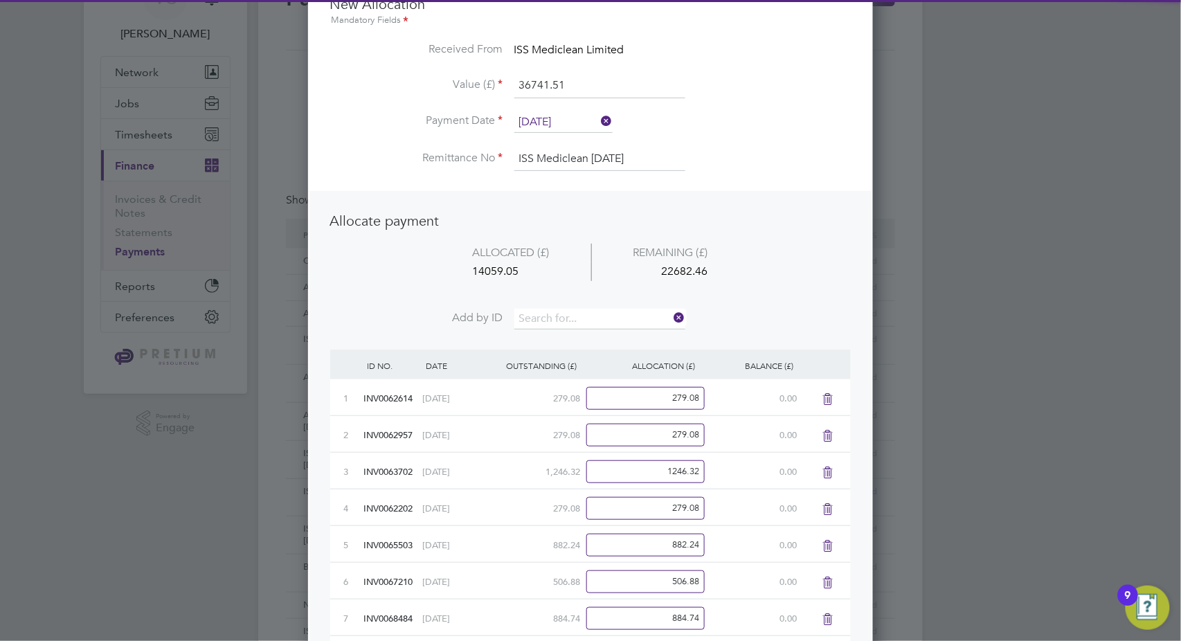
scroll to position [1201, 565]
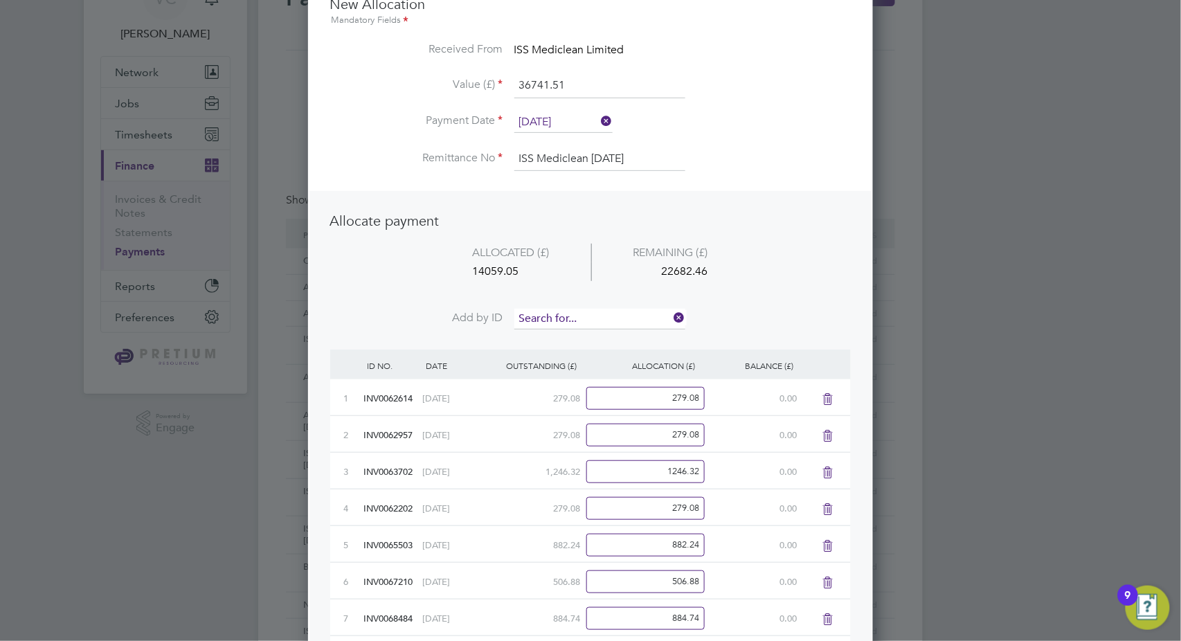
click at [568, 315] on input at bounding box center [599, 319] width 171 height 21
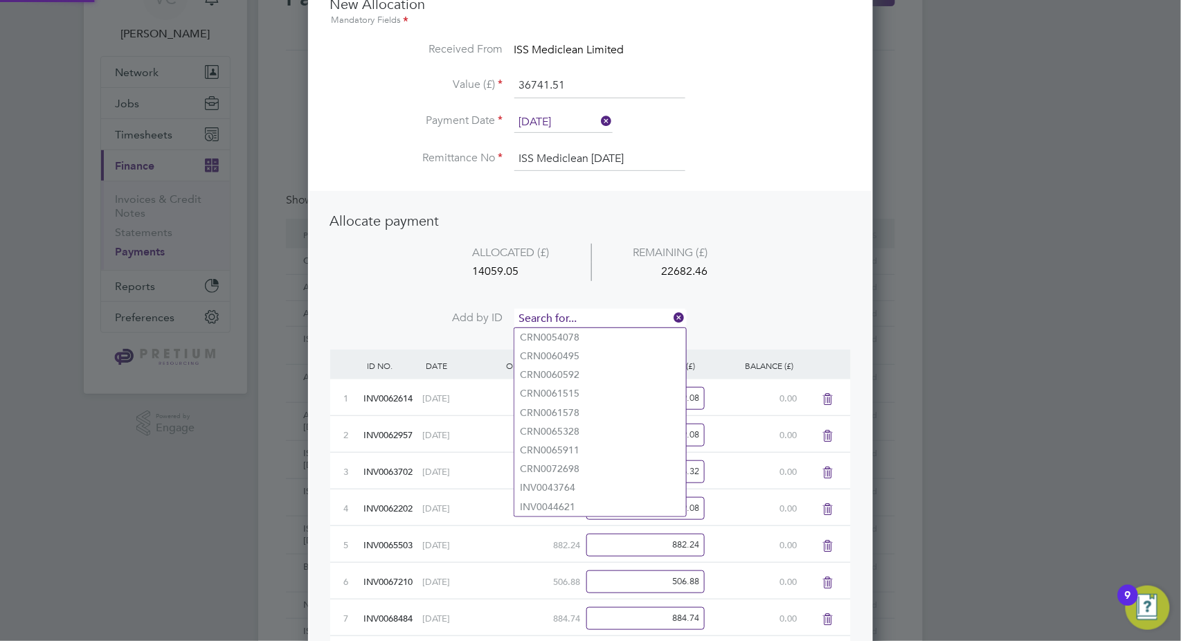
paste input "INV0071375"
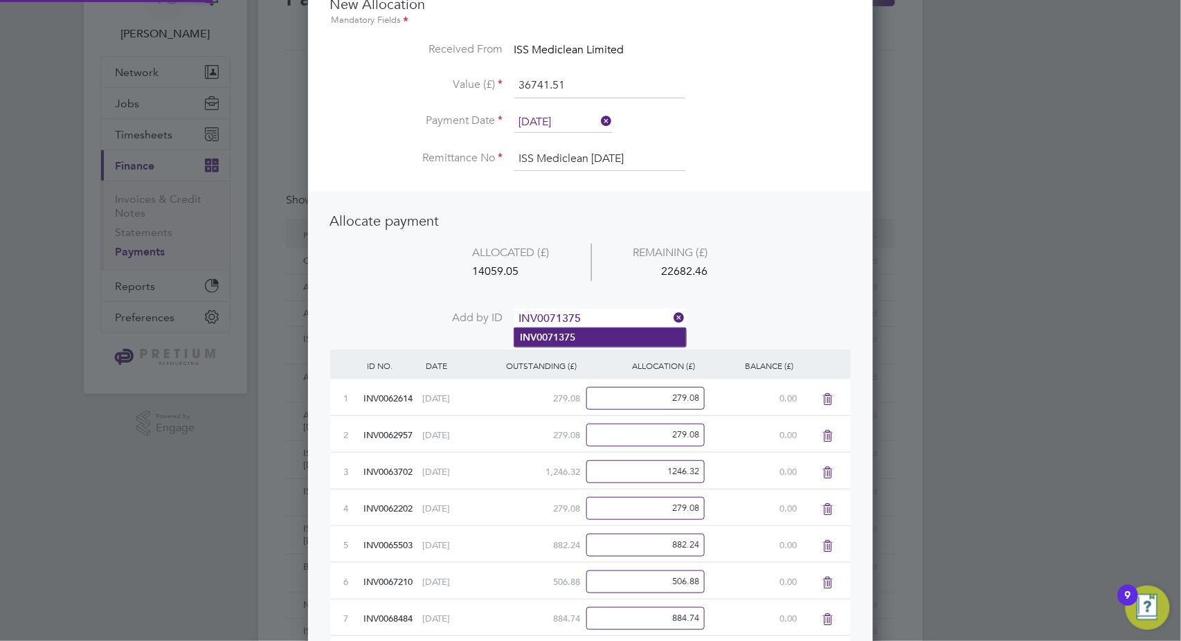
type input "INV0071375"
click at [594, 343] on li "INV0071375" at bounding box center [600, 337] width 172 height 19
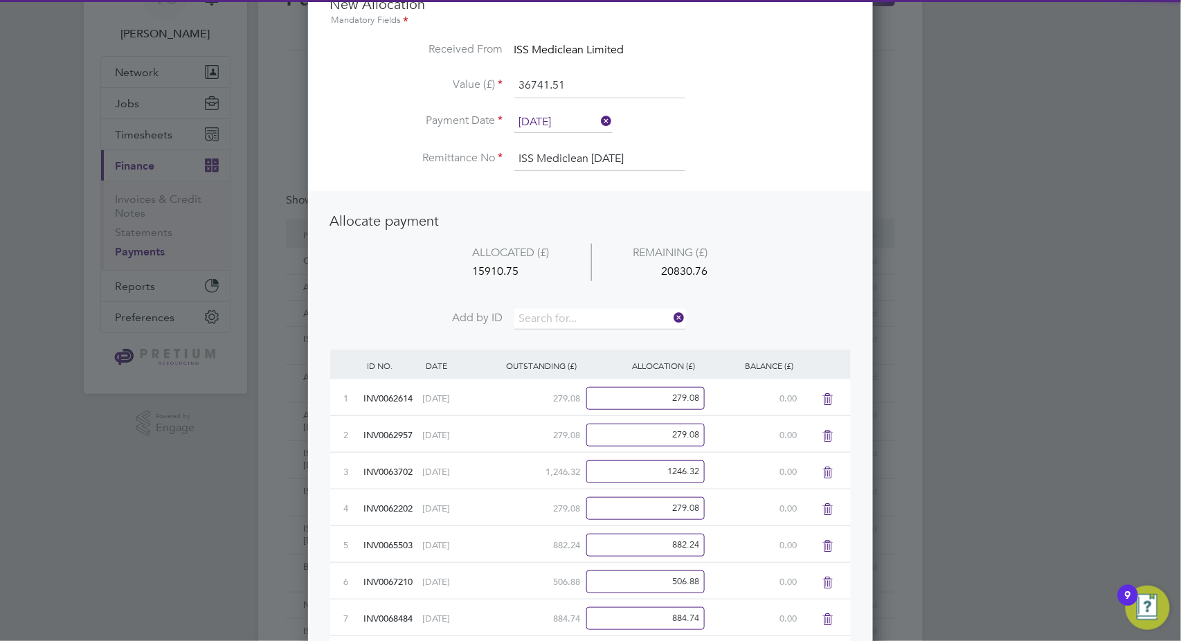
scroll to position [1238, 565]
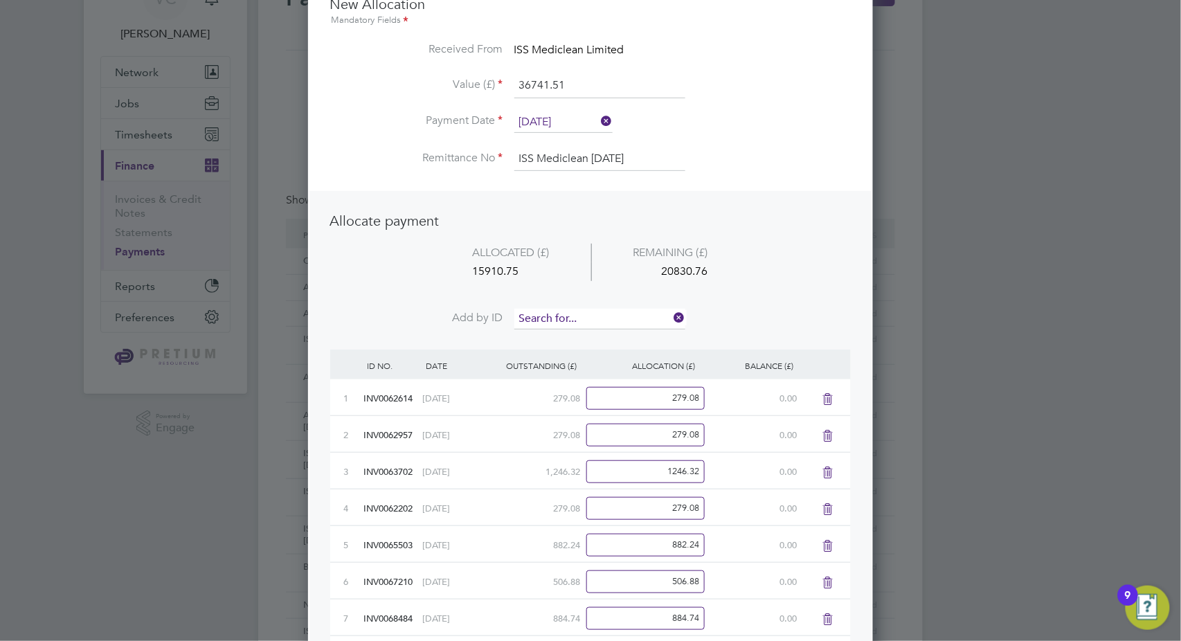
click at [606, 319] on input at bounding box center [599, 319] width 171 height 21
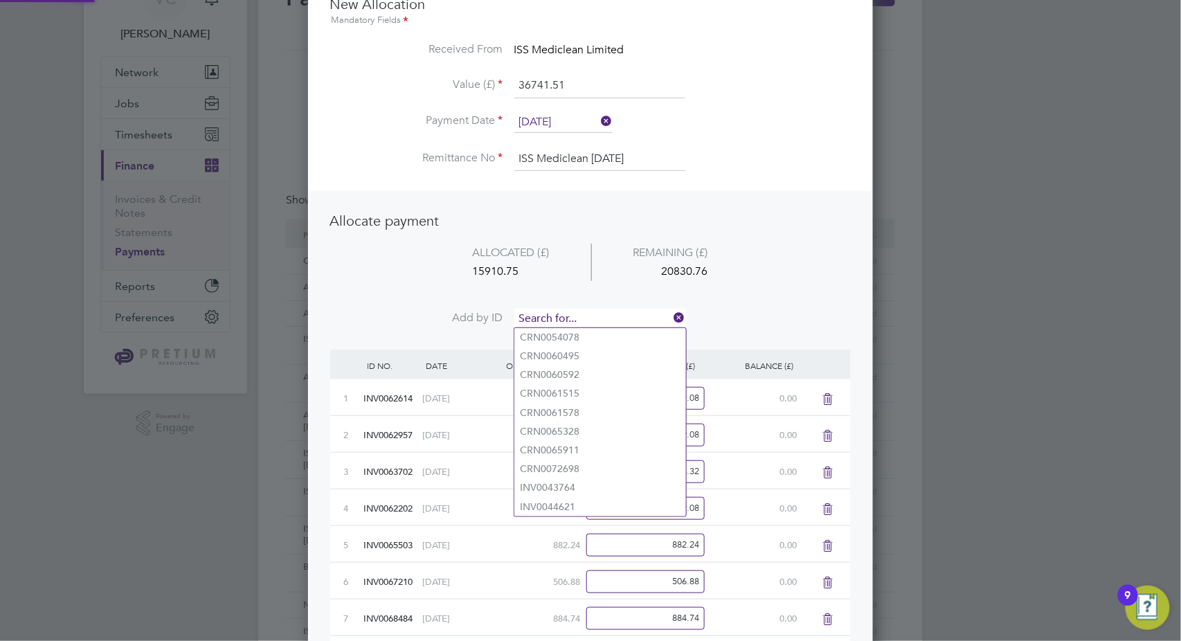
paste input "INV0071355"
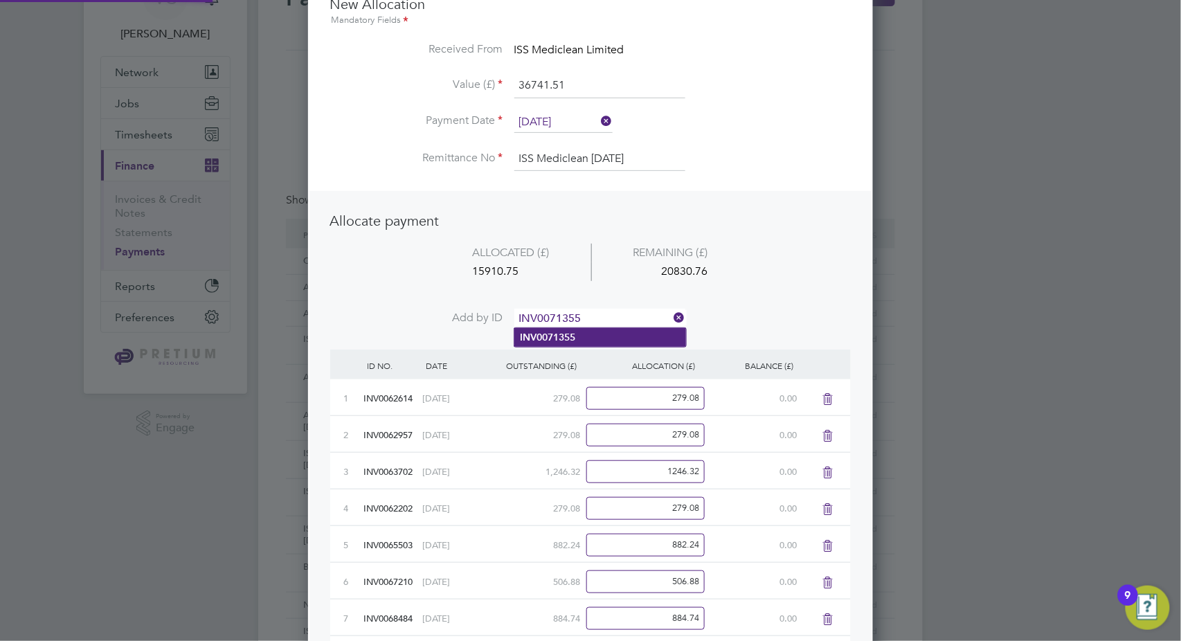
type input "INV0071355"
click at [580, 338] on li "INV0071355" at bounding box center [600, 337] width 172 height 19
click at [622, 311] on input at bounding box center [599, 319] width 171 height 21
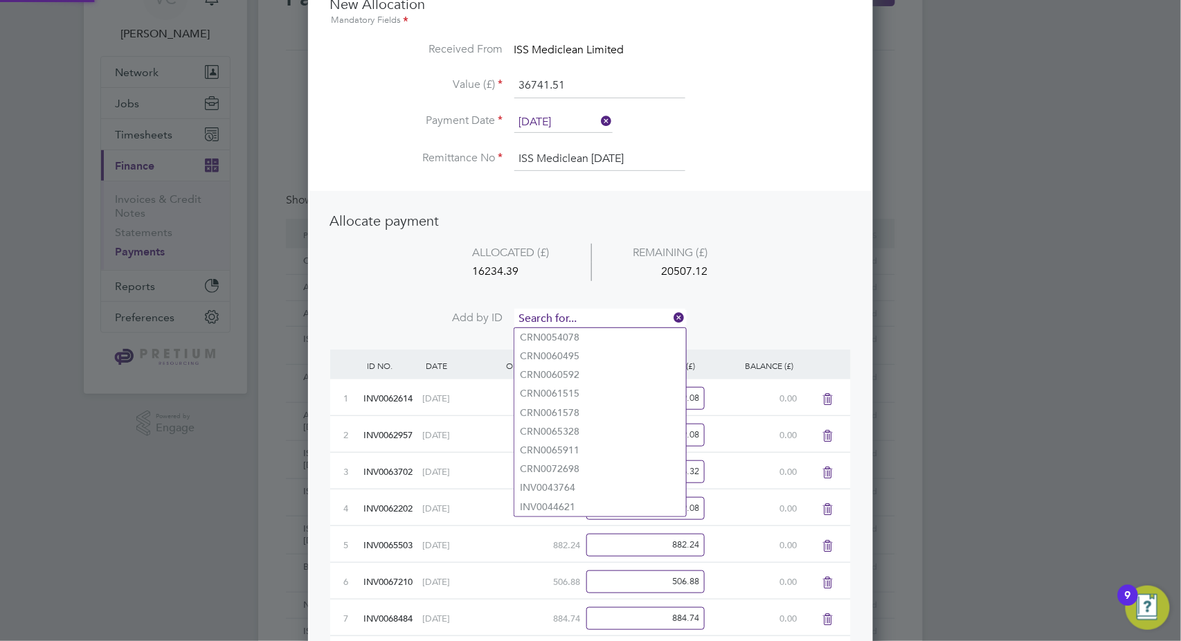
paste input "INV0071665"
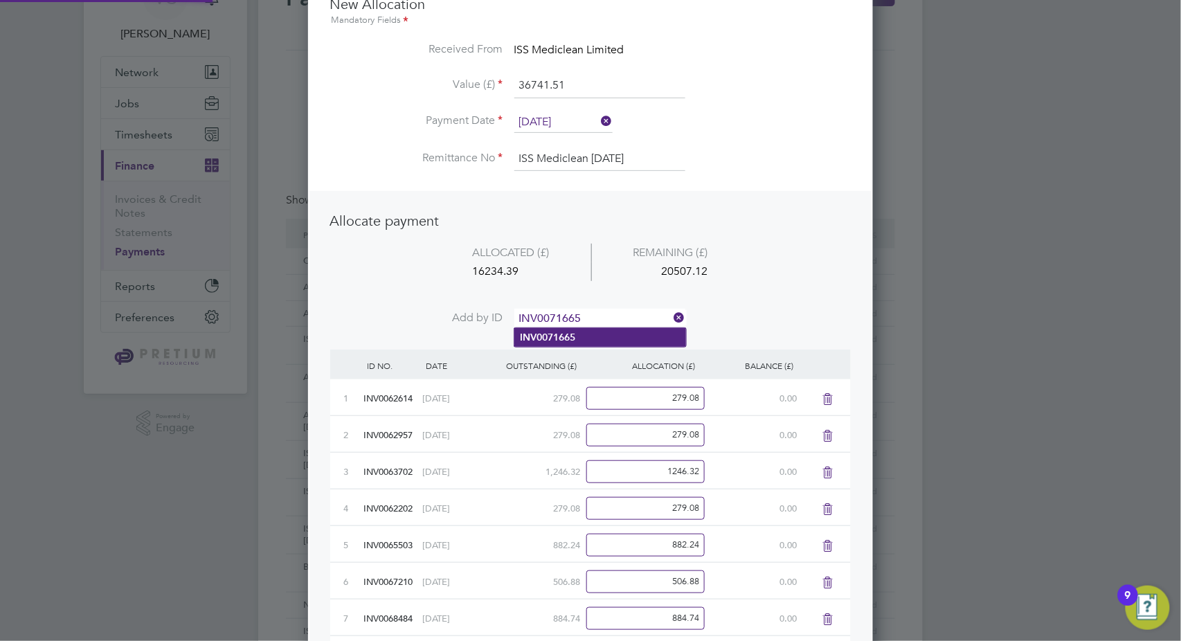
type input "INV0071665"
click at [588, 332] on li "INV0071665" at bounding box center [600, 337] width 172 height 19
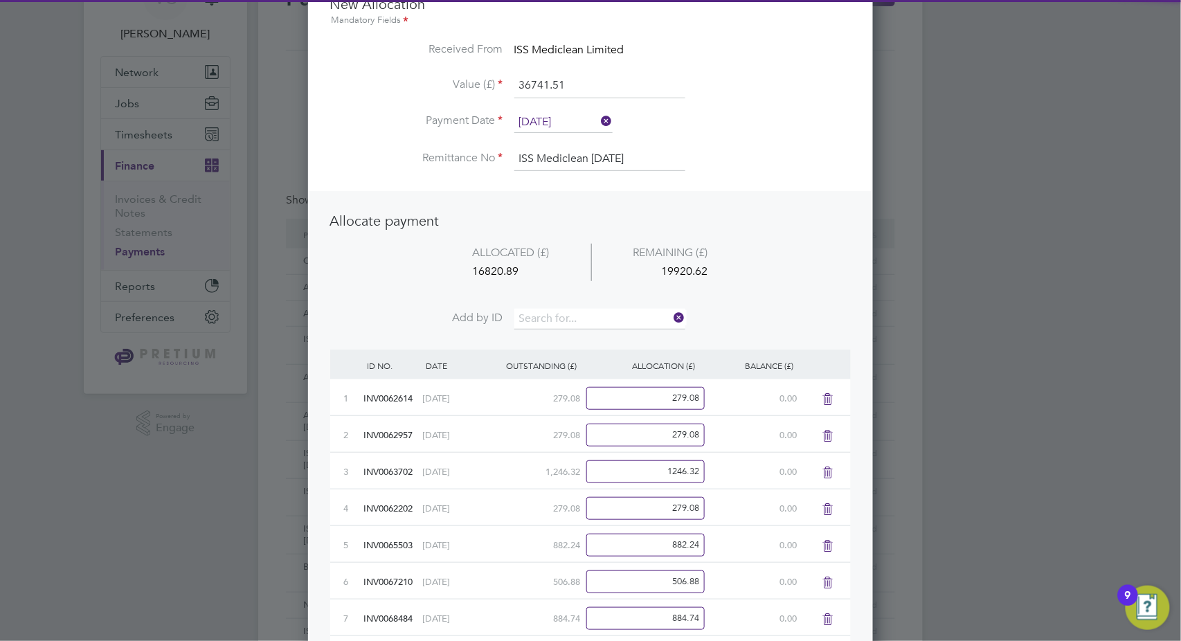
scroll to position [1312, 565]
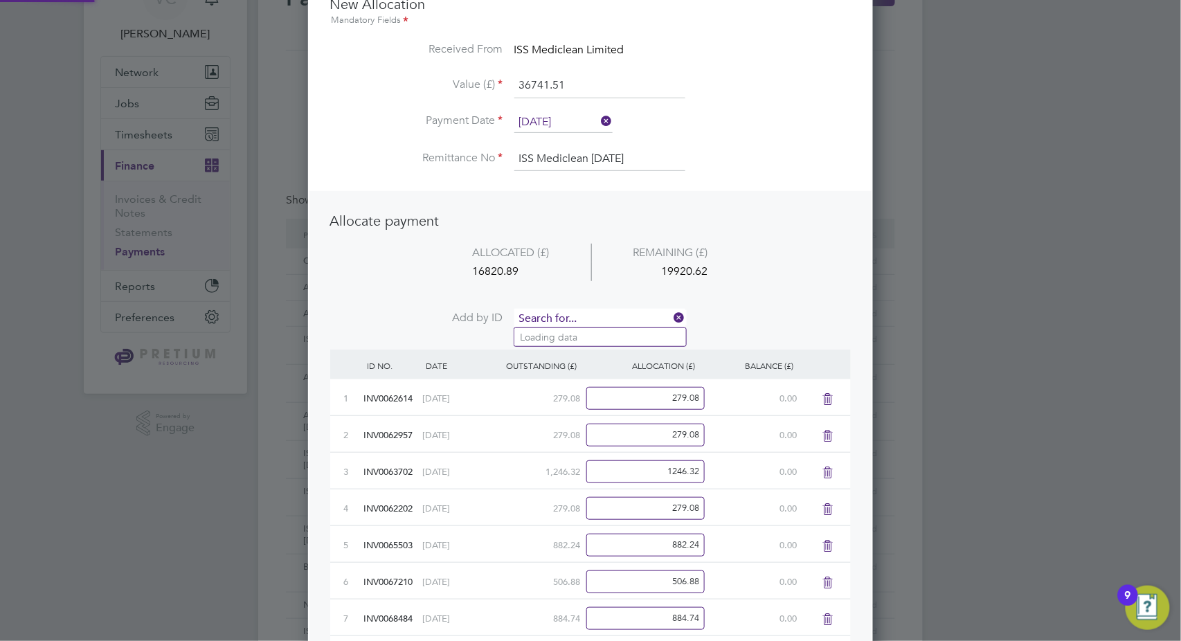
click at [565, 312] on input at bounding box center [599, 319] width 171 height 21
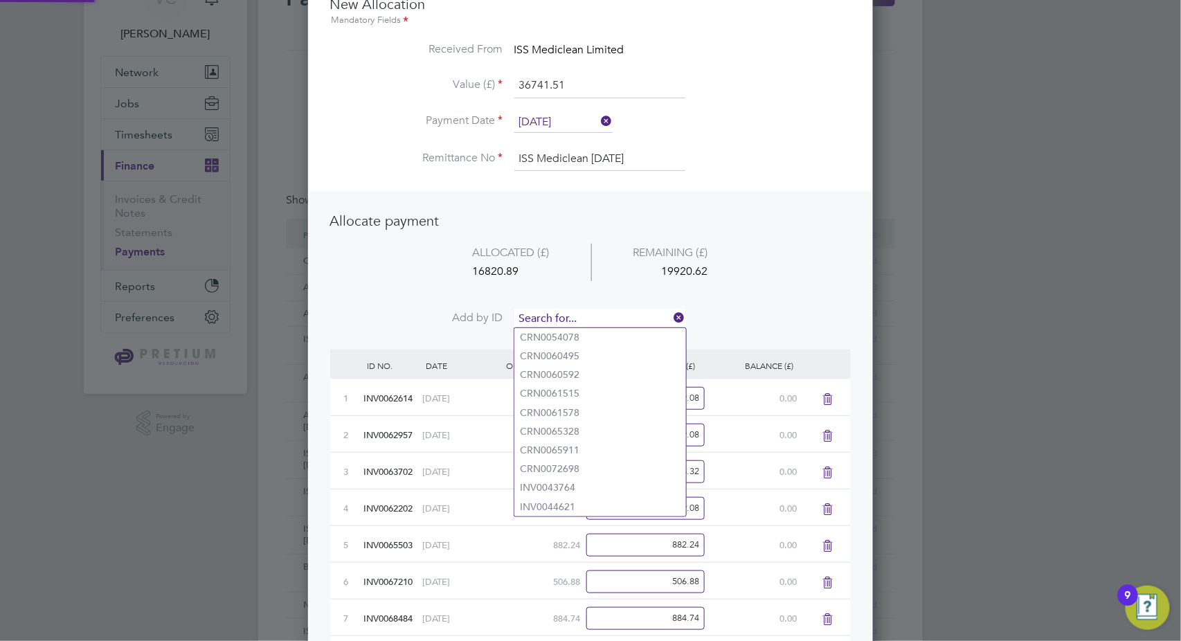
paste input "INV0071689"
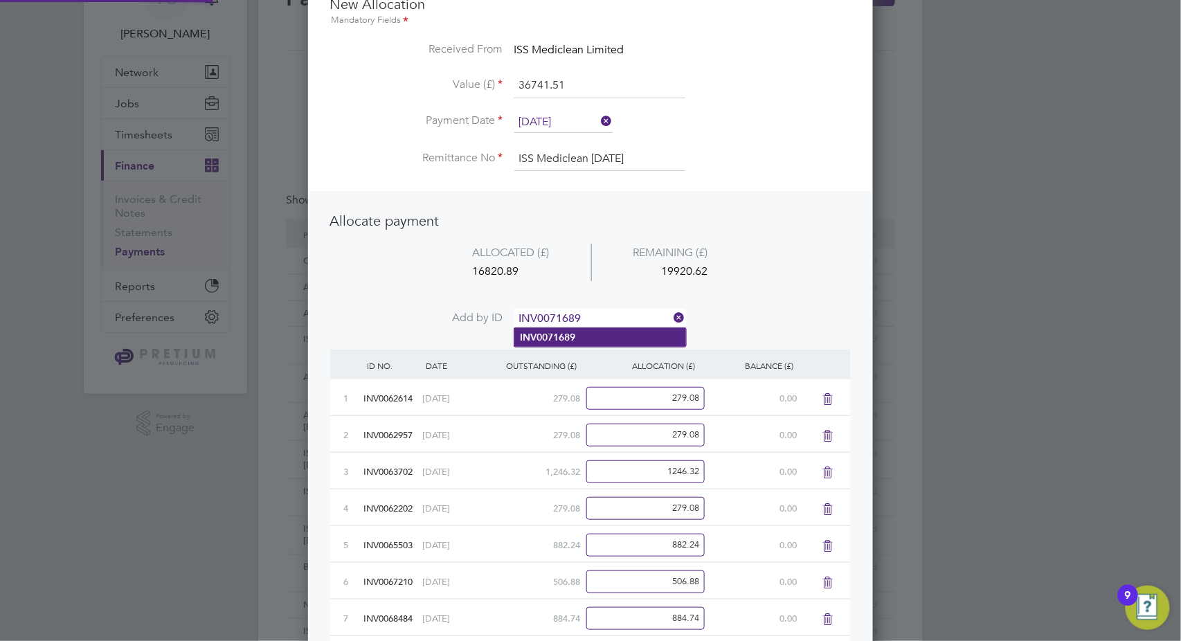
type input "INV0071689"
click at [604, 337] on li "INV0071689" at bounding box center [600, 337] width 172 height 19
click at [534, 321] on input at bounding box center [599, 319] width 171 height 21
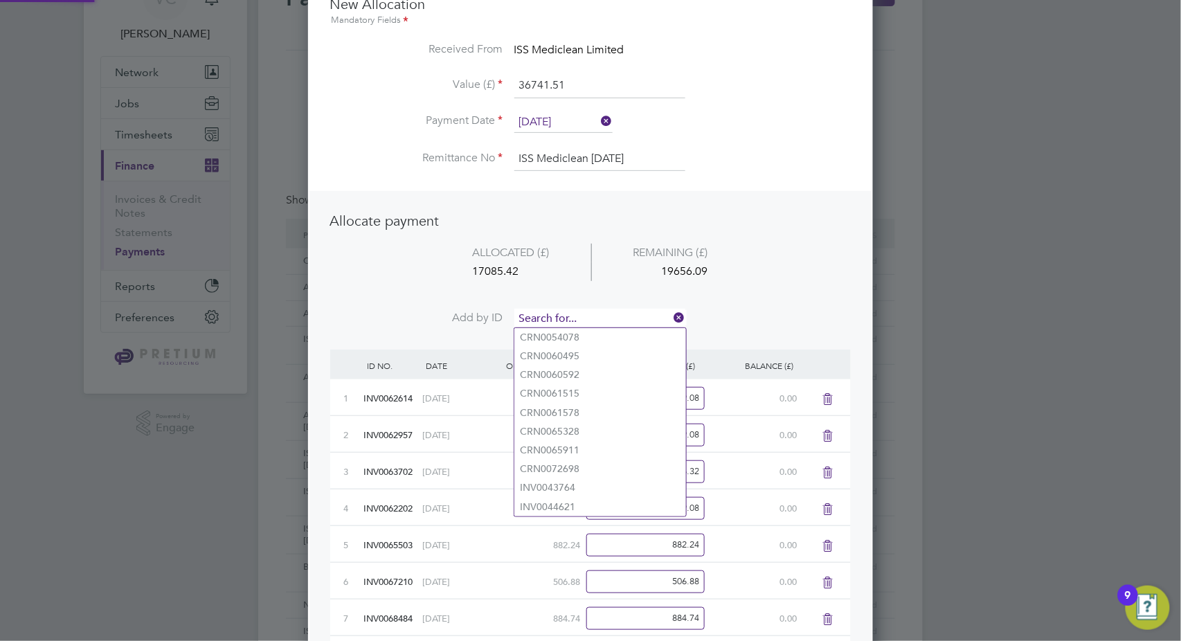
paste input "INV0071664"
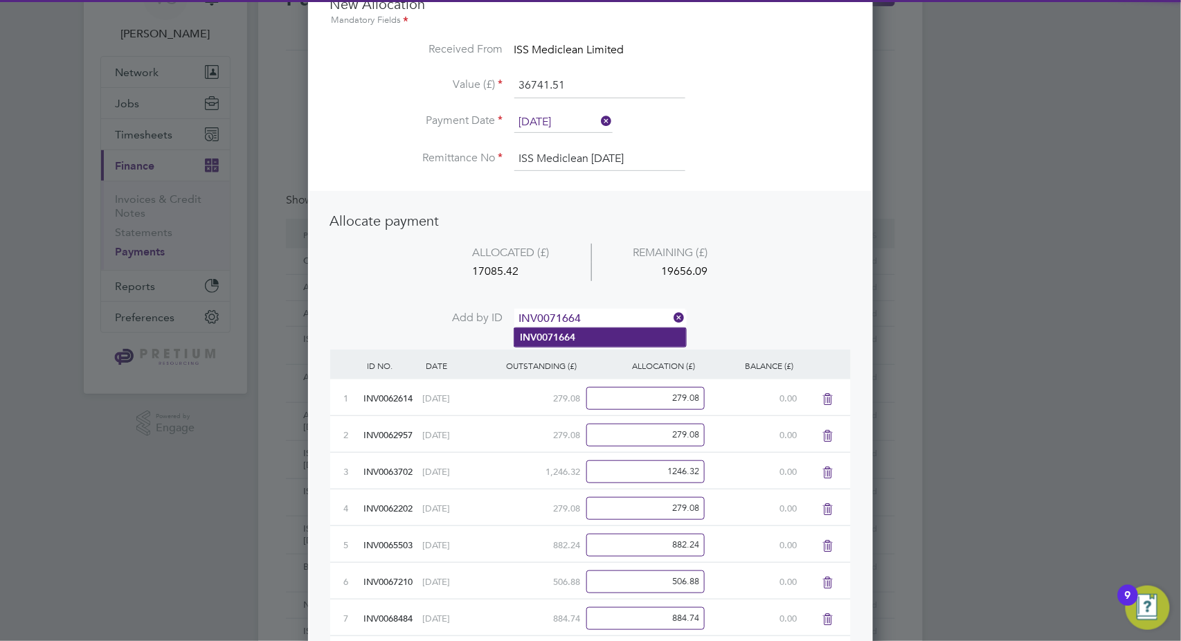
type input "INV0071664"
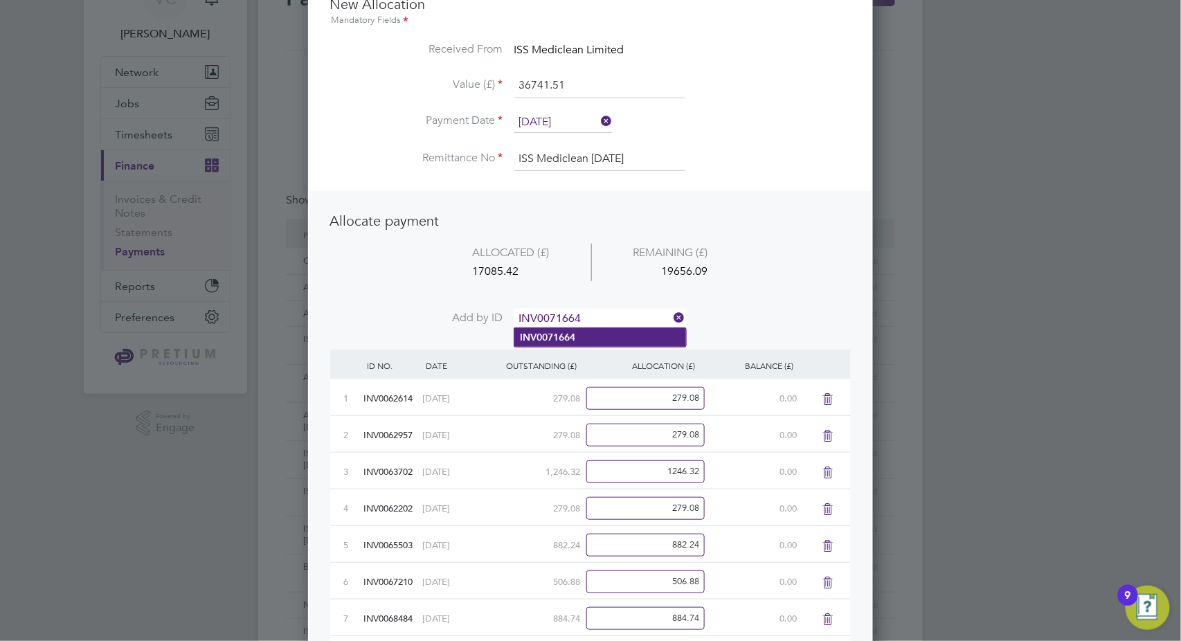
click at [604, 342] on li "INV0071664" at bounding box center [600, 337] width 172 height 19
click at [560, 307] on ul "Allocate payment ALLOCATED (£) REMAINING (£) 17614.48 19127.03 Add by ID" at bounding box center [590, 278] width 520 height 132
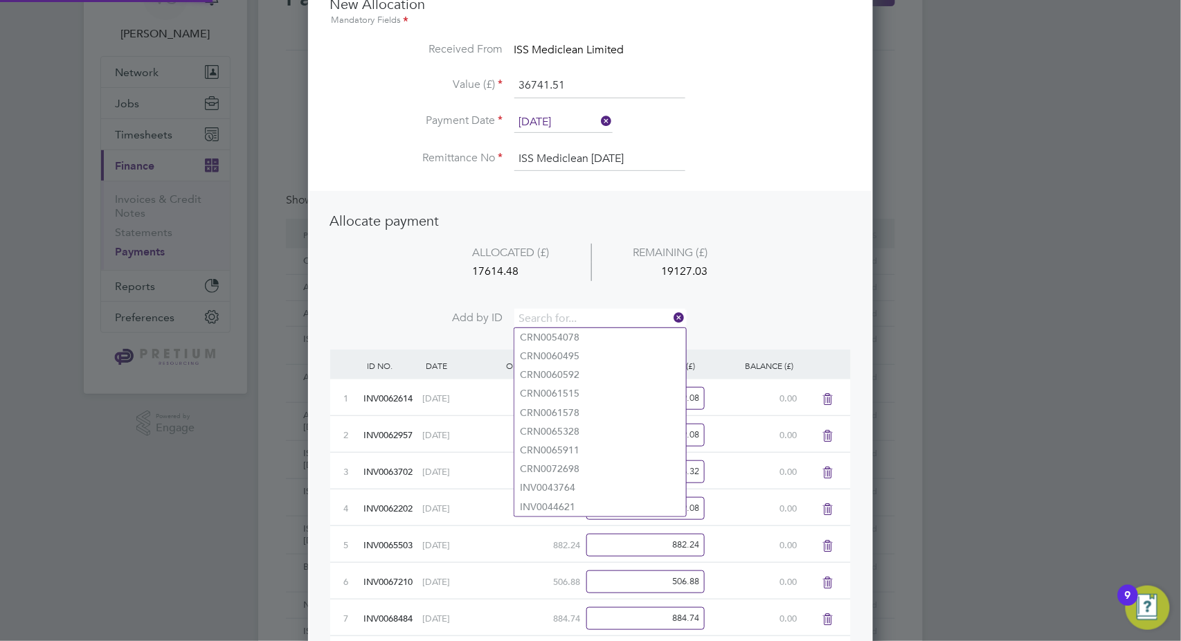
paste input "INV0071659"
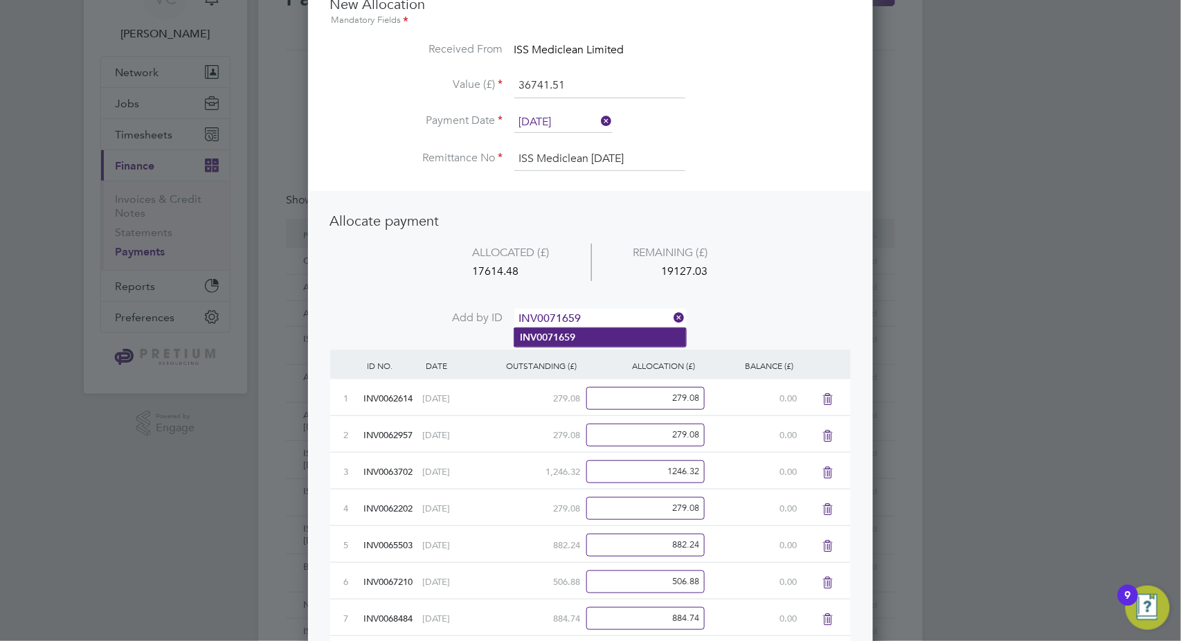
type input "INV0071659"
click at [598, 336] on li "INV0071659" at bounding box center [600, 337] width 172 height 19
click at [555, 316] on input at bounding box center [599, 319] width 171 height 21
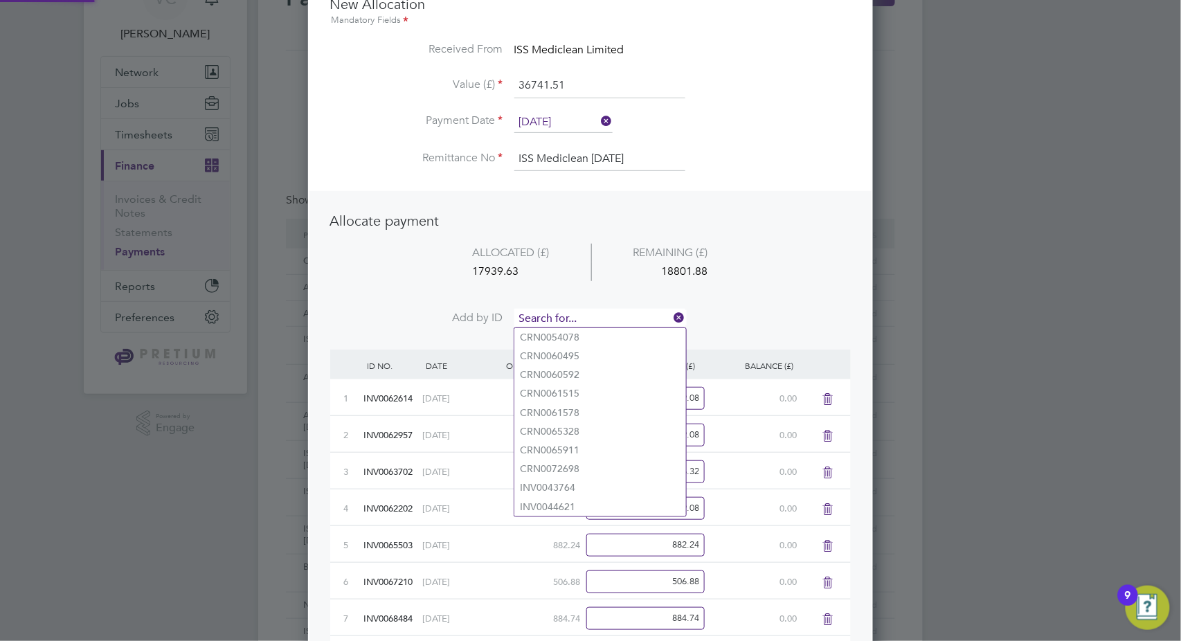
paste input "INV0071657"
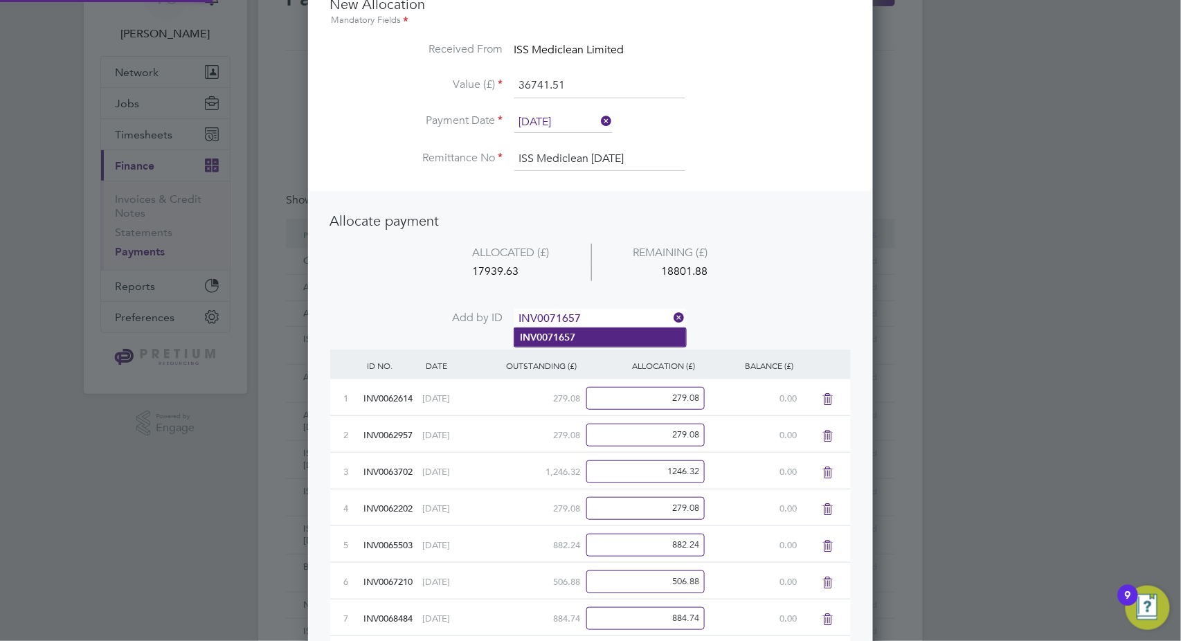
type input "INV0071657"
click at [601, 337] on li "INV0071657" at bounding box center [600, 337] width 172 height 19
click at [599, 315] on input at bounding box center [599, 319] width 171 height 21
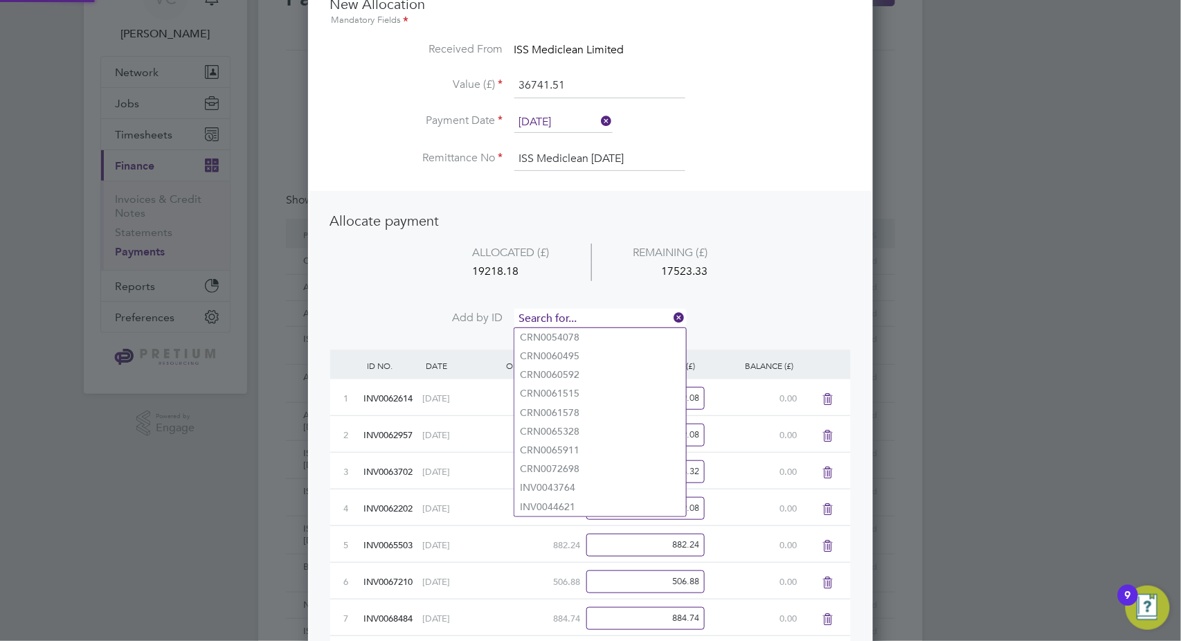
paste input "INV0071652"
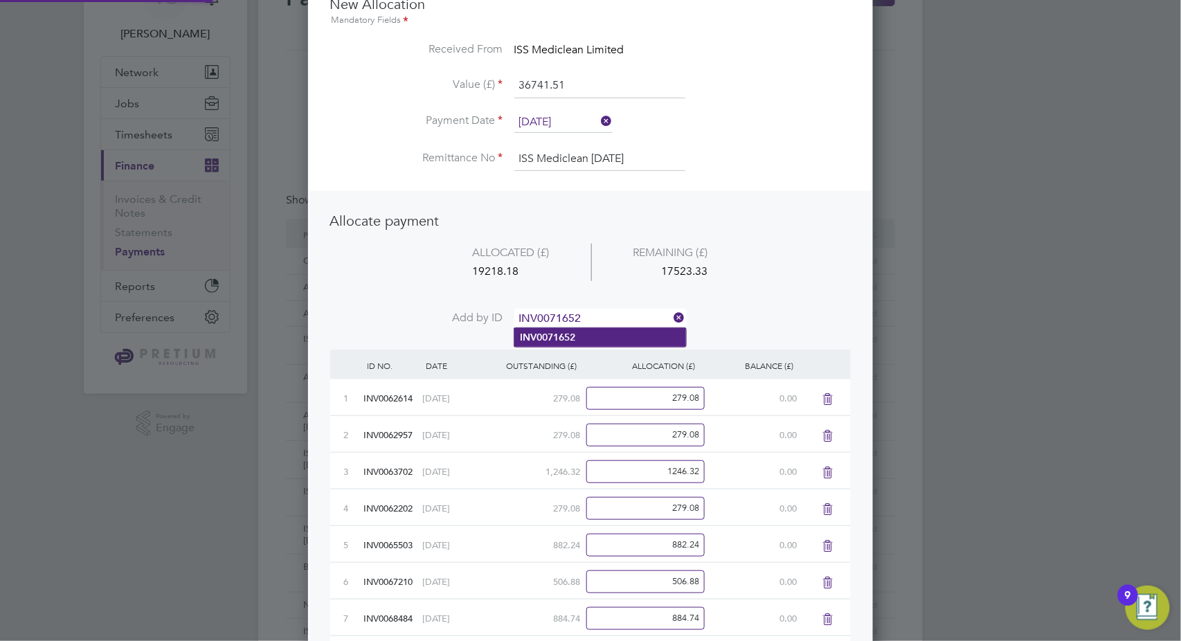
type input "INV0071652"
click at [595, 332] on li "INV0071652" at bounding box center [600, 337] width 172 height 19
click at [590, 322] on input at bounding box center [599, 319] width 171 height 21
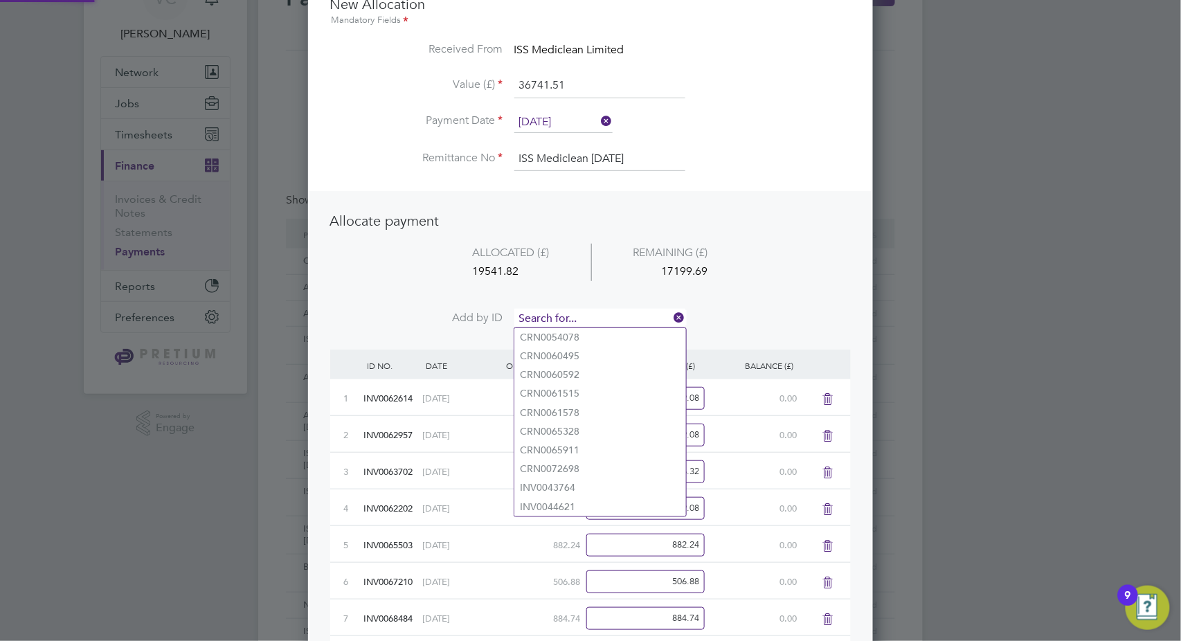
paste input "INV0072117"
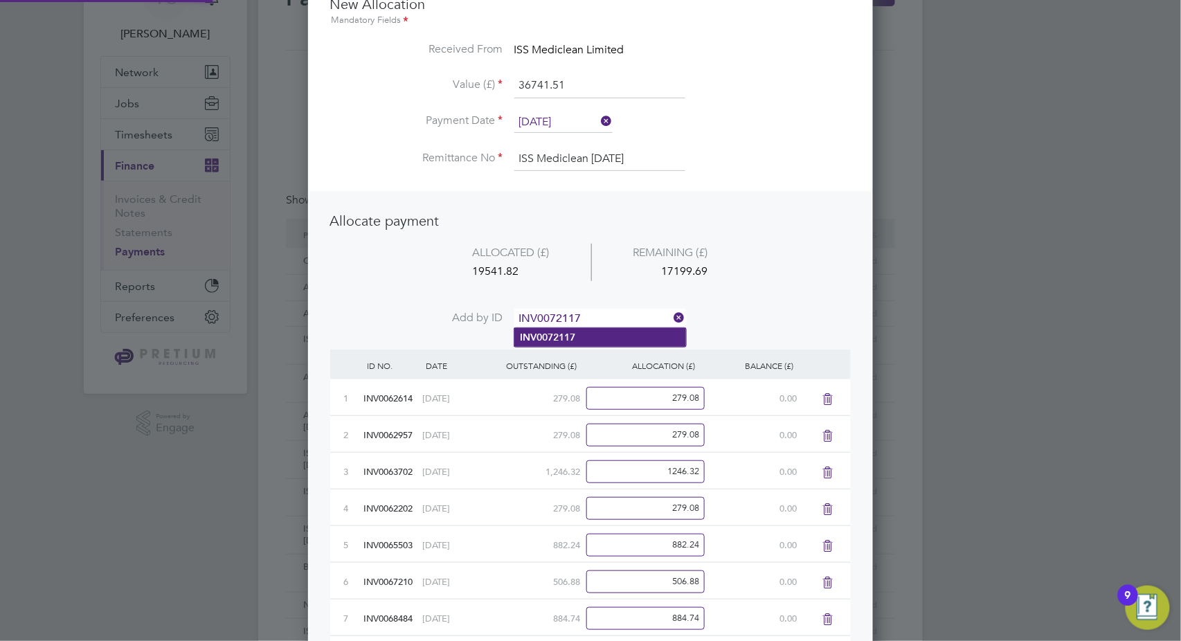
type input "INV0072117"
click at [601, 340] on li "INV0072117" at bounding box center [600, 337] width 172 height 19
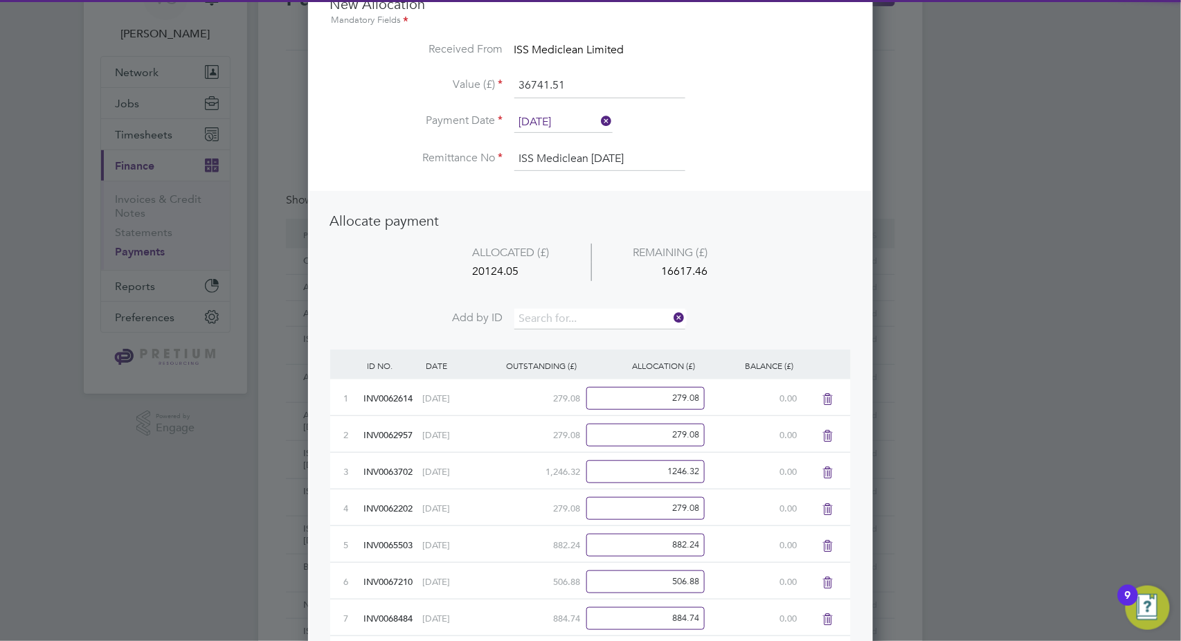
scroll to position [1533, 565]
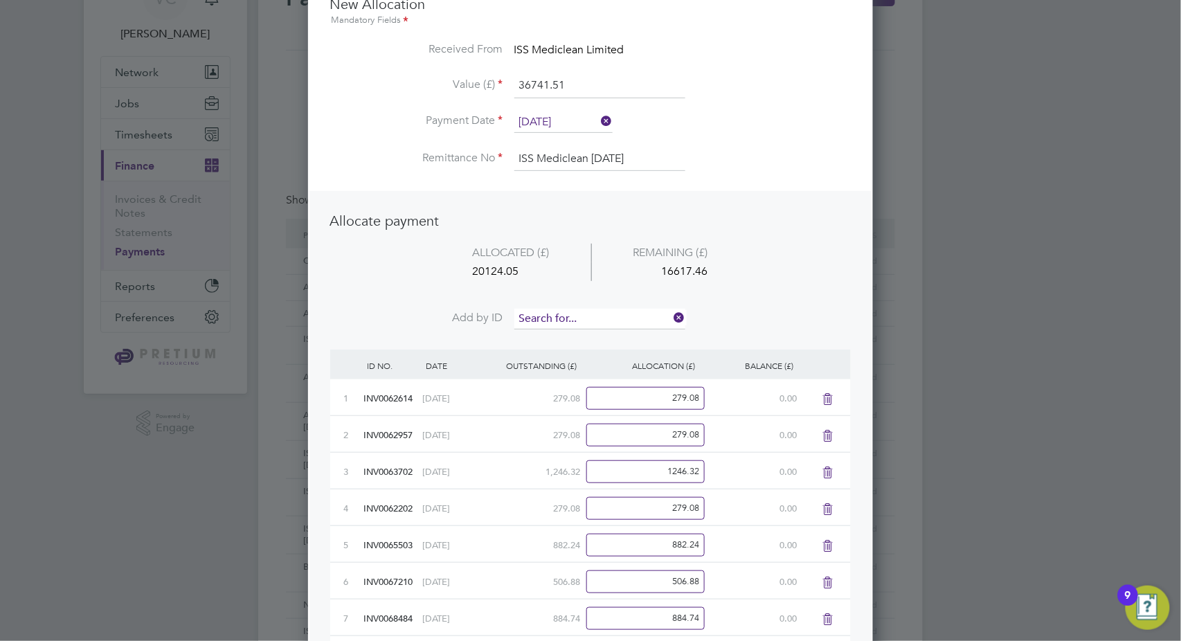
click at [599, 309] on input at bounding box center [599, 319] width 171 height 21
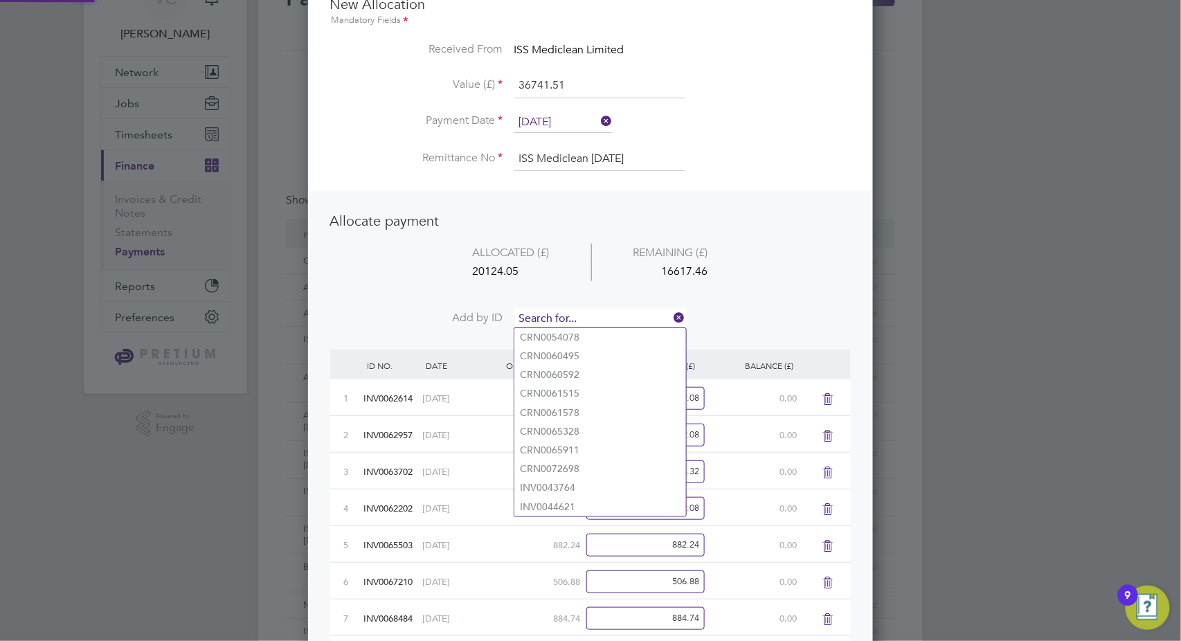
click at [597, 316] on input at bounding box center [599, 319] width 171 height 21
paste input "INV0072111"
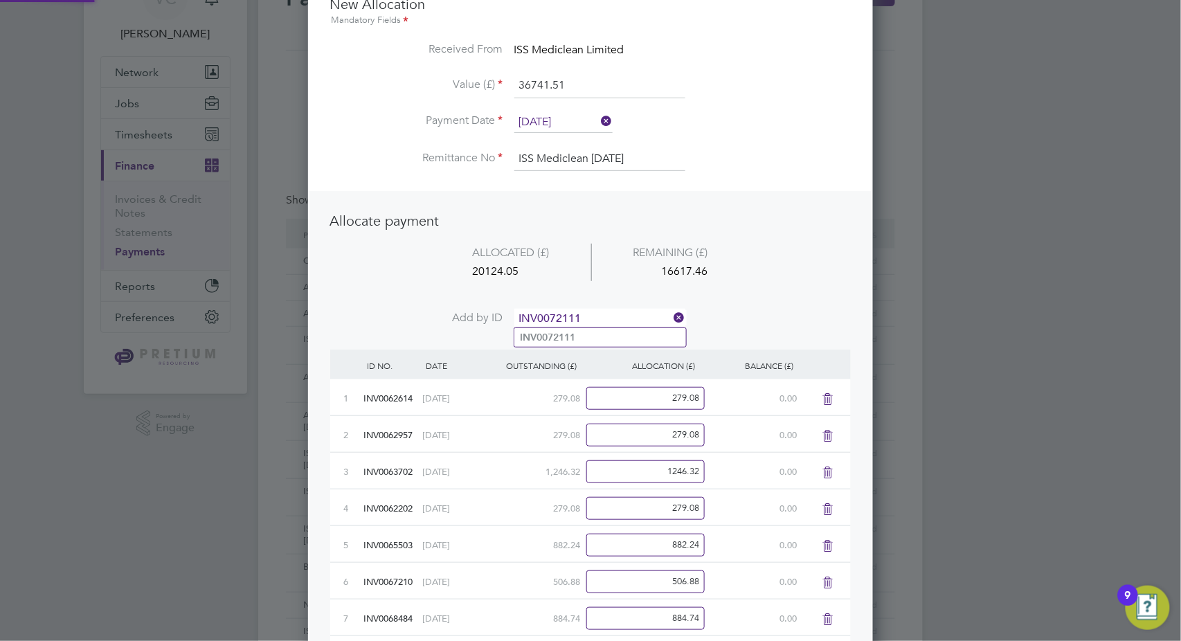
type input "INV0072111"
click at [577, 336] on li "INV0072111" at bounding box center [600, 337] width 172 height 19
click at [593, 318] on input at bounding box center [599, 319] width 171 height 21
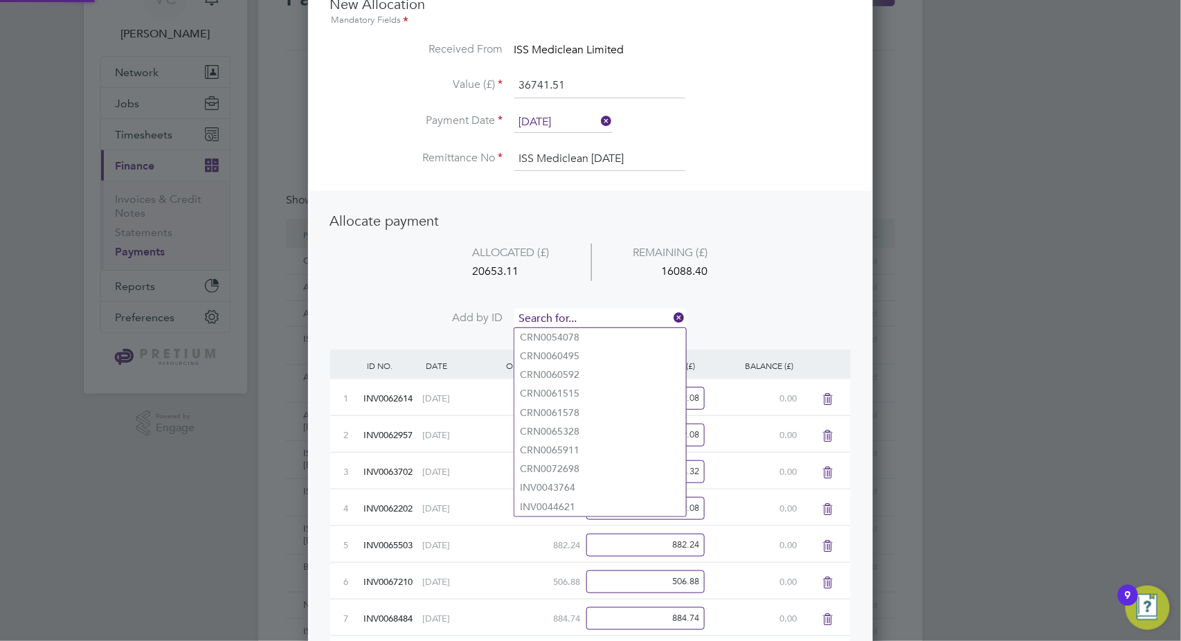
paste input "INV0072104"
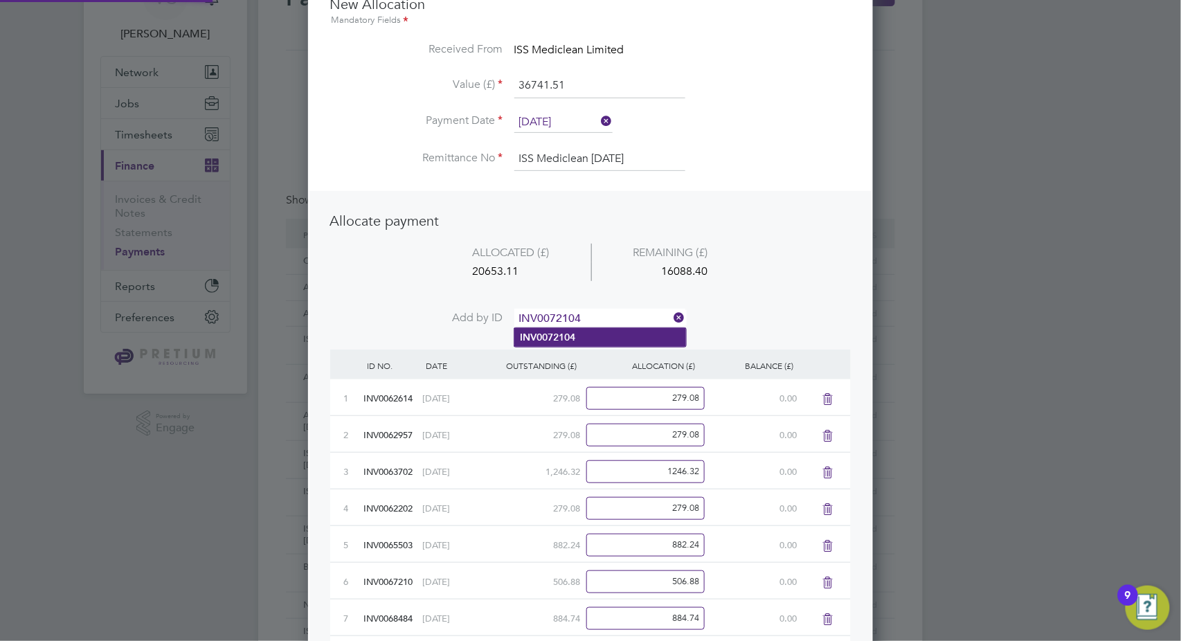
type input "INV0072104"
click at [610, 335] on li "INV0072104" at bounding box center [600, 337] width 172 height 19
click at [585, 315] on input at bounding box center [599, 319] width 171 height 21
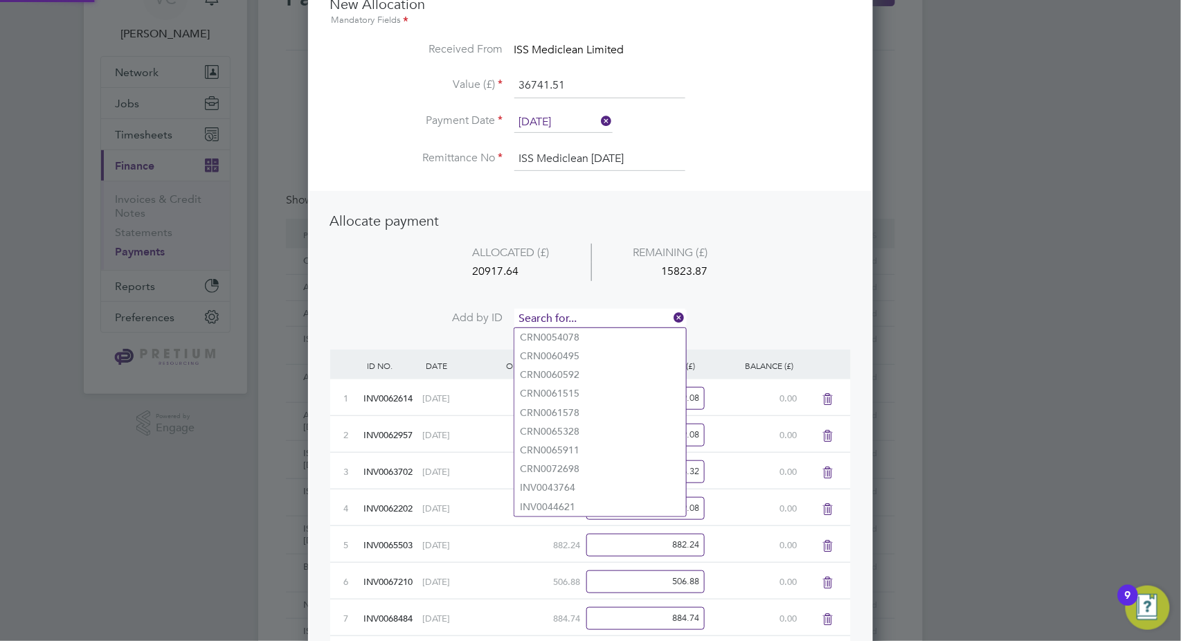
paste input "INV0072095"
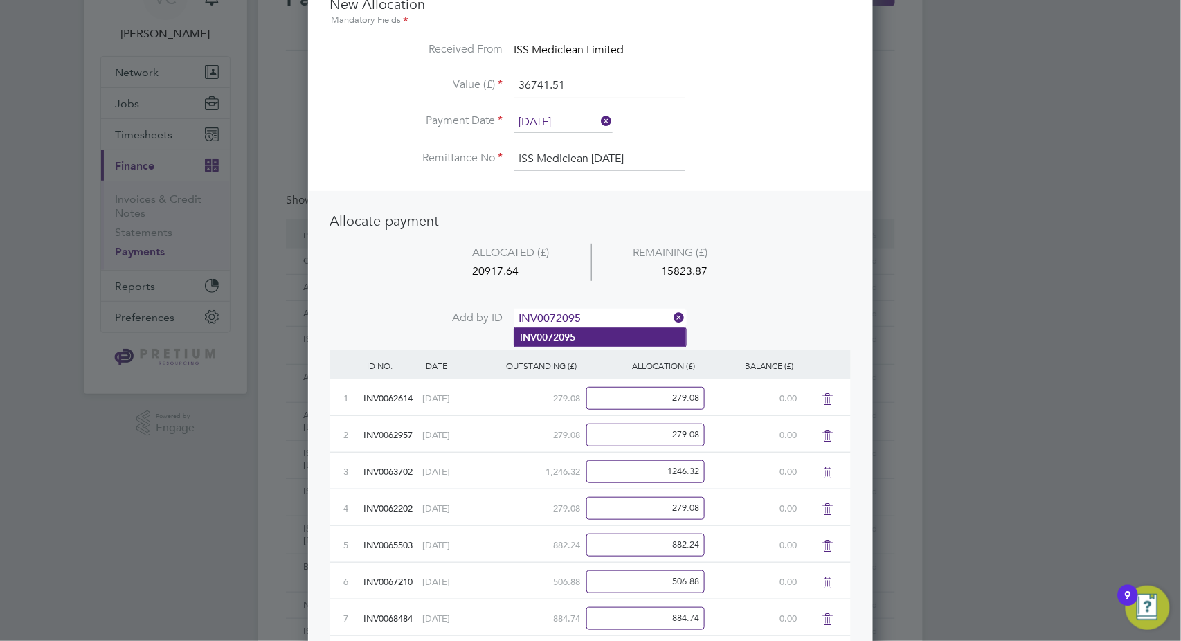
type input "INV0072095"
click at [586, 338] on li "INV0072095" at bounding box center [600, 337] width 172 height 19
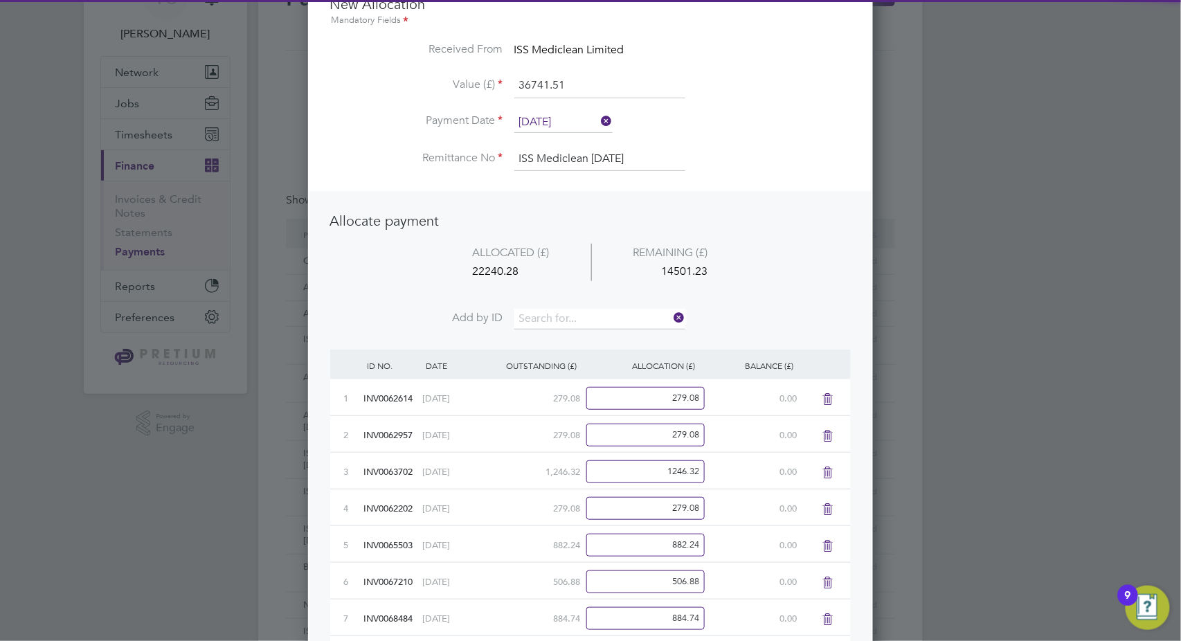
scroll to position [1643, 565]
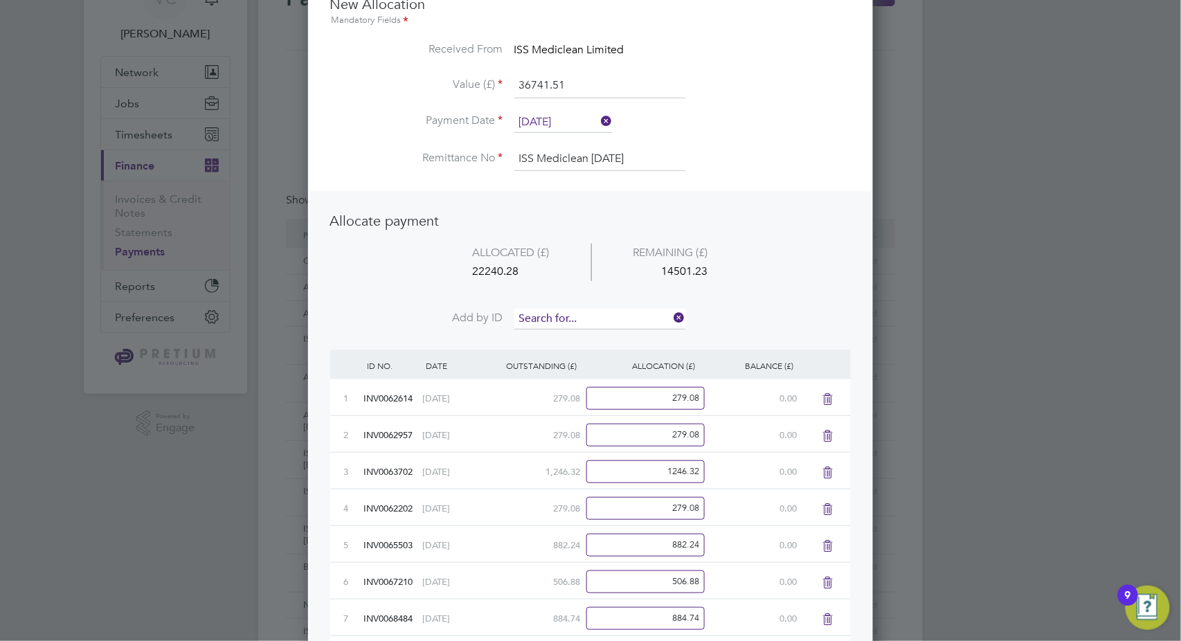
click at [532, 319] on input at bounding box center [599, 319] width 171 height 21
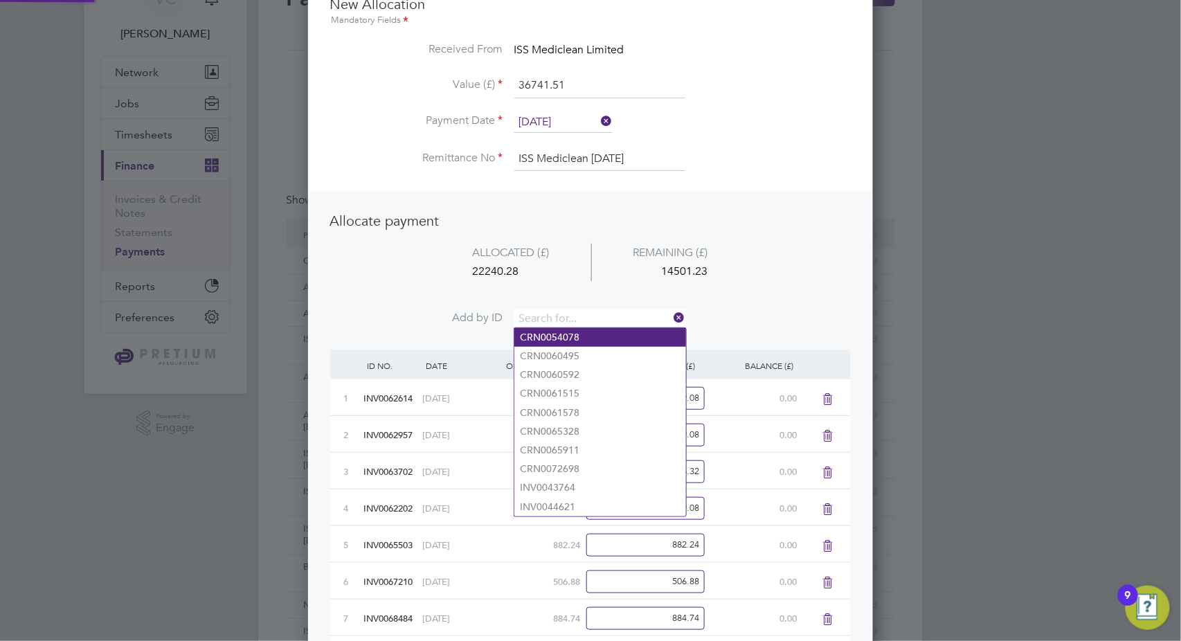
paste input "INV0072088"
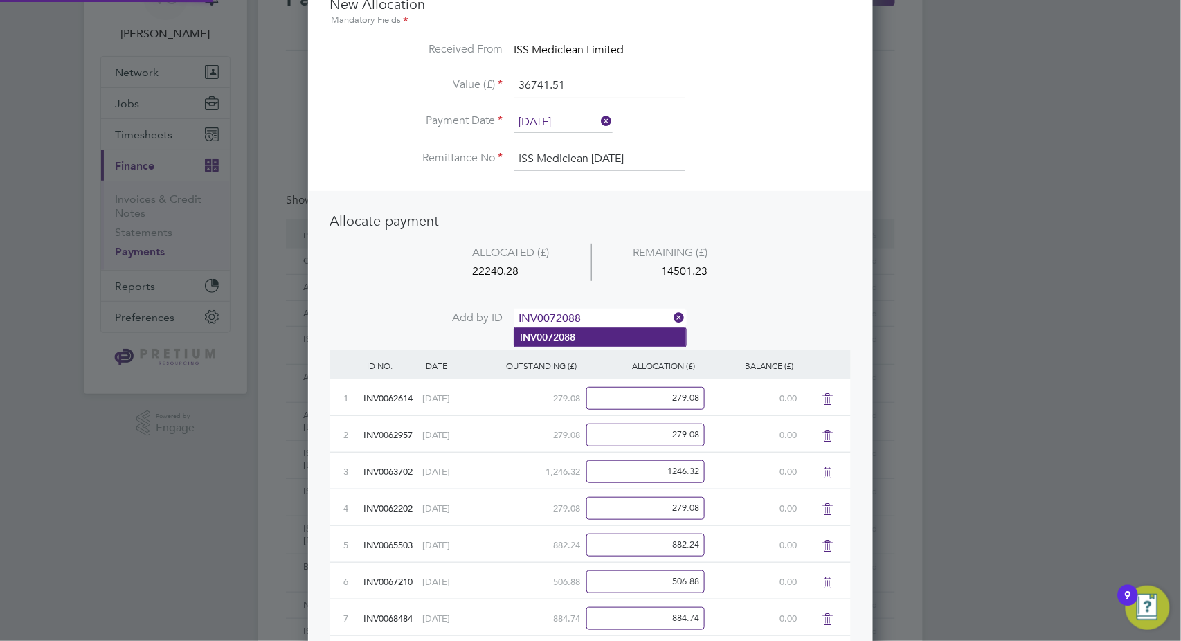
type input "INV0072088"
click at [571, 340] on b "INV0072088" at bounding box center [547, 338] width 55 height 12
click at [570, 312] on input at bounding box center [599, 319] width 171 height 21
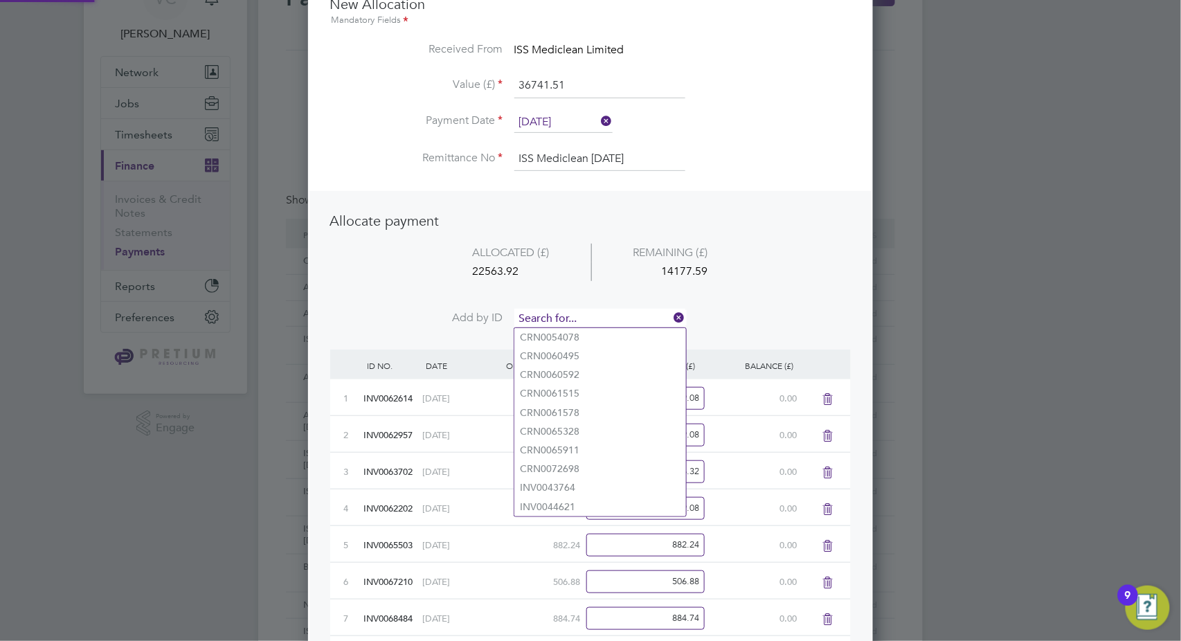
paste input "INV0072120"
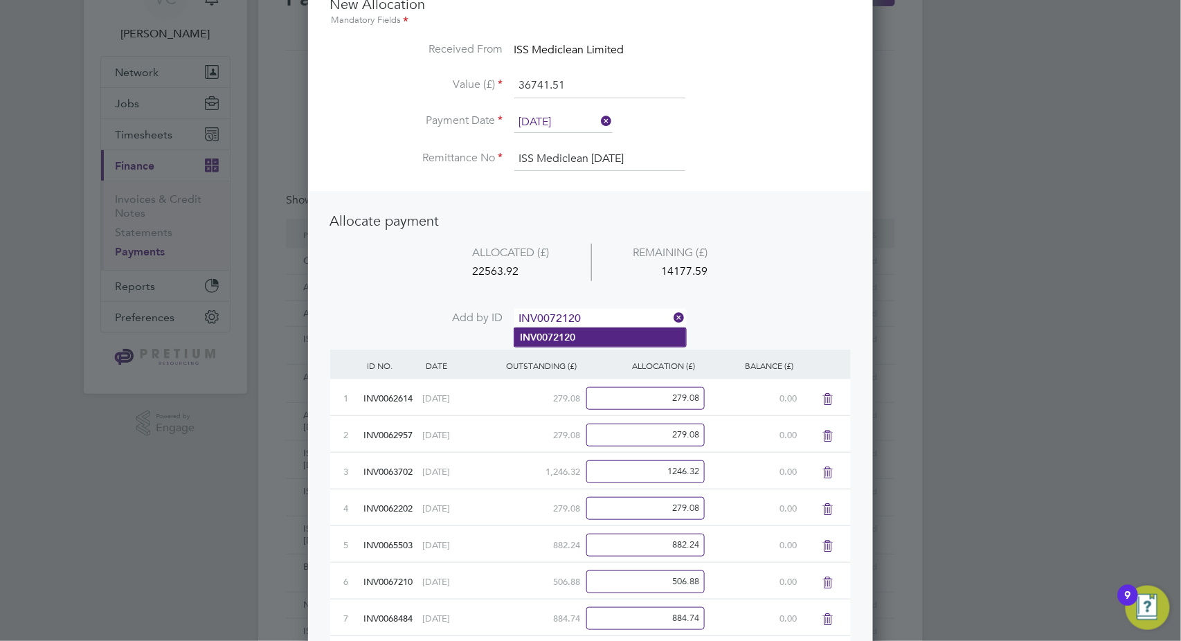
type input "INV0072120"
click at [592, 341] on li "INV0072120" at bounding box center [600, 337] width 172 height 19
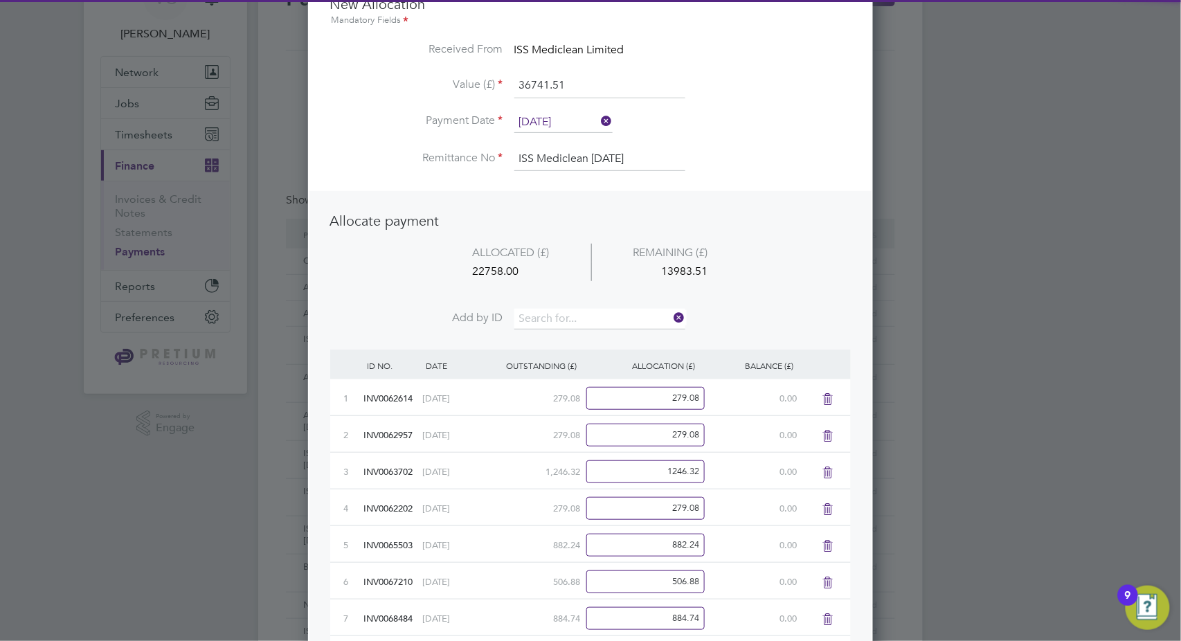
scroll to position [1717, 565]
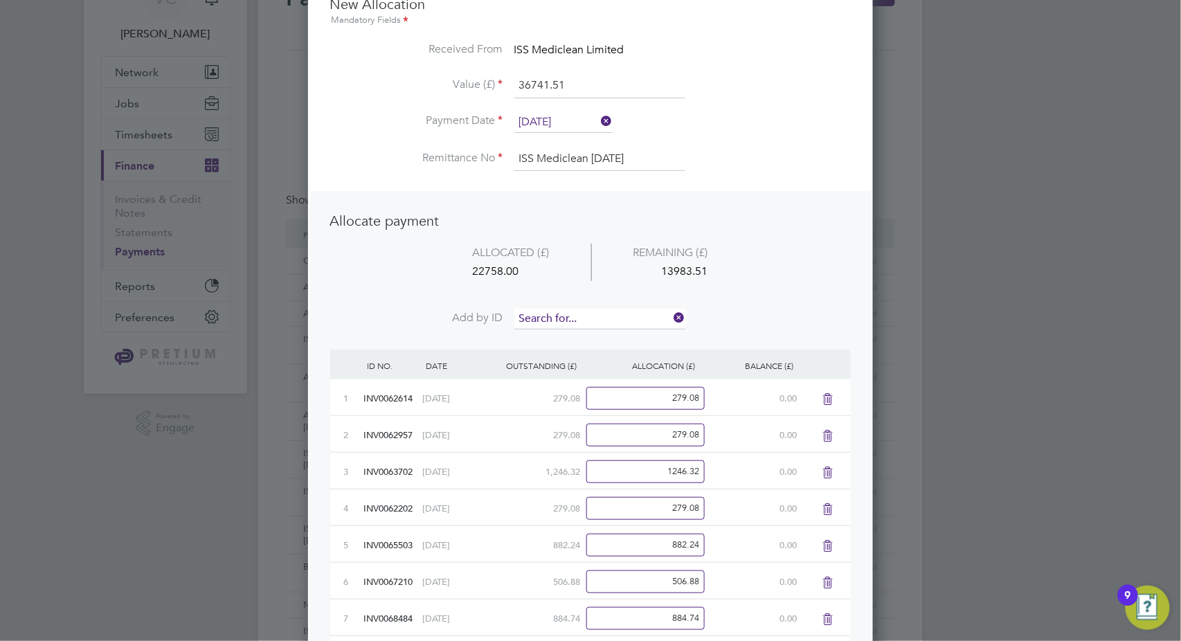
click at [585, 316] on input at bounding box center [599, 319] width 171 height 21
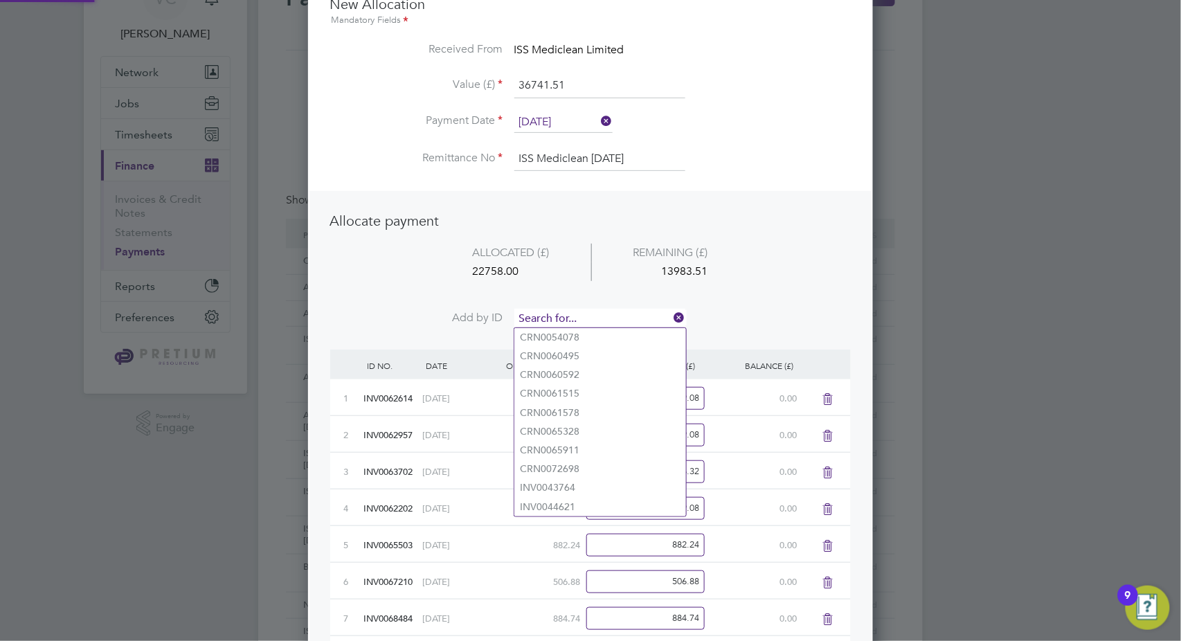
paste input "INV0072309"
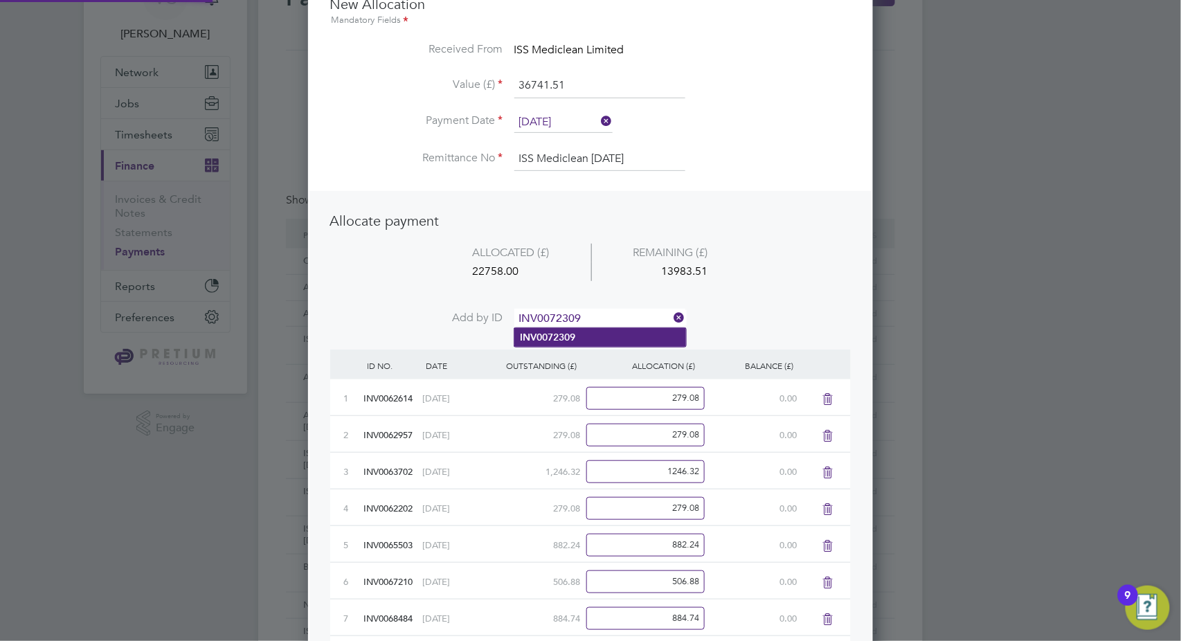
type input "INV0072309"
click at [613, 336] on li "INV0072309" at bounding box center [600, 337] width 172 height 19
click at [579, 311] on input at bounding box center [599, 319] width 171 height 21
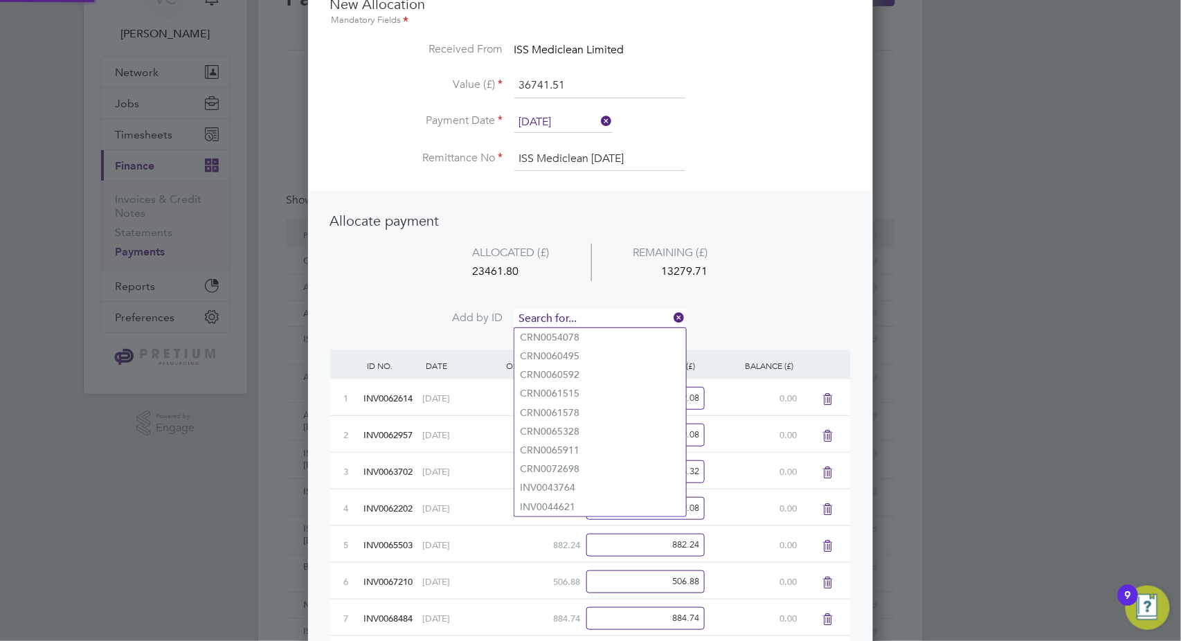
paste input "INV0072387"
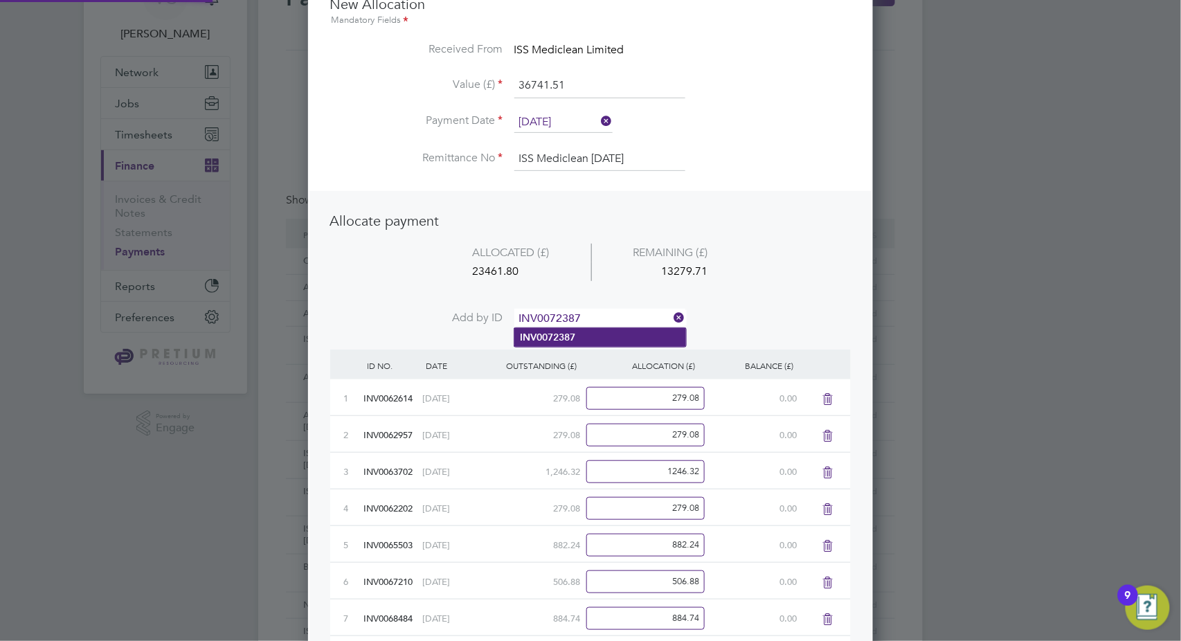
type input "INV0072387"
click at [596, 333] on li "INV0072387" at bounding box center [600, 337] width 172 height 19
click at [606, 323] on input at bounding box center [599, 319] width 171 height 21
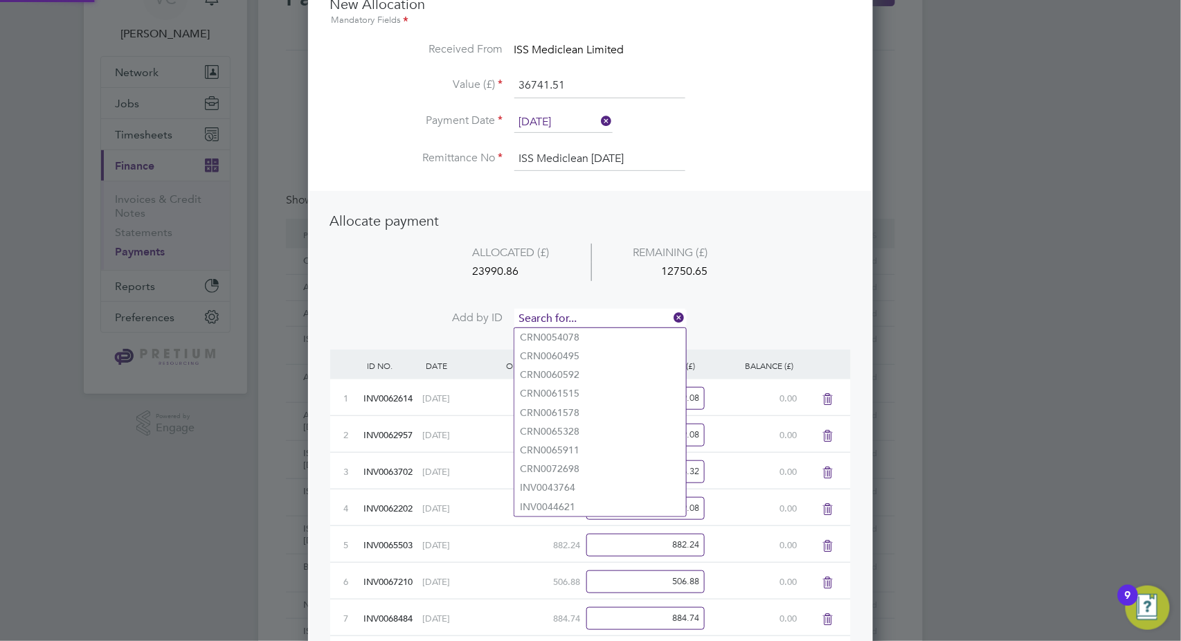
paste input "INV0072331"
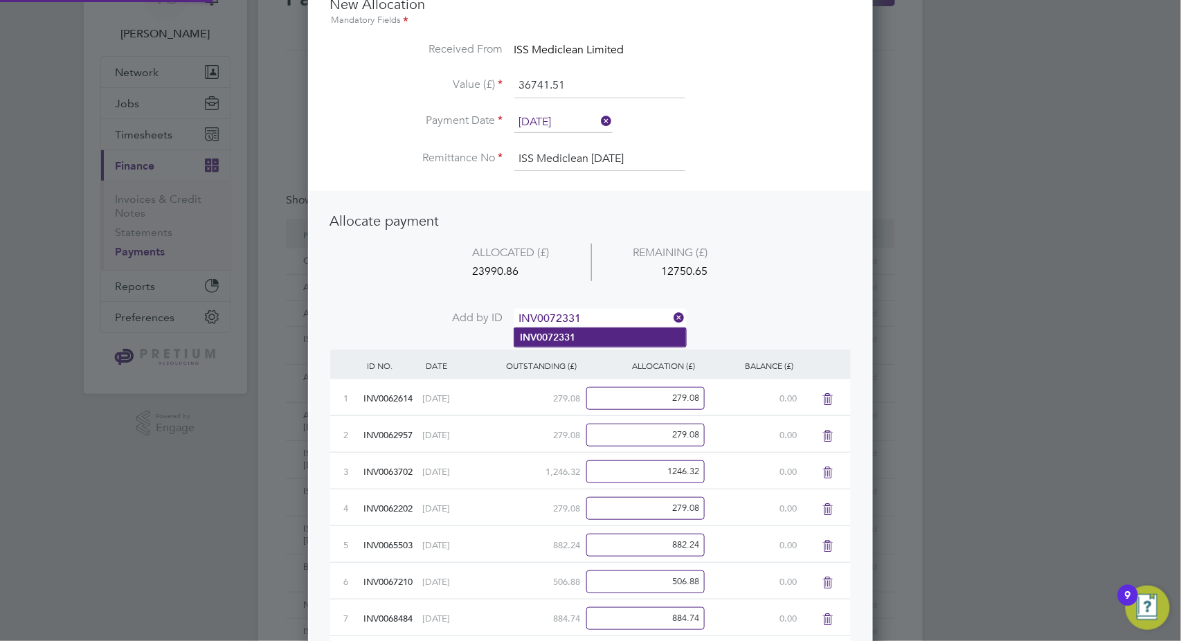
type input "INV0072331"
click at [601, 341] on li "INV0072331" at bounding box center [600, 337] width 172 height 19
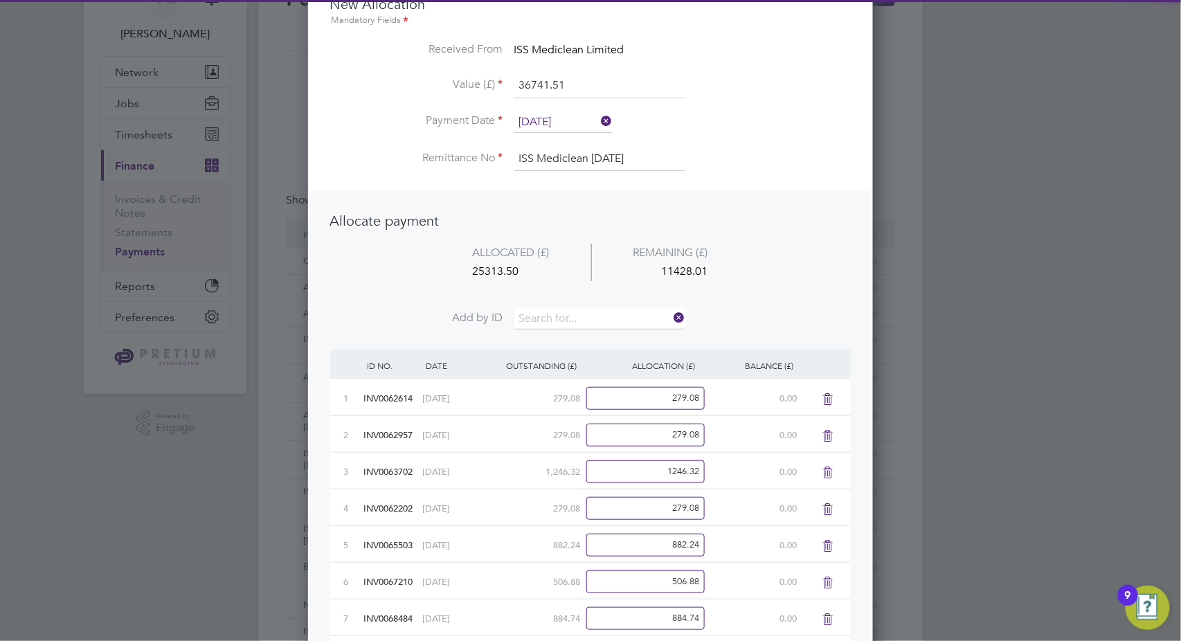
scroll to position [1827, 565]
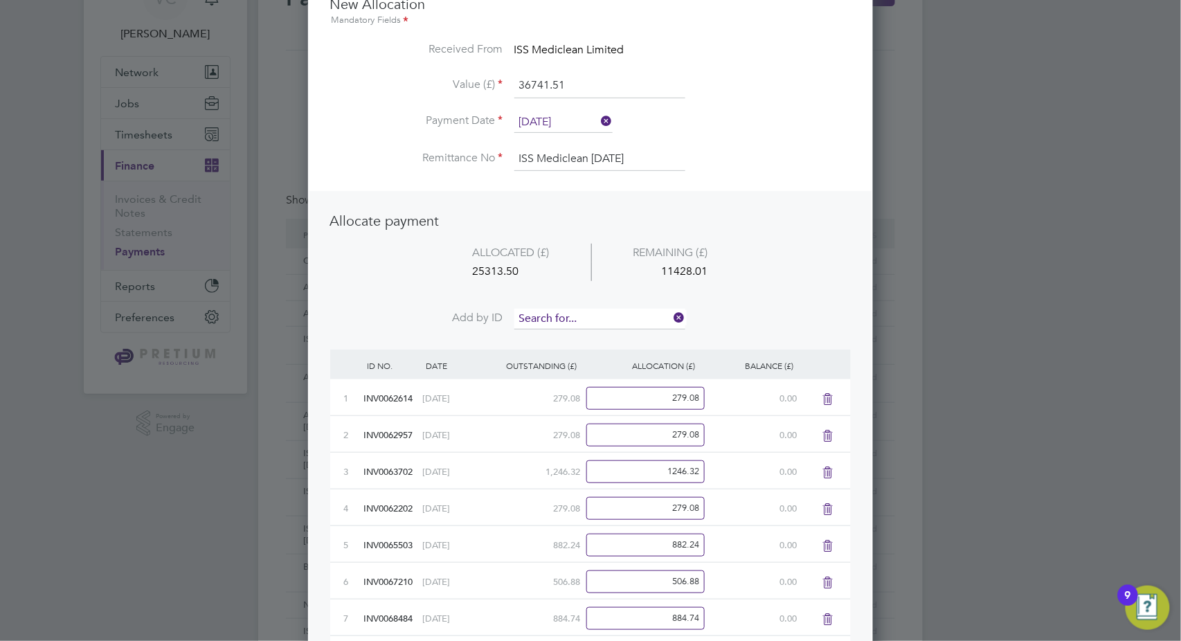
click at [584, 316] on input at bounding box center [599, 319] width 171 height 21
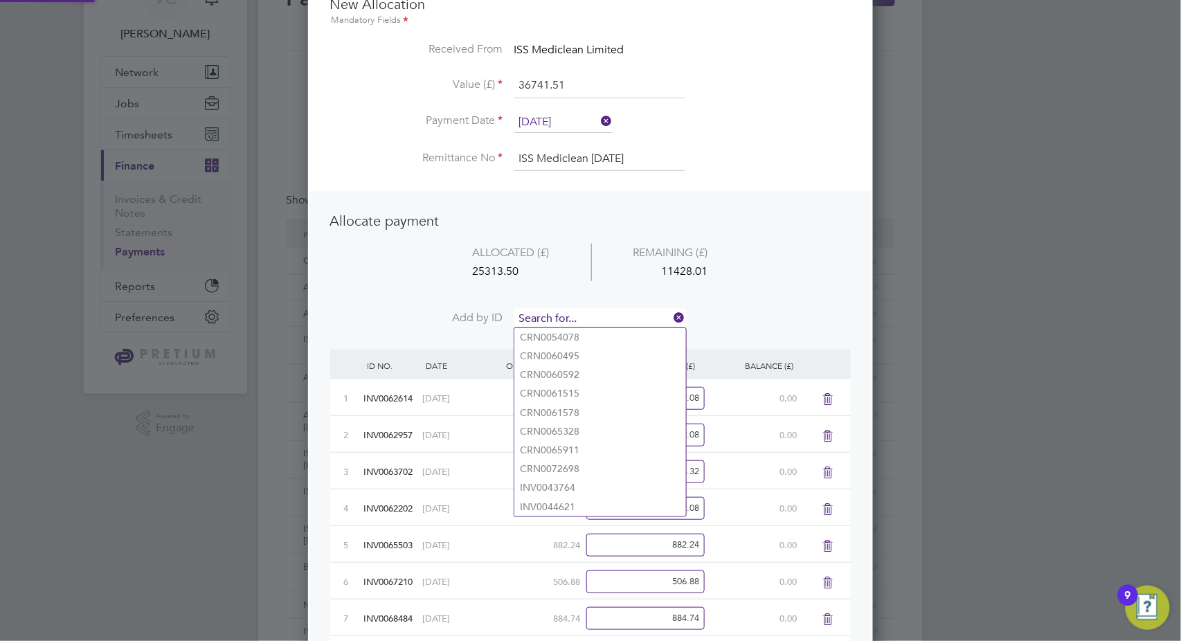
paste input "INV0072327"
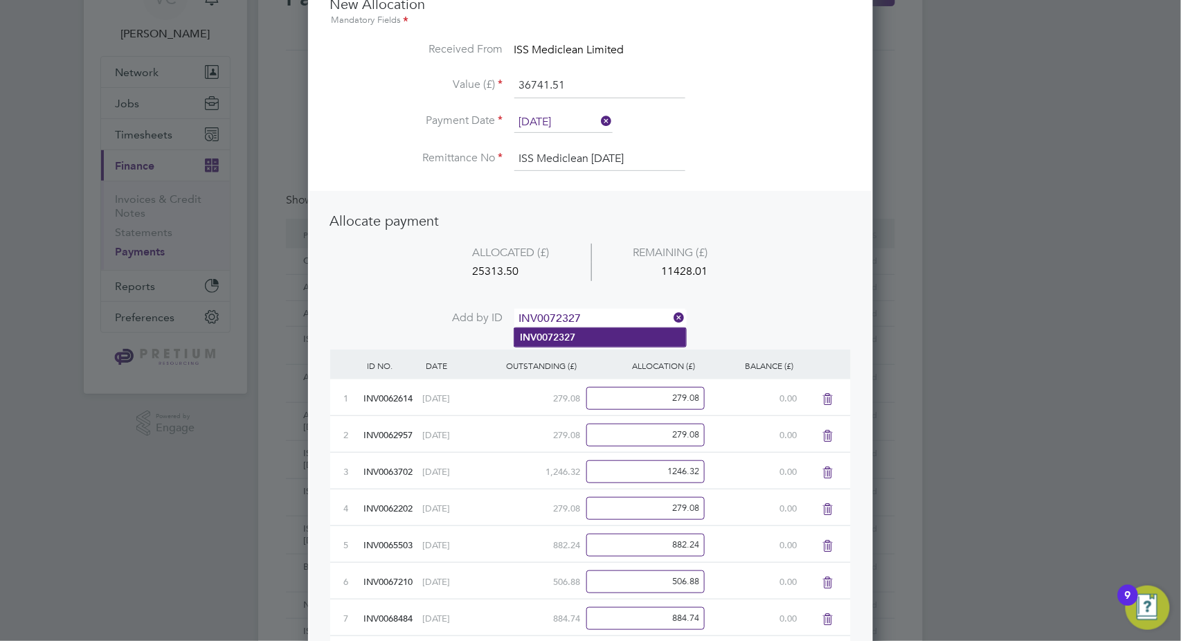
type input "INV0072327"
click at [610, 335] on li "INV0072327" at bounding box center [600, 337] width 172 height 19
click at [566, 317] on input at bounding box center [599, 319] width 171 height 21
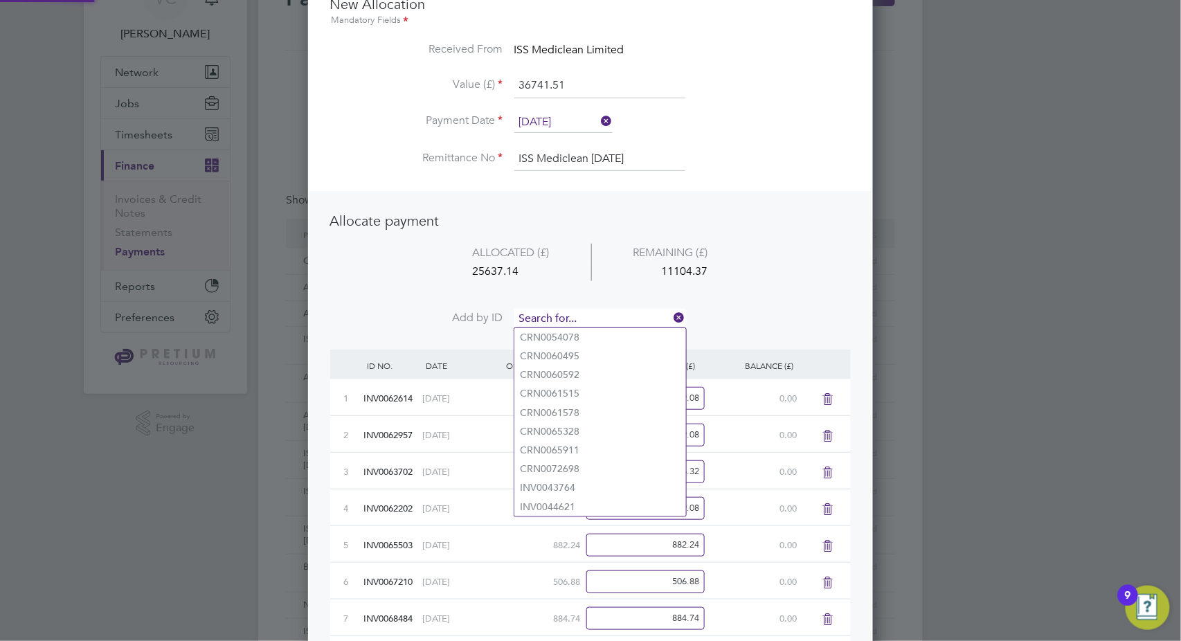
paste input "INV0072577"
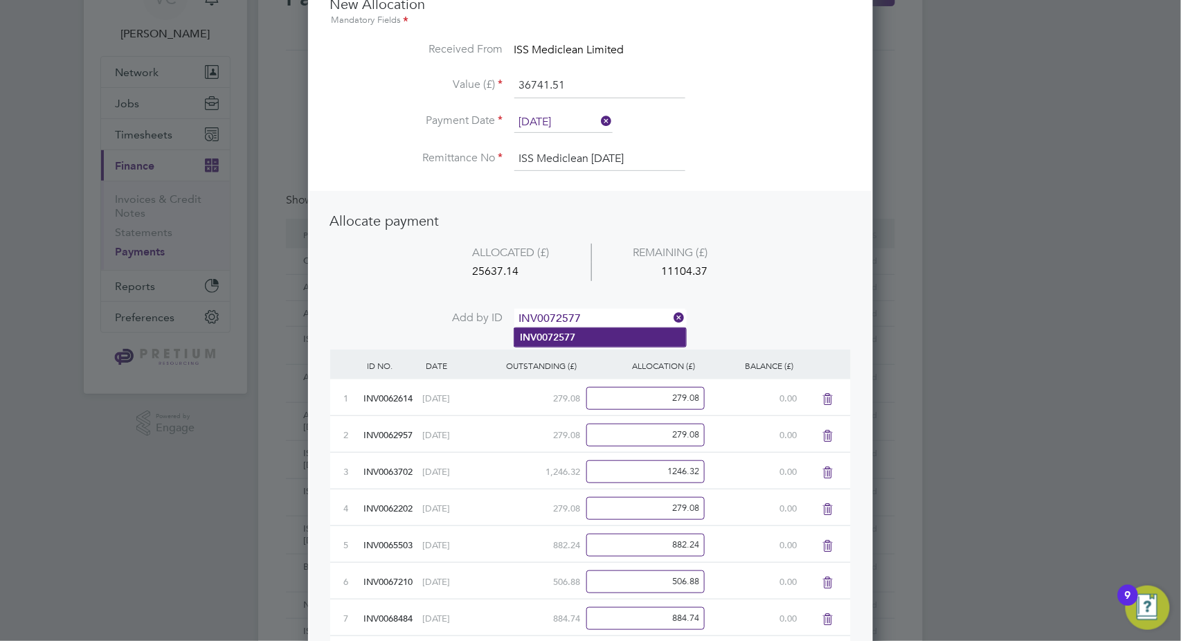
type input "INV0072577"
click at [595, 339] on li "INV0072577" at bounding box center [600, 337] width 172 height 19
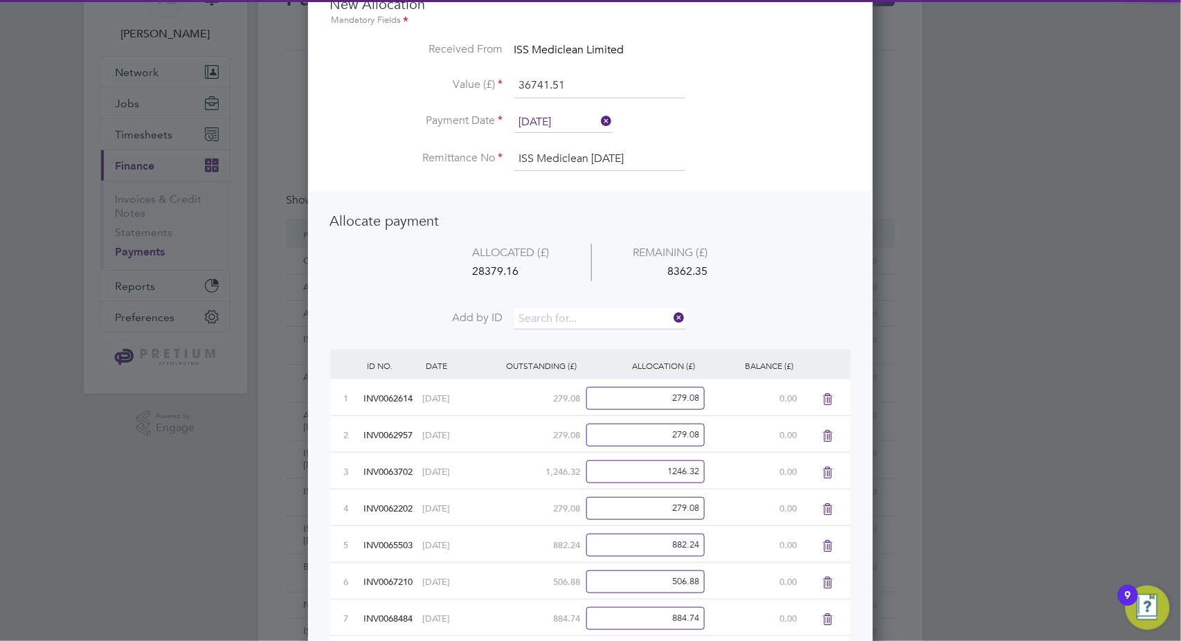
scroll to position [1901, 565]
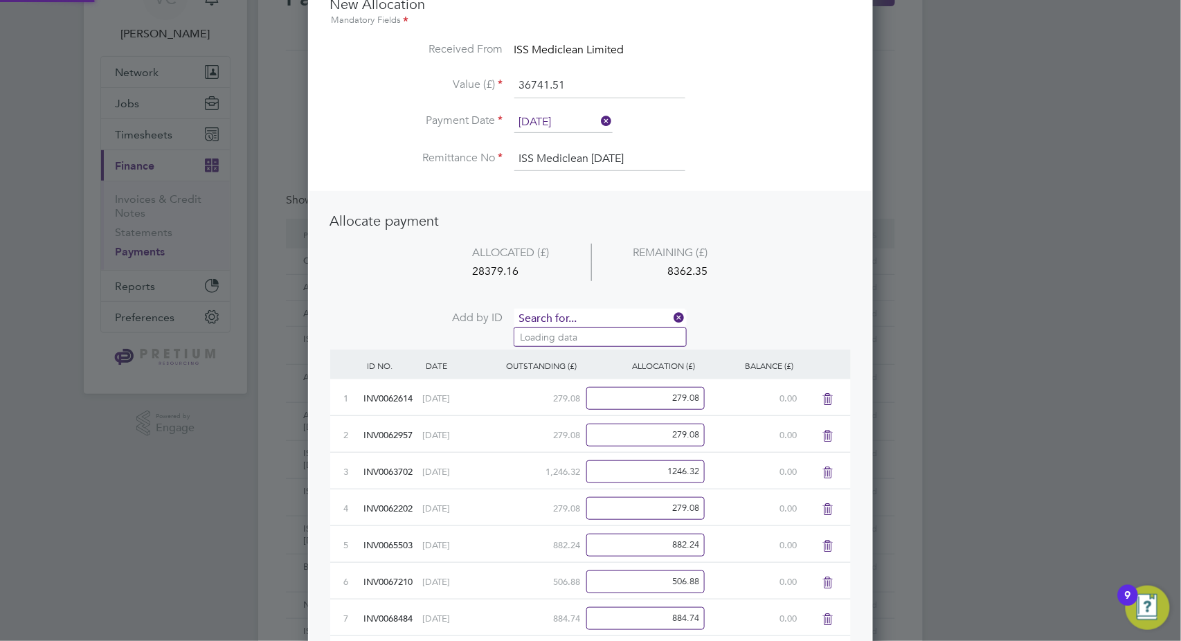
click at [570, 314] on input at bounding box center [599, 319] width 171 height 21
paste input "INV0072575"
type input "INV0072575"
click at [597, 335] on li "INV0072575" at bounding box center [600, 337] width 172 height 19
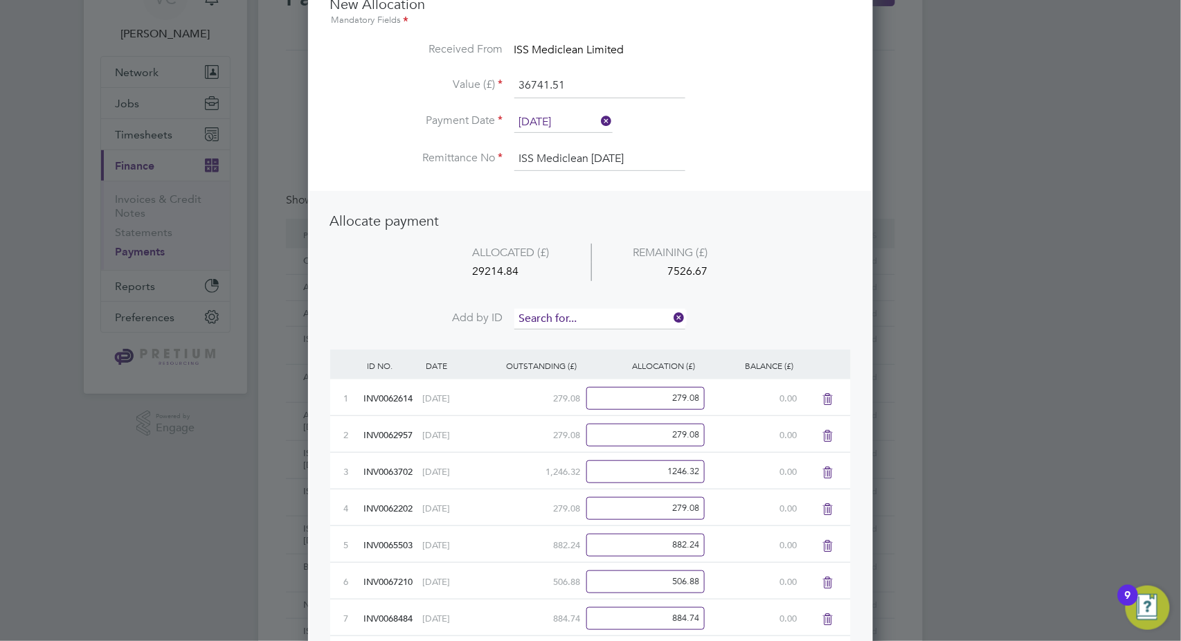
click at [609, 316] on input at bounding box center [599, 319] width 171 height 21
paste input "INV0072570"
type input "INV0072570"
click at [599, 333] on li "INV0072570" at bounding box center [600, 337] width 172 height 19
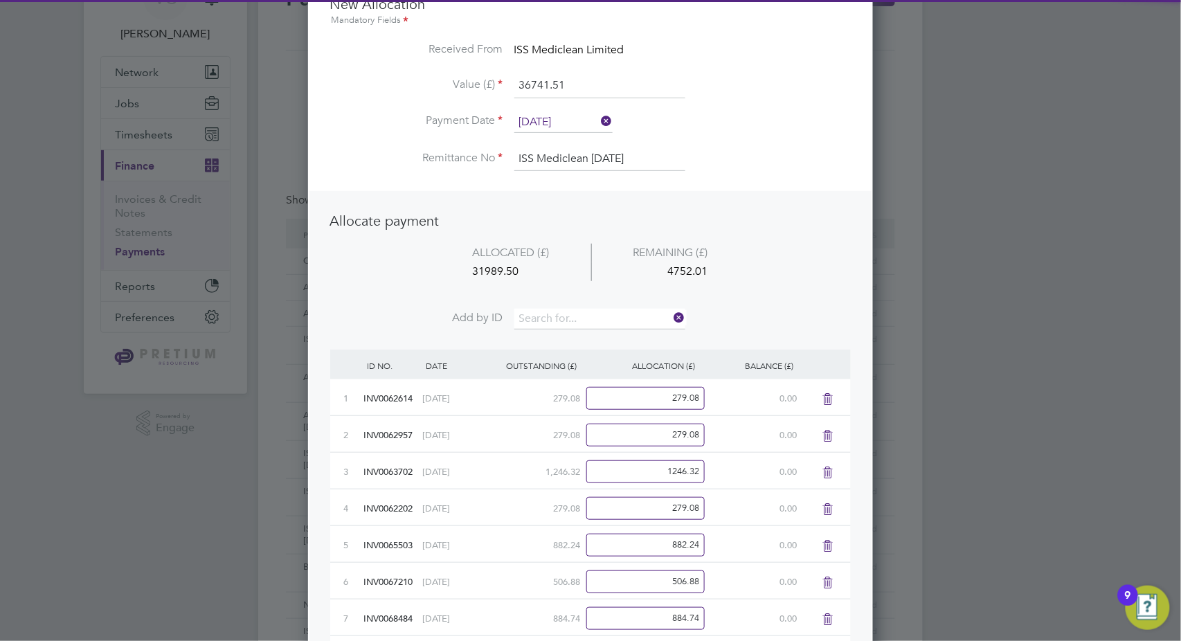
scroll to position [1975, 565]
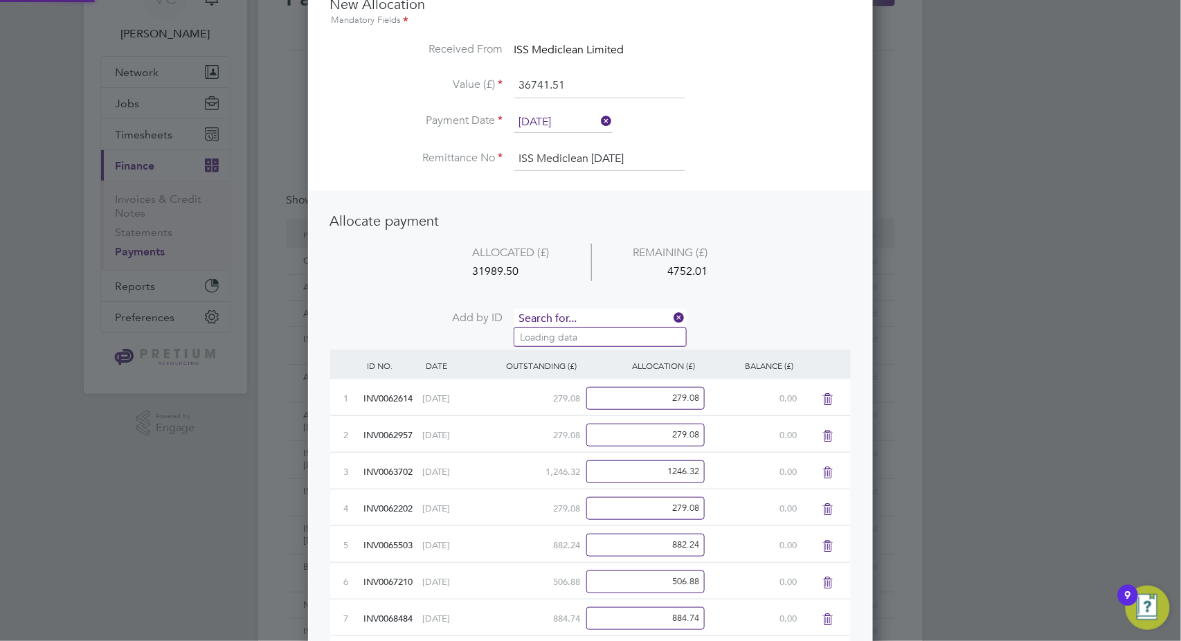
click at [565, 323] on input at bounding box center [599, 319] width 171 height 21
paste input "INV0072587"
type input "INV0072587"
click at [581, 344] on li "INV0072587" at bounding box center [600, 337] width 172 height 19
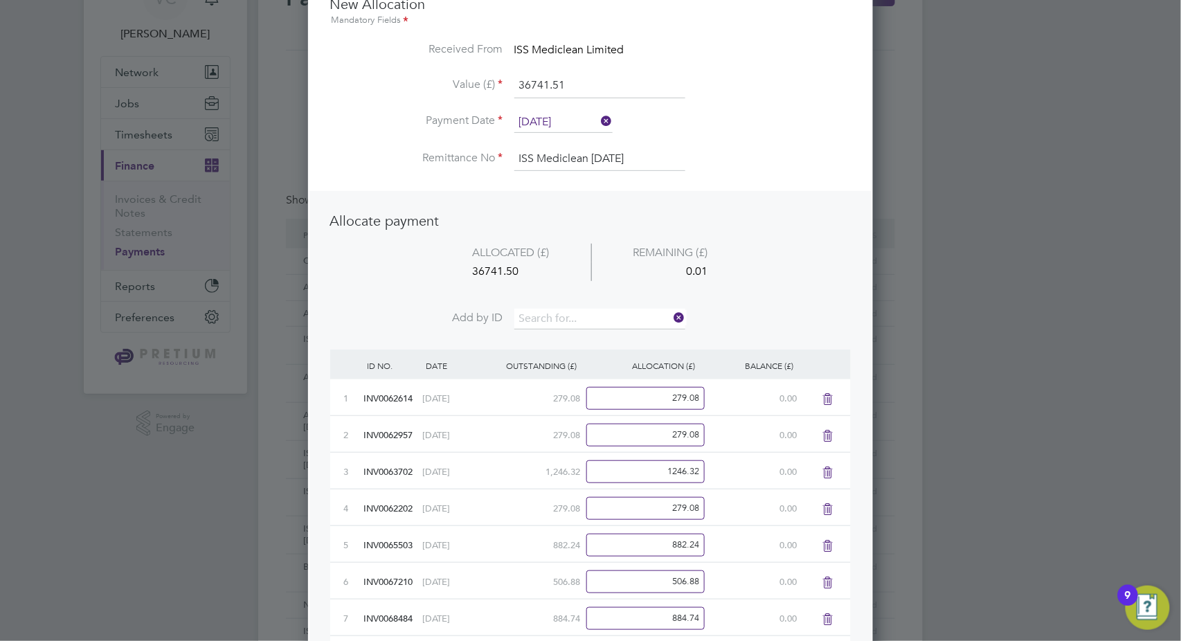
click at [592, 87] on input "36741.51" at bounding box center [599, 85] width 171 height 25
type input "36741.50"
click at [779, 264] on li "ALLOCATED (£) REMAINING (£) 36741.50 0.00" at bounding box center [590, 276] width 520 height 65
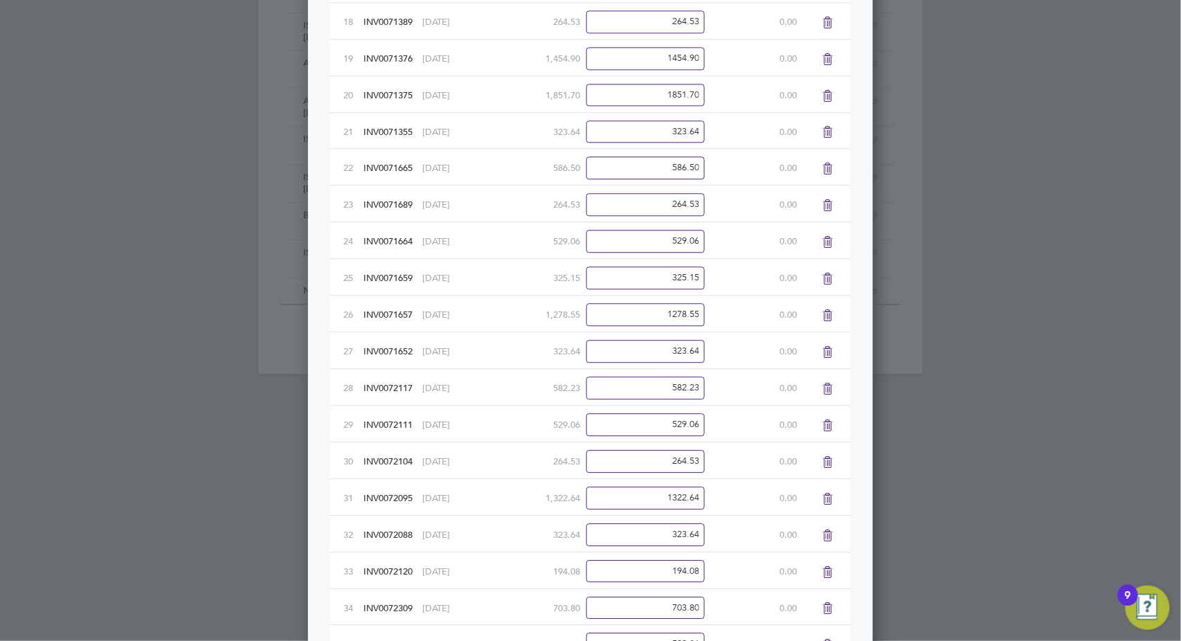
scroll to position [1423, 0]
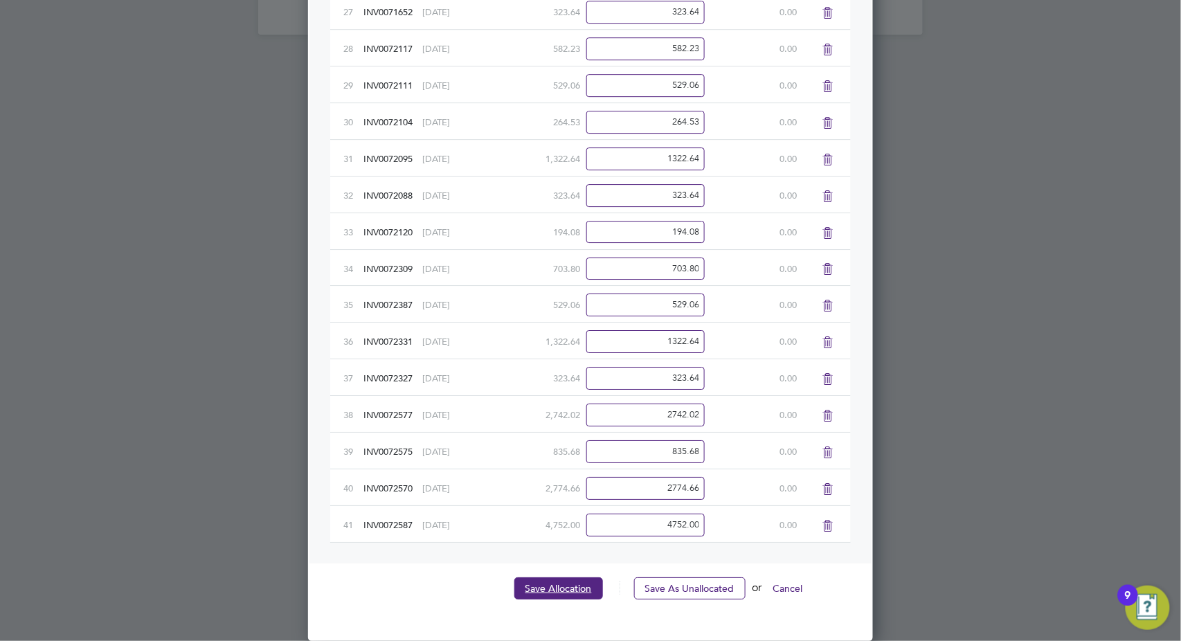
drag, startPoint x: 565, startPoint y: 588, endPoint x: 572, endPoint y: 580, distance: 10.8
click at [565, 588] on button "Save Allocation" at bounding box center [558, 588] width 89 height 22
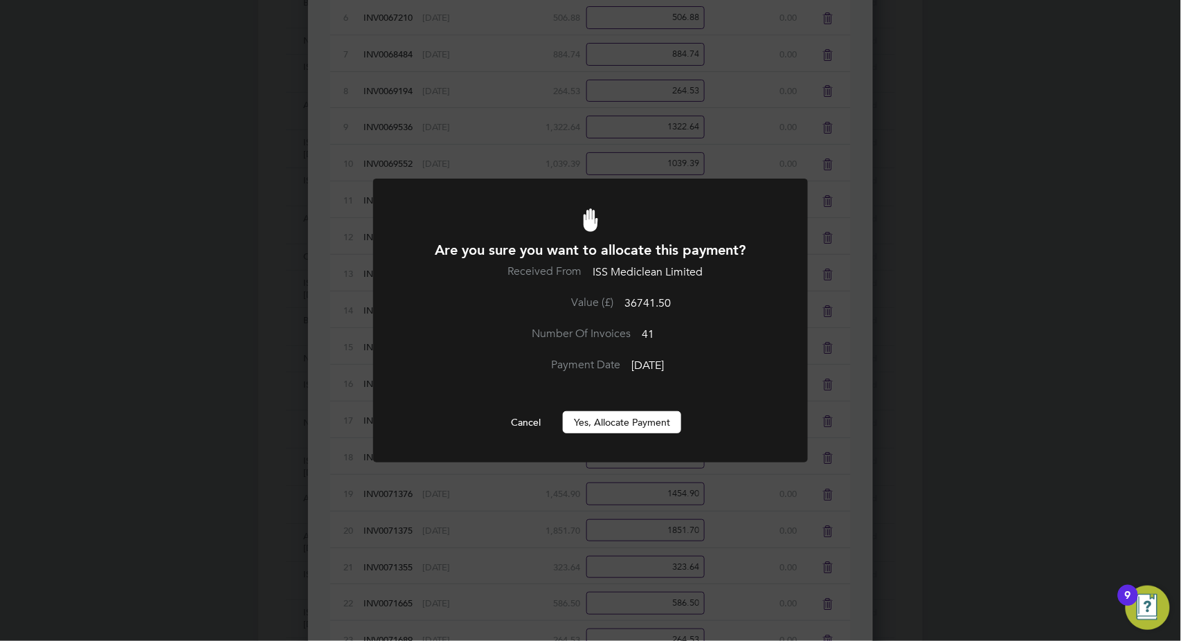
click at [615, 423] on button "Yes, Allocate Payment" at bounding box center [622, 422] width 118 height 22
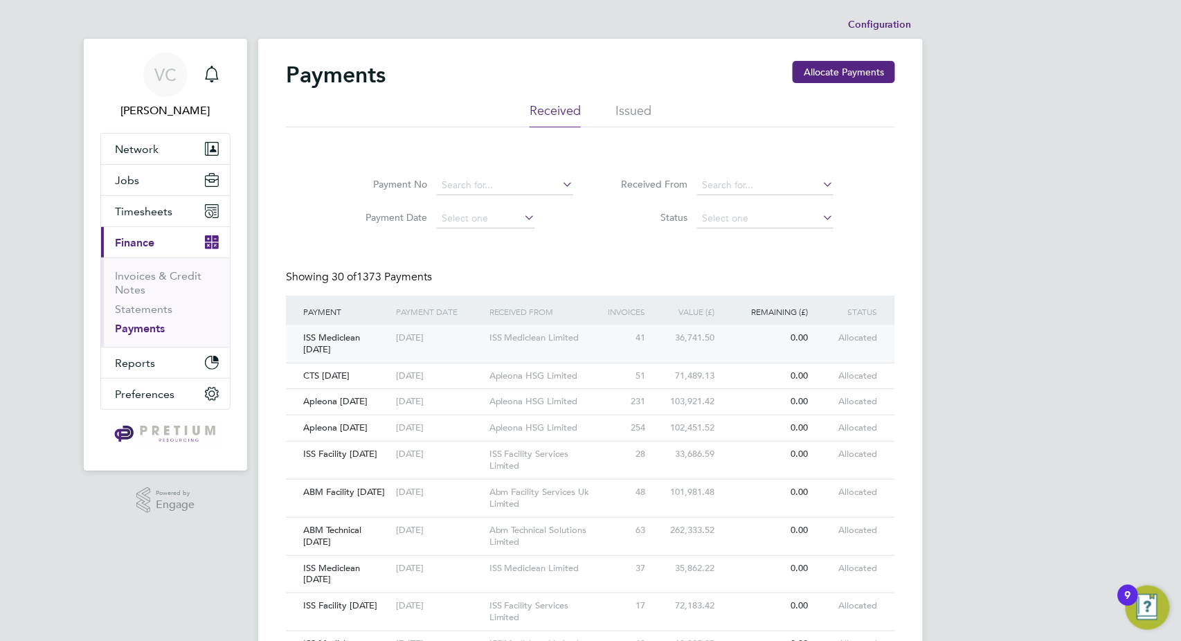
click at [615, 347] on div "41" at bounding box center [625, 338] width 46 height 26
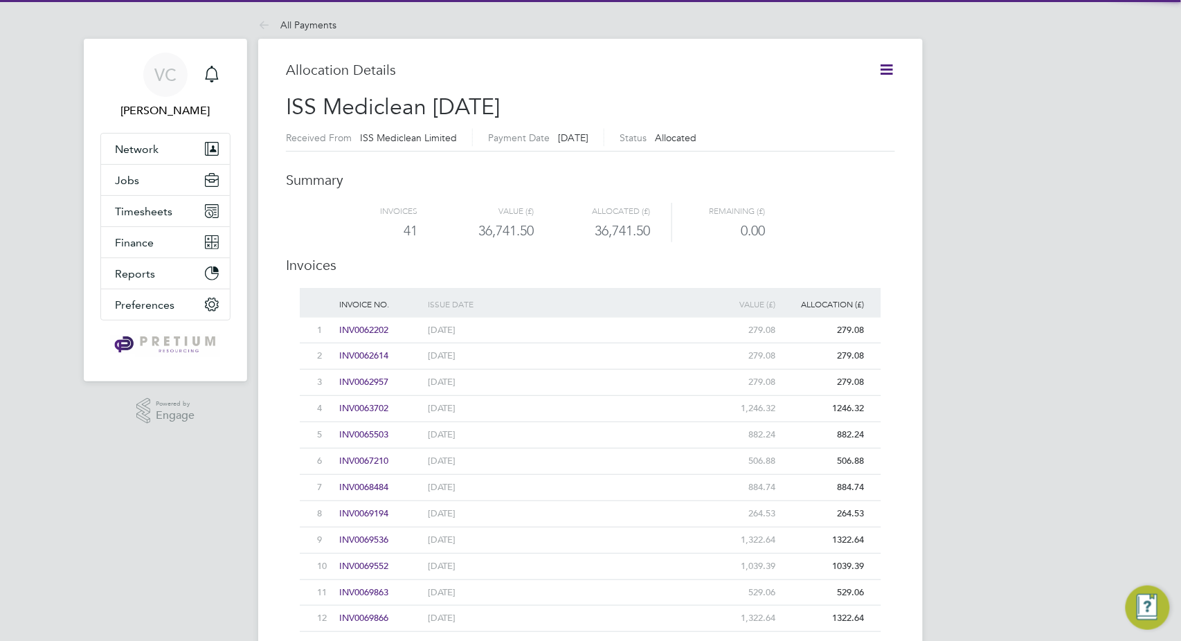
click at [892, 68] on icon at bounding box center [886, 69] width 17 height 17
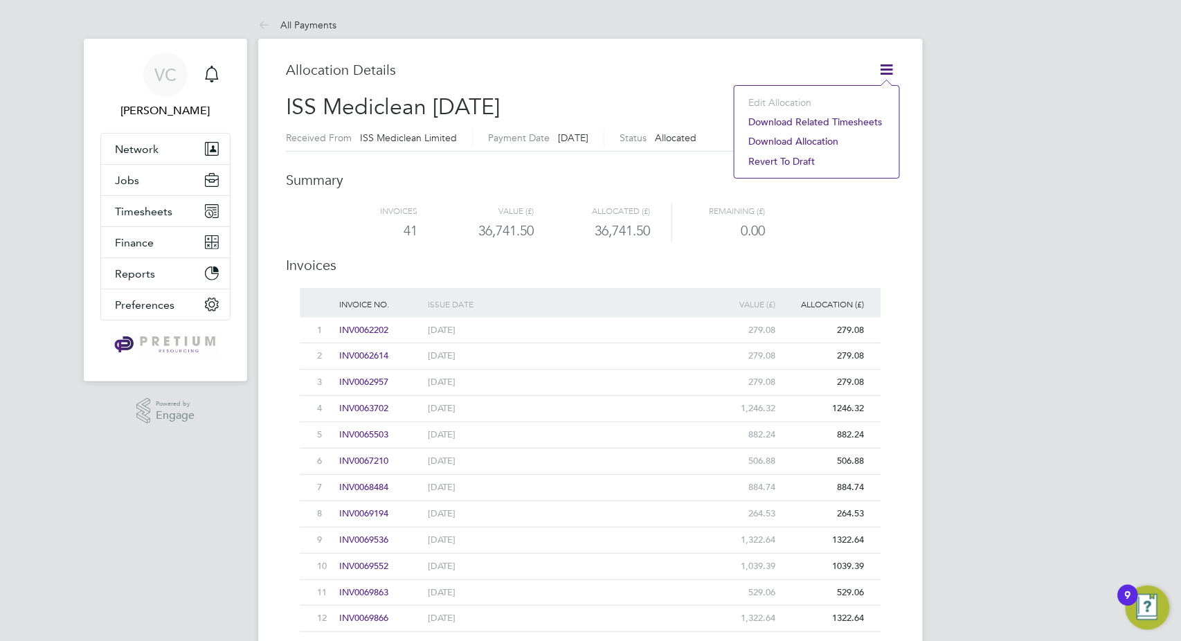
click at [831, 123] on li "Download related timesheets" at bounding box center [816, 121] width 151 height 19
click at [808, 221] on div "41 36,741.50 36,741.50 0.00" at bounding box center [590, 230] width 581 height 23
click at [145, 245] on span "Finance" at bounding box center [134, 242] width 39 height 13
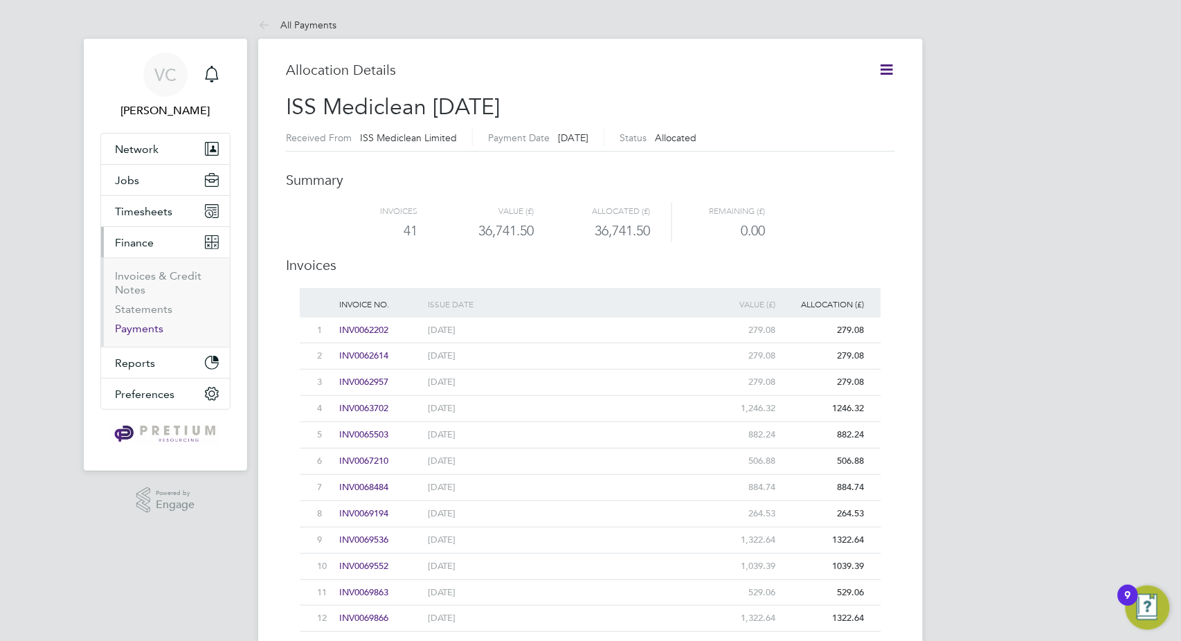
click at [141, 334] on link "Payments" at bounding box center [139, 328] width 48 height 13
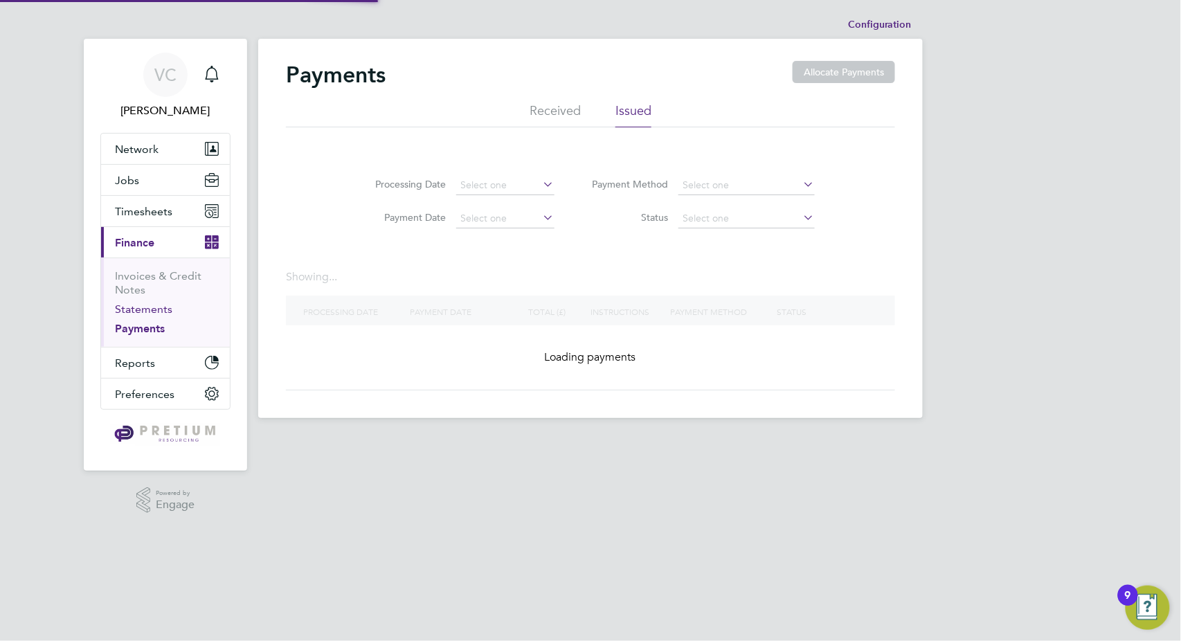
click at [158, 305] on link "Statements" at bounding box center [143, 308] width 57 height 13
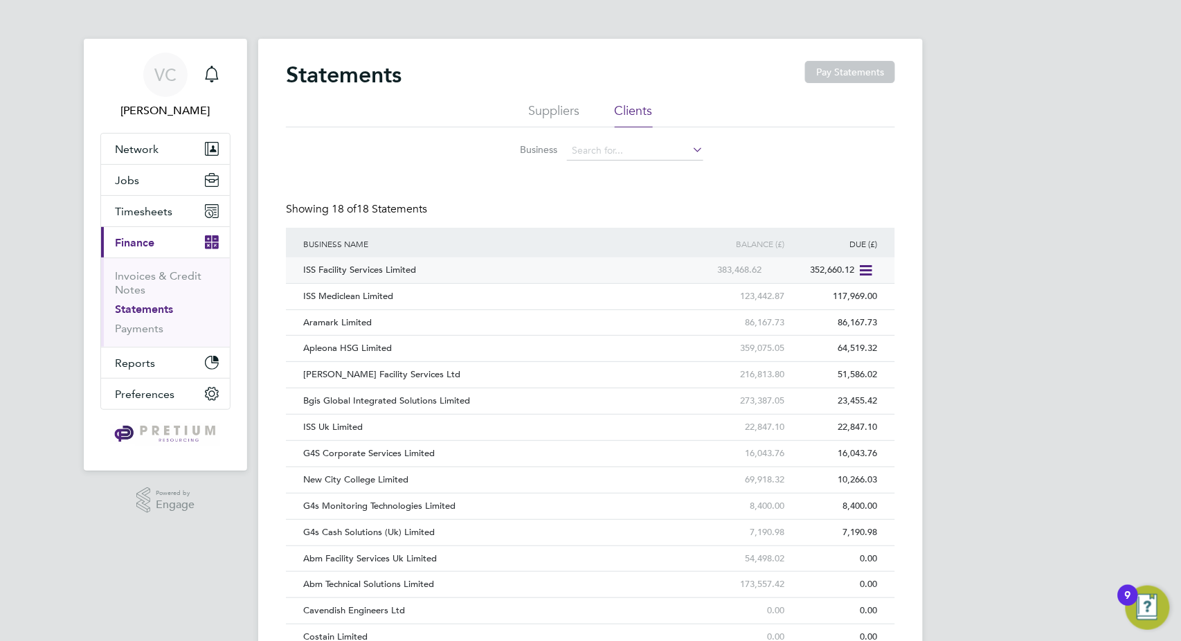
click at [864, 271] on icon at bounding box center [865, 270] width 14 height 17
click at [826, 305] on li "Download statement" at bounding box center [816, 302] width 110 height 19
click at [871, 293] on icon at bounding box center [865, 297] width 14 height 17
click at [841, 323] on li "Download statement" at bounding box center [816, 328] width 110 height 19
click at [870, 426] on icon at bounding box center [865, 427] width 14 height 17
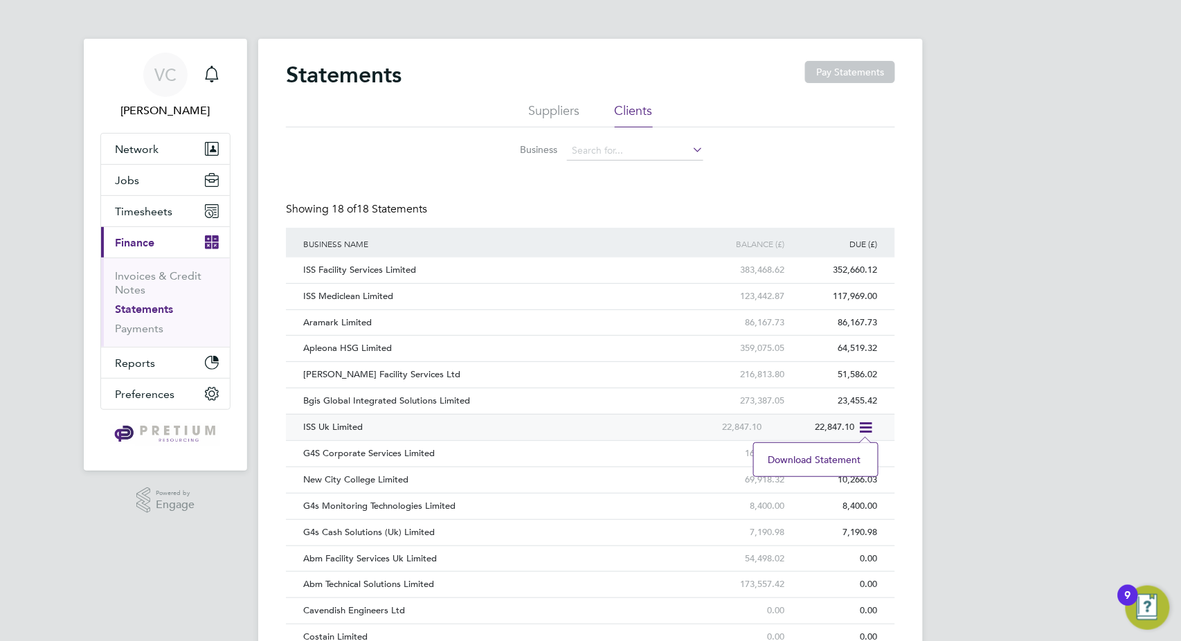
click at [826, 461] on li "Download statement" at bounding box center [816, 459] width 110 height 19
